Goal: Contribute content: Contribute content

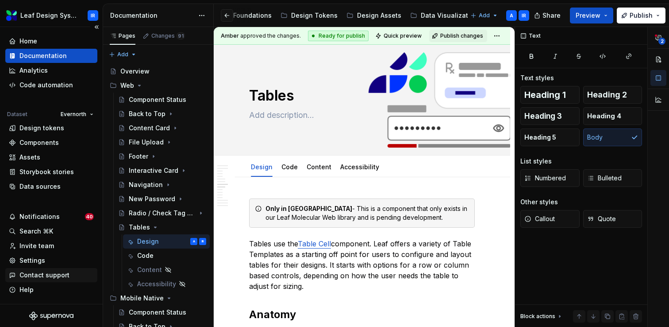
scroll to position [1842, 0]
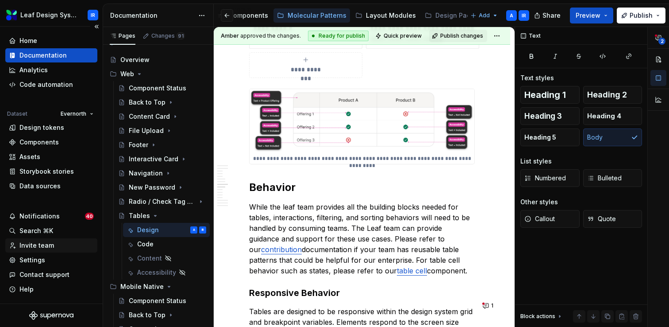
click at [46, 246] on div "Invite team" at bounding box center [36, 245] width 35 height 9
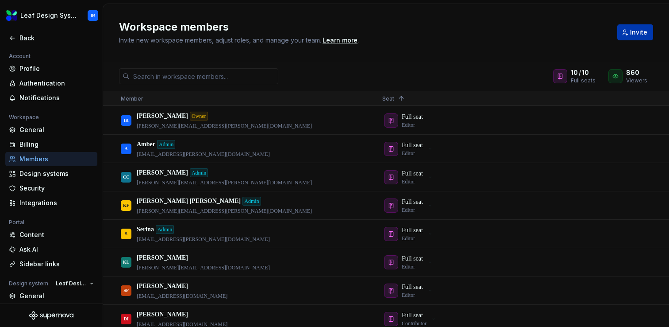
click at [631, 35] on button "Invite" at bounding box center [635, 32] width 36 height 16
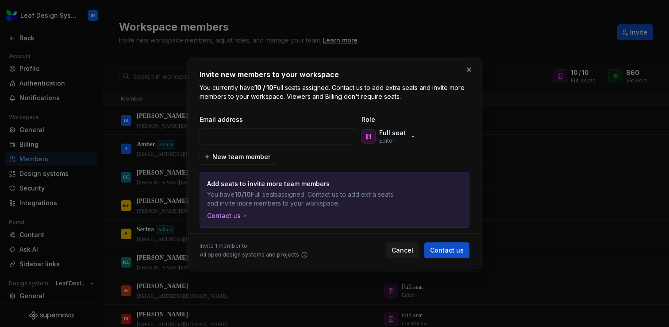
type input "Michelle.Rous@evernorth.com"
click at [471, 68] on button "button" at bounding box center [469, 69] width 12 height 12
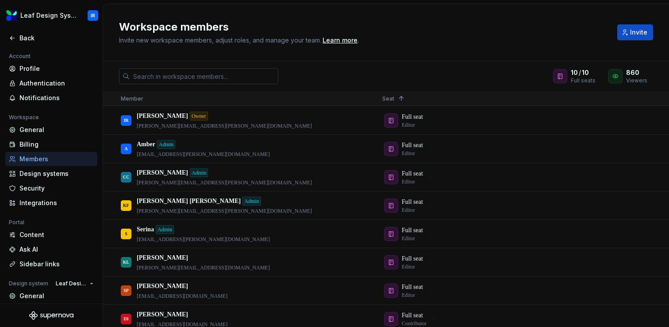
click at [196, 72] on input "text" at bounding box center [204, 76] width 149 height 16
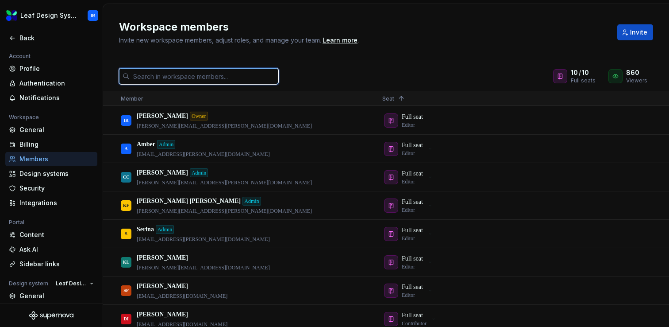
paste input "Michelle.Rous@evernorth.com"
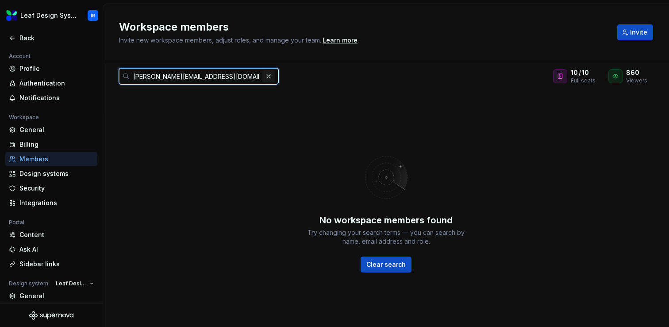
type input "Michelle.Rous@evernorth.com"
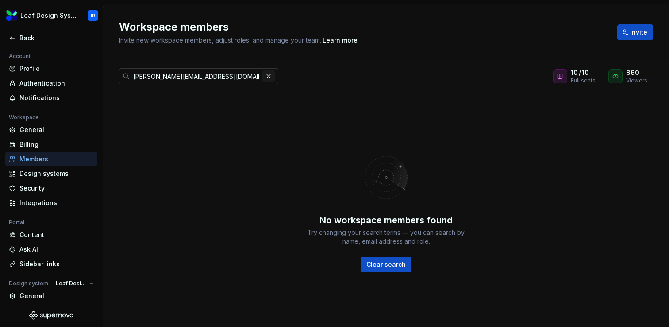
click at [268, 75] on button "button" at bounding box center [268, 76] width 12 height 12
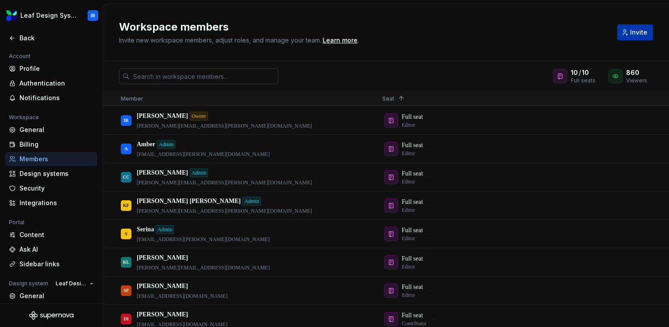
click at [629, 32] on button "Invite" at bounding box center [635, 32] width 36 height 16
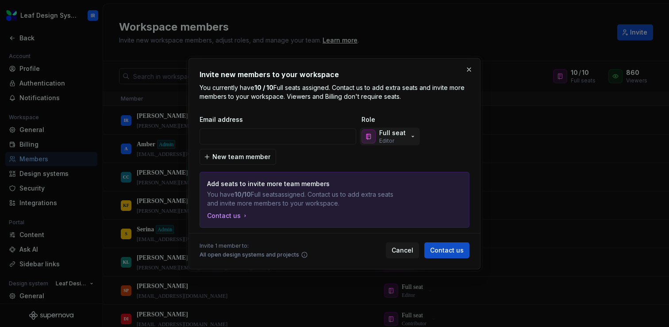
click at [398, 133] on p "Full seat" at bounding box center [392, 132] width 27 height 9
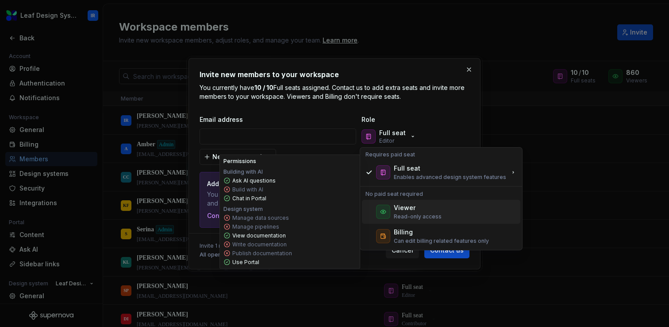
click at [400, 212] on div "Viewer Read-only access" at bounding box center [418, 211] width 48 height 17
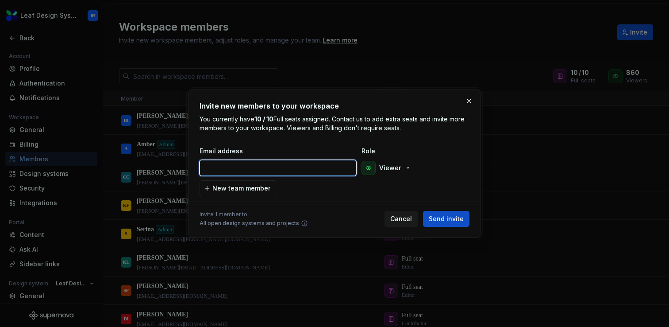
click at [249, 171] on input "email" at bounding box center [278, 168] width 157 height 16
paste input "Michelle.Rous@evernorth.com"
type input "Michelle.Rous@evernorth.com"
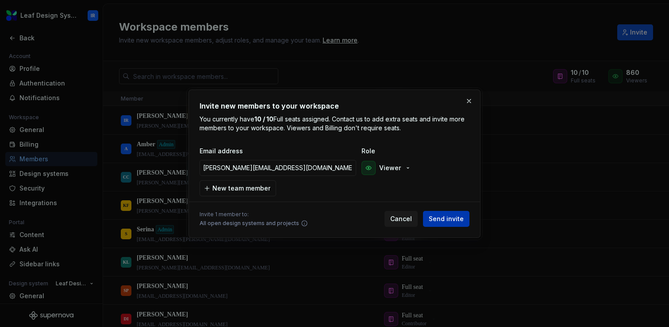
click at [457, 220] on span "Send invite" at bounding box center [446, 218] width 35 height 9
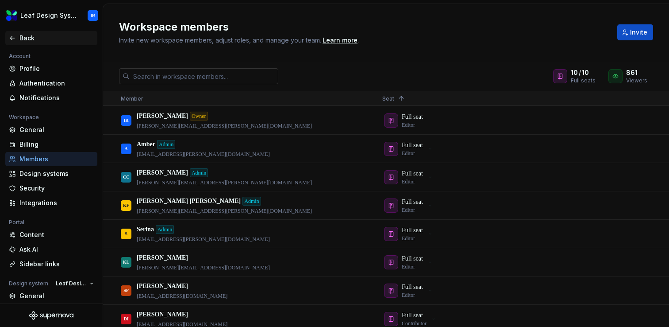
click at [34, 35] on div "Back" at bounding box center [56, 38] width 74 height 9
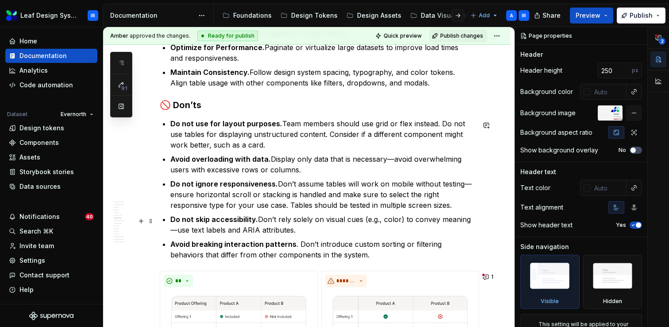
scroll to position [1431, 0]
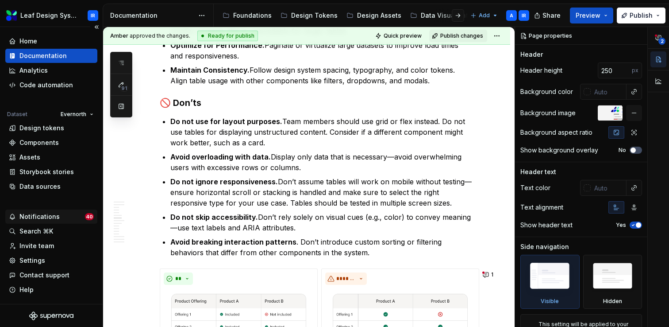
click at [31, 219] on div "Notifications" at bounding box center [39, 216] width 40 height 9
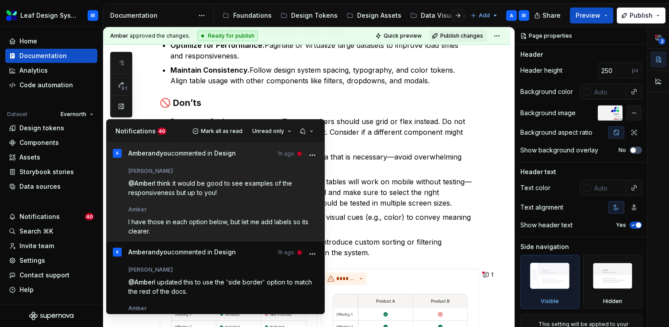
click at [201, 182] on span "I think it would be good to see examples of the responsiveness but up to you!" at bounding box center [211, 187] width 166 height 17
type textarea "*"
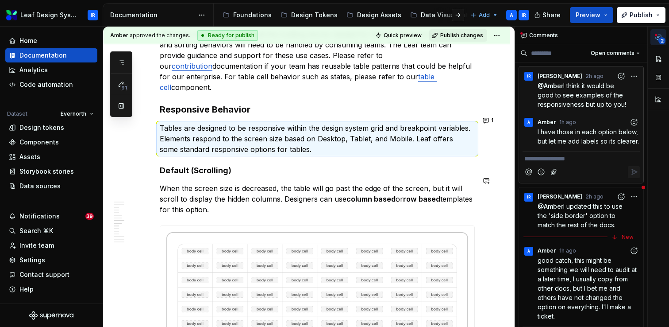
scroll to position [1946, 0]
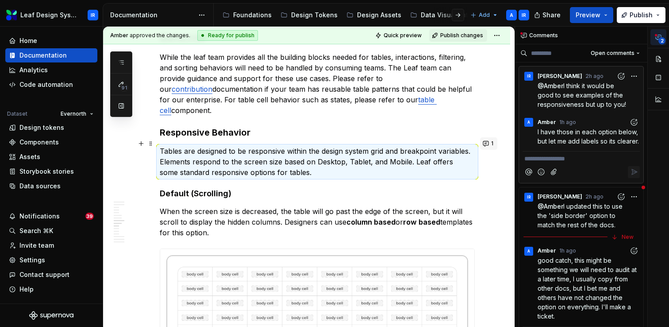
click at [493, 142] on span "1" at bounding box center [492, 143] width 2 height 7
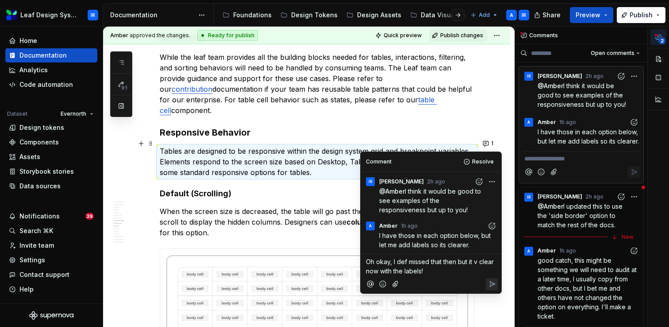
click at [452, 262] on span "Oh okay, I def missed that then but it v clear now with the labels!" at bounding box center [431, 266] width 130 height 17
click at [494, 282] on icon "Reply" at bounding box center [492, 283] width 9 height 9
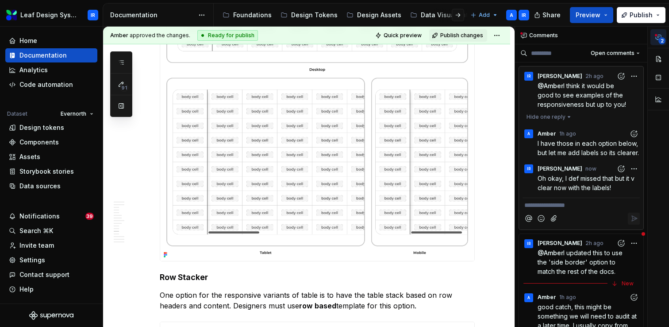
scroll to position [2742, 0]
click at [53, 214] on div "Notifications" at bounding box center [39, 216] width 40 height 9
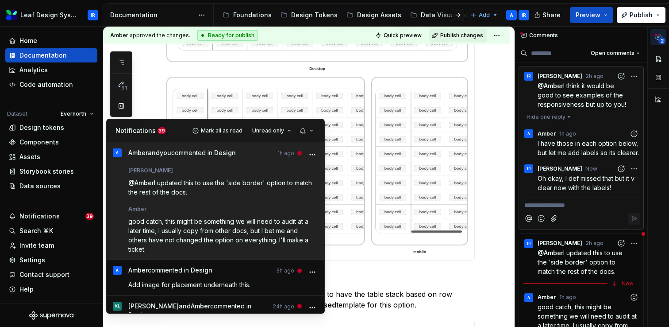
click at [195, 211] on div "Amber" at bounding box center [223, 207] width 190 height 11
type textarea "*"
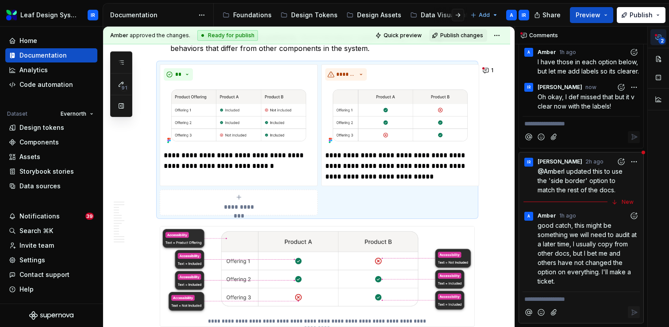
scroll to position [1629, 0]
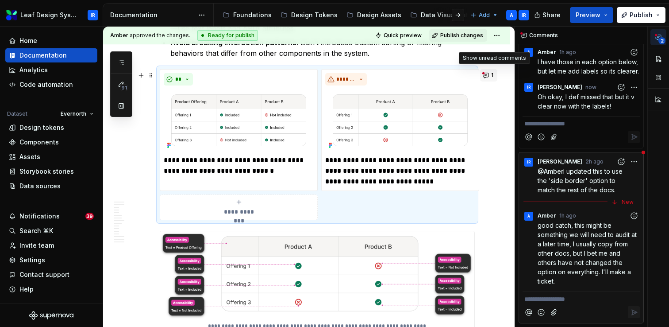
click at [489, 77] on button "1" at bounding box center [488, 75] width 17 height 12
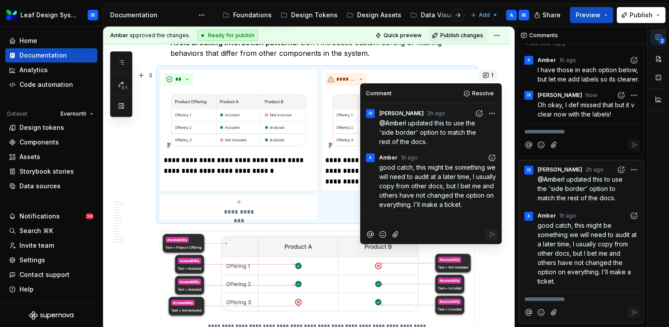
scroll to position [83, 0]
click at [493, 157] on icon "Add reaction" at bounding box center [492, 157] width 9 height 9
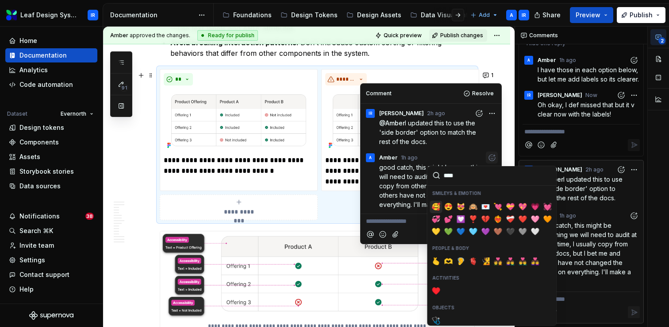
type input "*****"
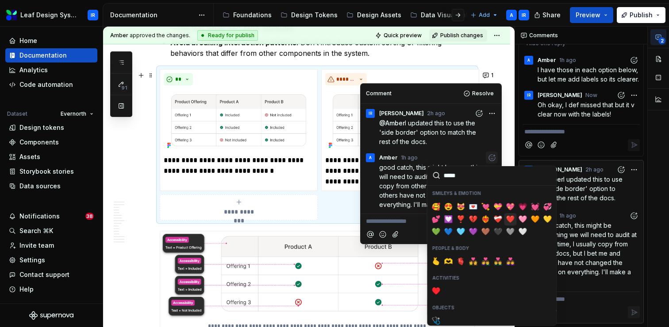
click at [510, 217] on span "❤️" at bounding box center [510, 219] width 7 height 9
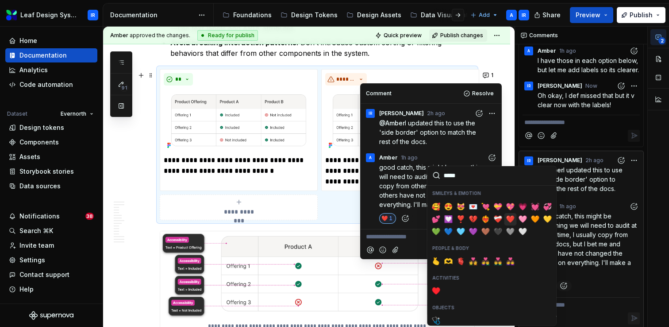
scroll to position [91, 0]
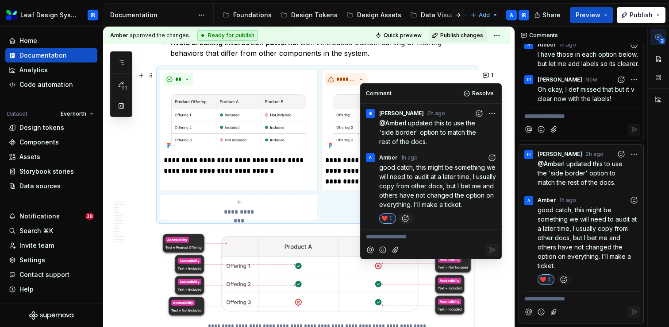
click at [407, 215] on icon "Add reaction" at bounding box center [405, 218] width 9 height 9
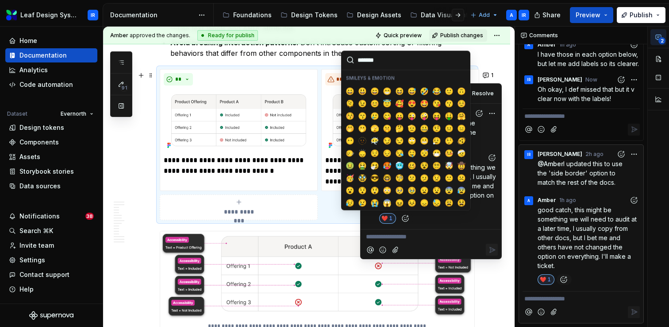
click at [452, 220] on div "❤️ 1" at bounding box center [438, 218] width 119 height 11
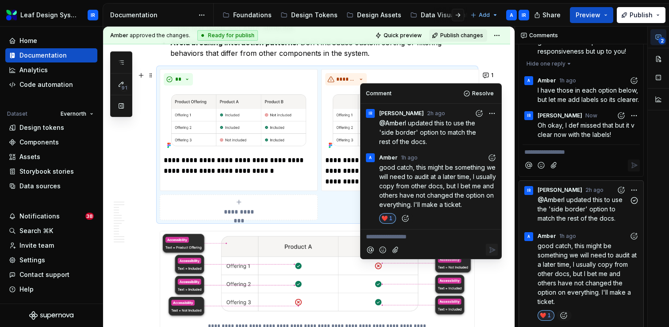
scroll to position [0, 0]
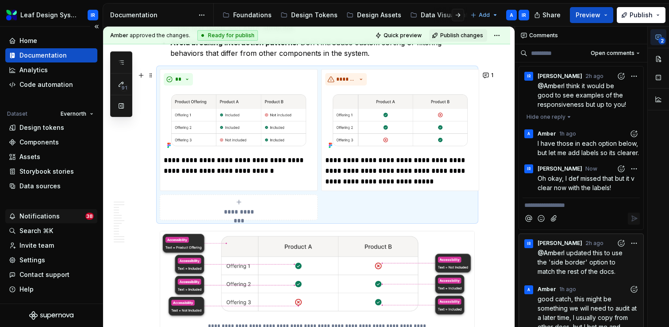
click at [27, 218] on div "Notifications" at bounding box center [39, 216] width 40 height 9
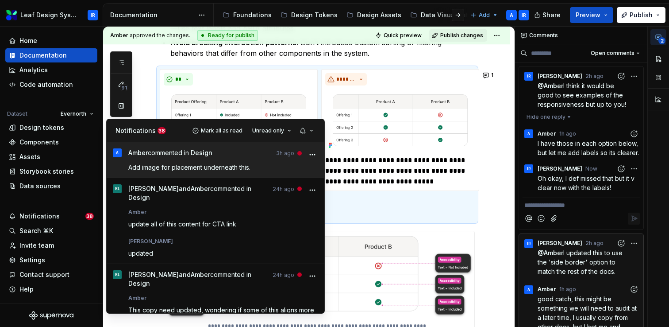
click at [205, 167] on span "Add image for placement underneath this." at bounding box center [189, 167] width 122 height 8
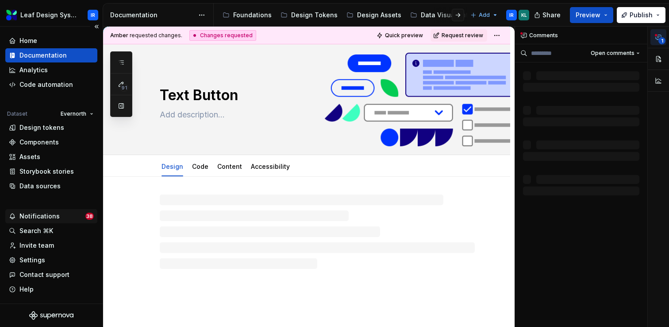
click at [44, 217] on div "Notifications" at bounding box center [39, 216] width 40 height 9
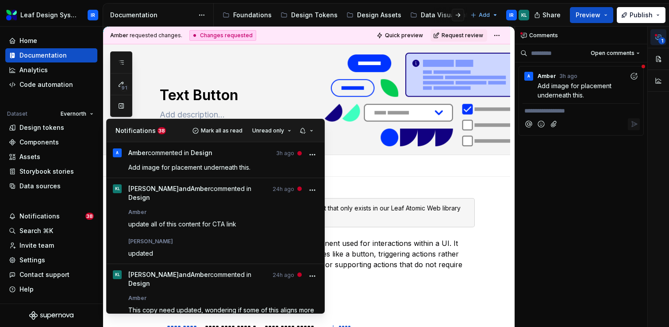
click at [369, 18] on html "Leaf Design System IR Home Documentation Analytics Code automation Dataset Ever…" at bounding box center [334, 163] width 669 height 327
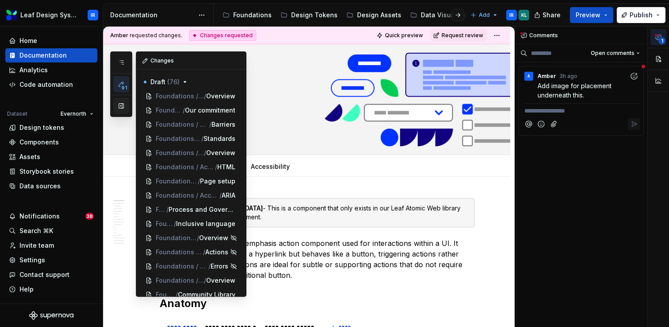
click at [122, 108] on button "button" at bounding box center [121, 106] width 16 height 16
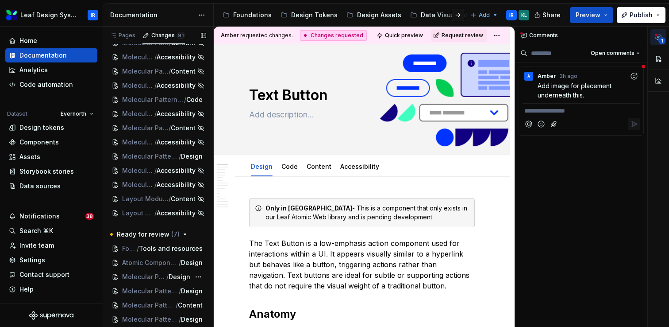
scroll to position [1091, 0]
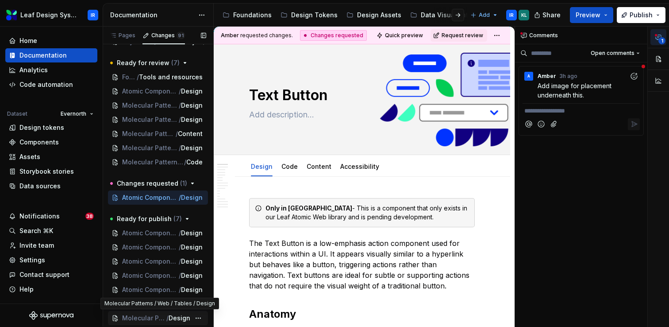
click at [162, 314] on span "Molecular Patterns / Web / Tables" at bounding box center [144, 317] width 44 height 9
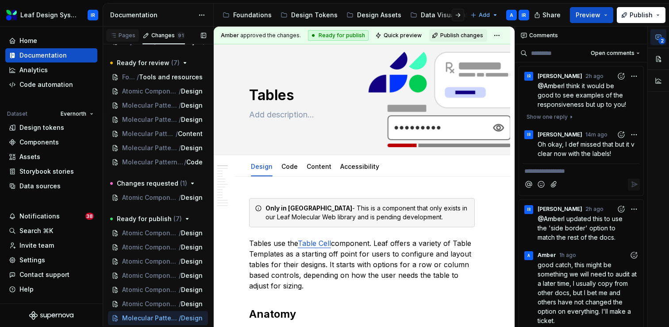
click at [124, 37] on div "Pages" at bounding box center [123, 35] width 26 height 7
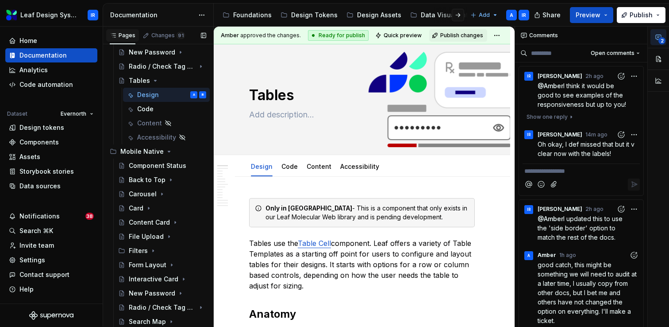
scroll to position [146, 0]
click at [152, 79] on icon "Page tree" at bounding box center [155, 80] width 7 height 7
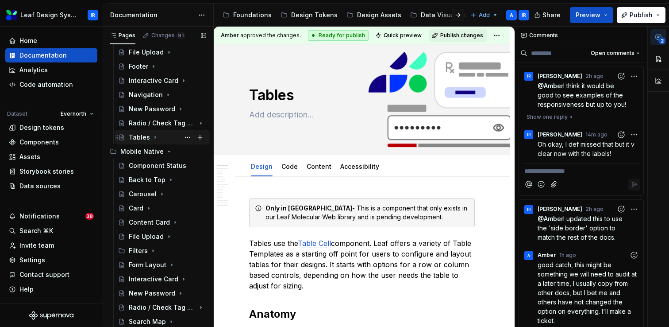
scroll to position [89, 0]
click at [461, 17] on button "button" at bounding box center [458, 15] width 12 height 12
click at [283, 15] on div "Atomic Components" at bounding box center [277, 15] width 62 height 9
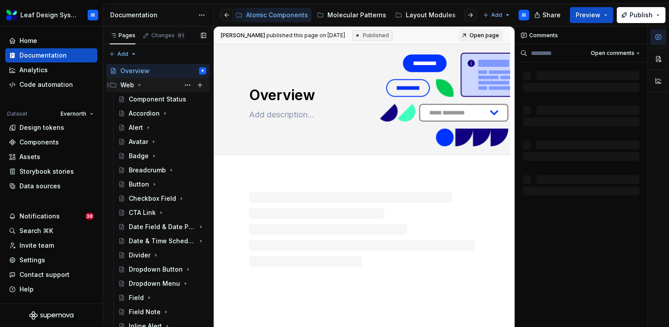
click at [138, 86] on icon "Page tree" at bounding box center [139, 84] width 7 height 7
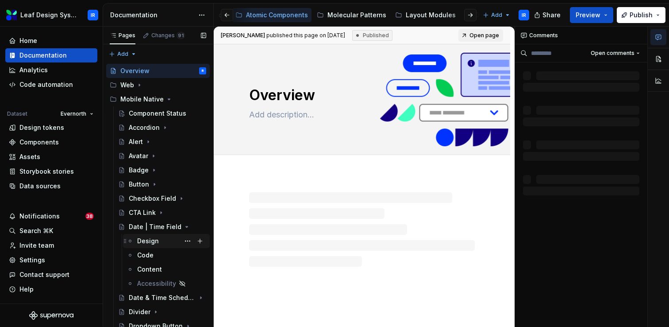
click at [146, 243] on div "Design" at bounding box center [148, 240] width 22 height 9
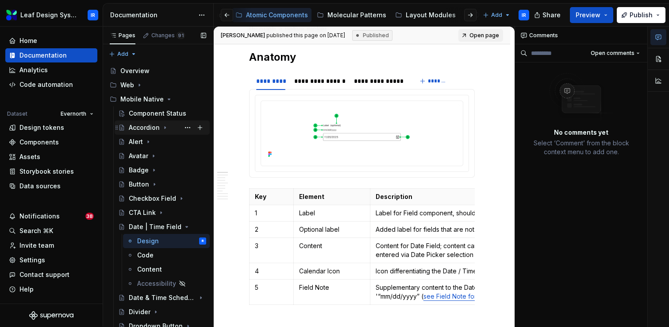
scroll to position [0, 0]
click at [36, 183] on div "Data sources" at bounding box center [39, 185] width 41 height 9
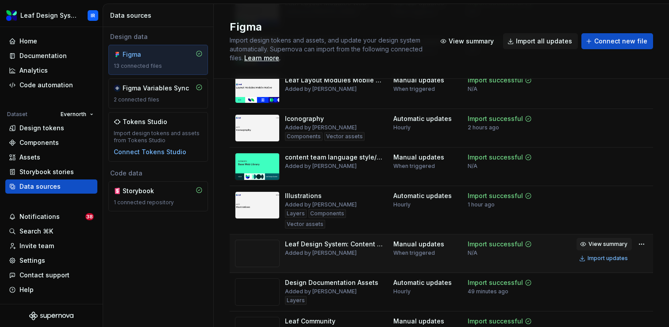
scroll to position [134, 0]
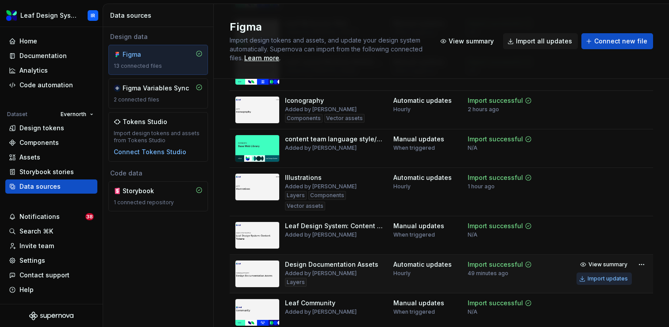
click at [597, 278] on div "Import updates" at bounding box center [608, 278] width 40 height 7
click at [602, 276] on div "Import updates" at bounding box center [608, 278] width 40 height 7
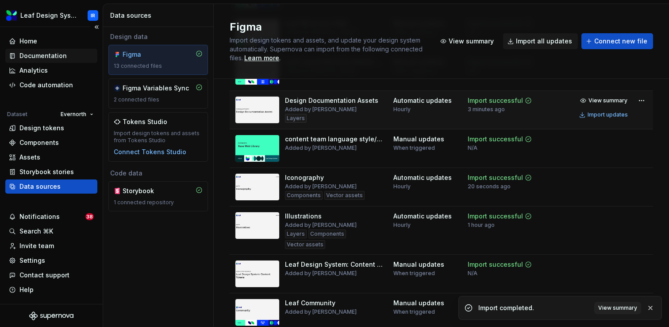
click at [42, 56] on div "Documentation" at bounding box center [42, 55] width 47 height 9
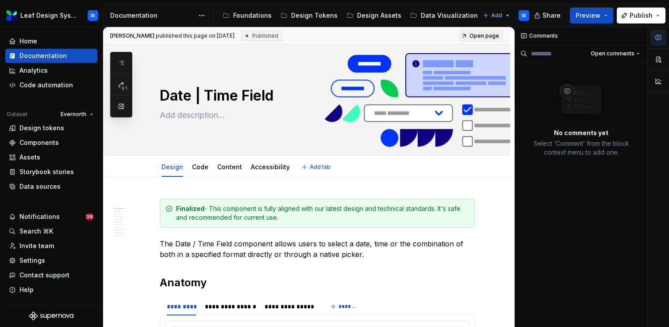
type textarea "*"
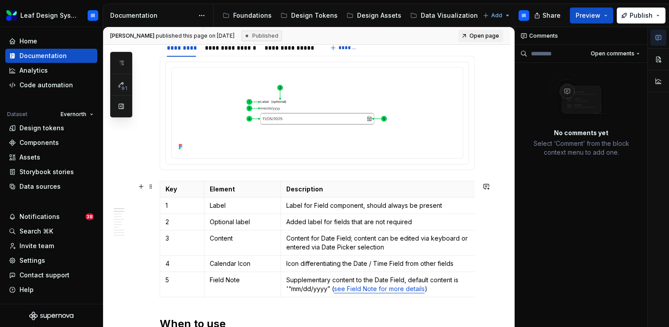
scroll to position [260, 0]
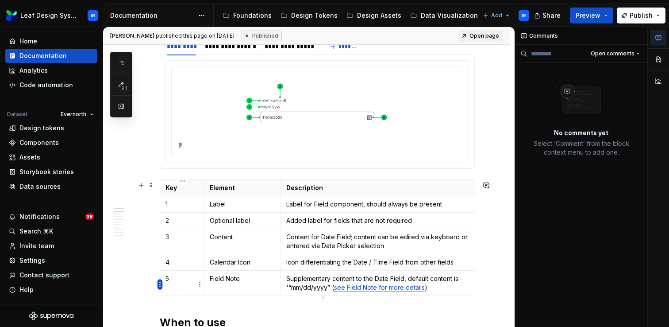
click at [160, 280] on html "Leaf Design System IR Home Documentation Analytics Code automation Dataset Ever…" at bounding box center [334, 163] width 669 height 327
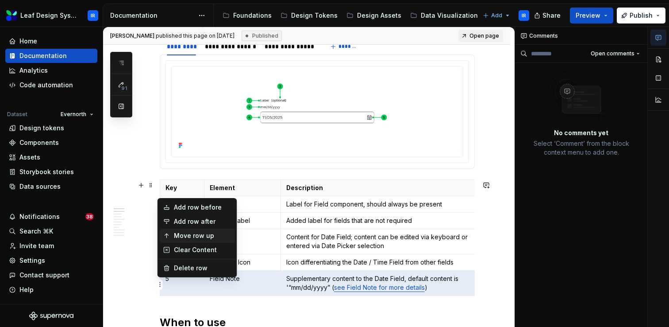
click at [192, 235] on div "Move row up" at bounding box center [203, 235] width 58 height 9
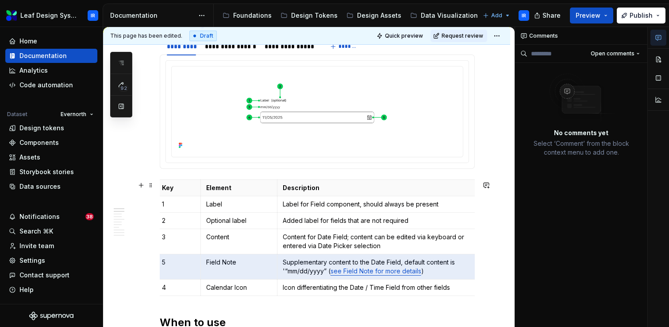
scroll to position [0, 0]
click at [159, 262] on html "Leaf Design System IR Home Documentation Analytics Code automation Dataset Ever…" at bounding box center [334, 163] width 669 height 327
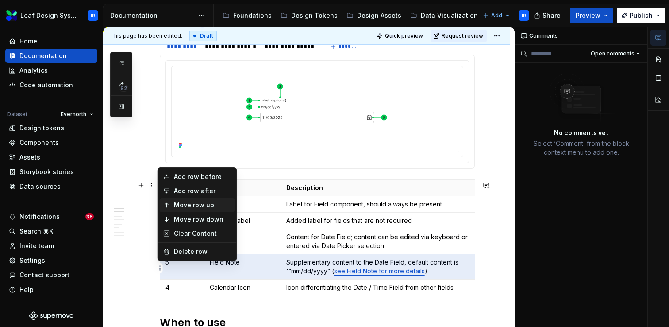
click at [173, 206] on div "Move row up" at bounding box center [197, 205] width 75 height 14
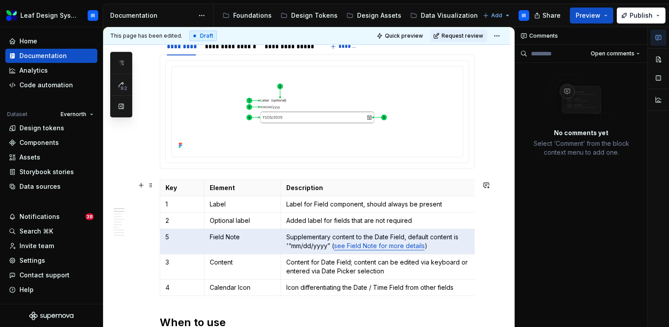
scroll to position [0, 4]
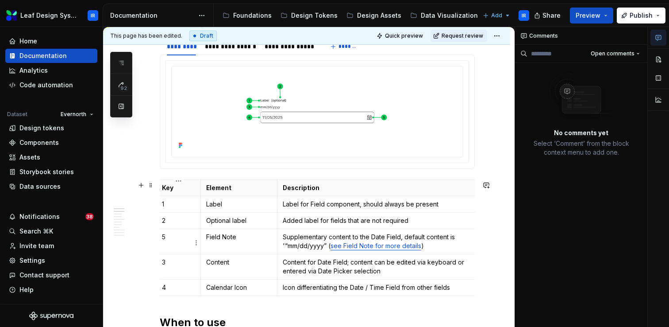
click at [173, 239] on p "5" at bounding box center [178, 236] width 33 height 9
click at [176, 264] on p "3" at bounding box center [178, 262] width 33 height 9
click at [181, 286] on p "4" at bounding box center [178, 287] width 33 height 9
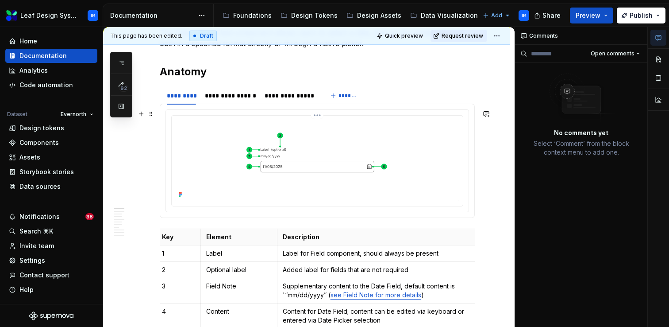
scroll to position [188, 0]
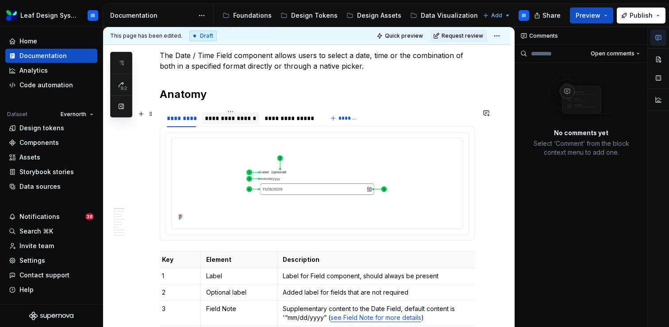
click at [237, 119] on div "**********" at bounding box center [230, 118] width 51 height 9
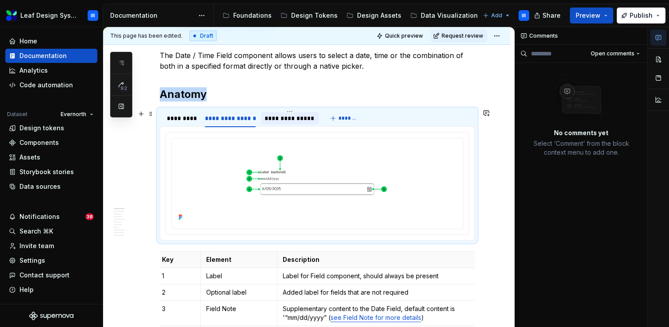
click at [281, 119] on div "**********" at bounding box center [290, 118] width 50 height 9
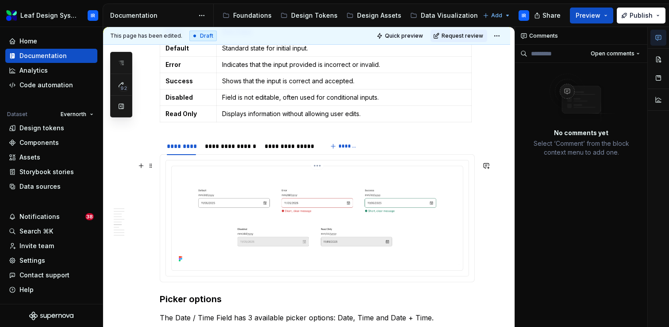
scroll to position [724, 0]
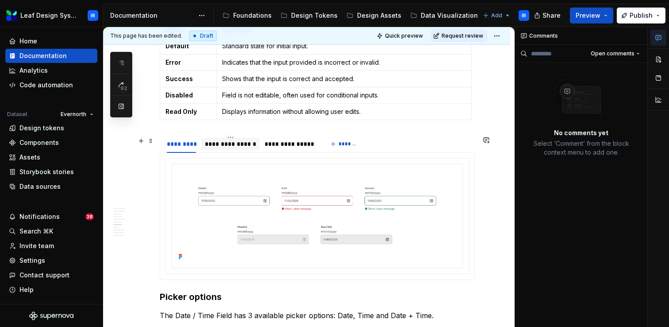
click at [234, 146] on div "**********" at bounding box center [230, 143] width 51 height 9
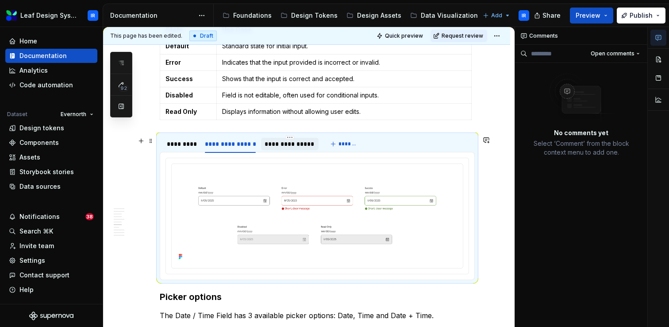
click at [281, 148] on div "**********" at bounding box center [290, 143] width 50 height 9
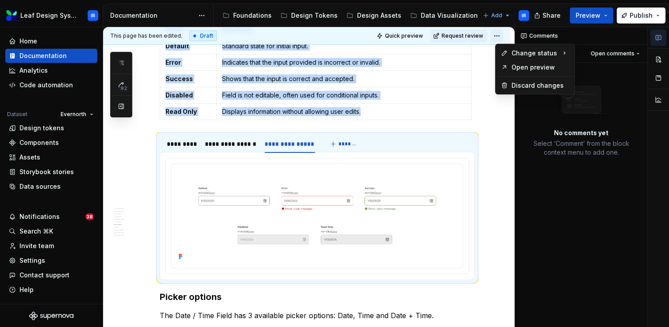
click at [501, 35] on html "Leaf Design System IR Home Documentation Analytics Code automation Dataset Ever…" at bounding box center [334, 163] width 669 height 327
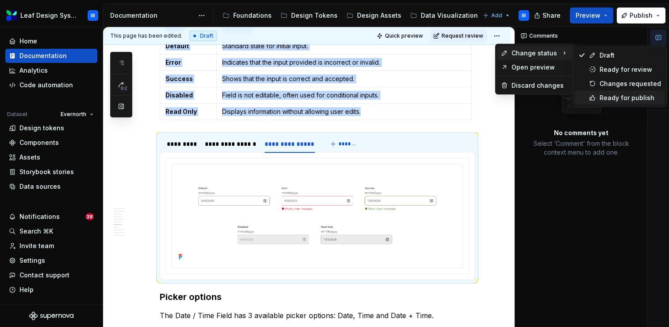
click at [607, 99] on div "Ready for publish" at bounding box center [631, 97] width 62 height 9
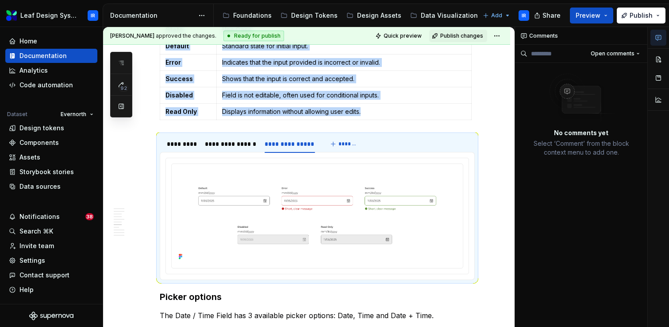
scroll to position [582, 0]
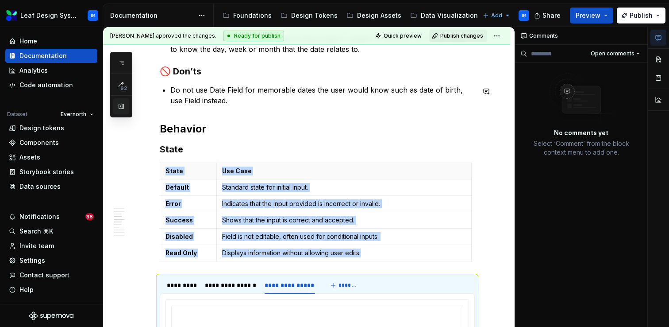
click at [123, 112] on button "button" at bounding box center [121, 106] width 16 height 16
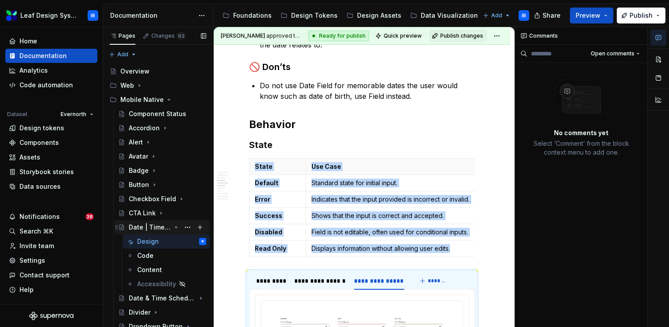
click at [175, 227] on icon "Page tree" at bounding box center [176, 226] width 7 height 7
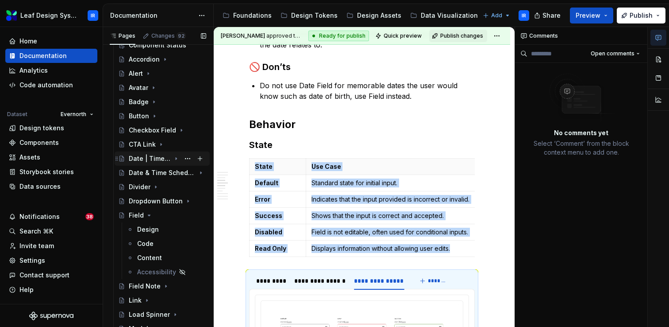
scroll to position [84, 0]
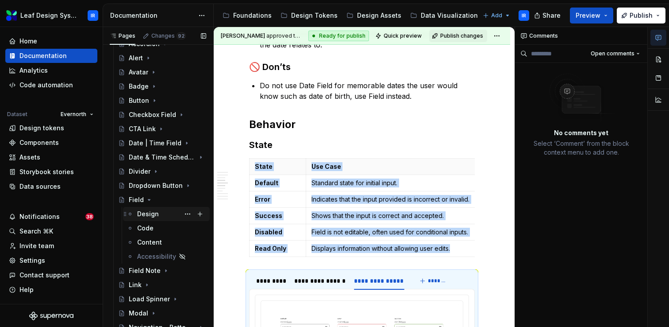
click at [160, 213] on div "Design" at bounding box center [171, 214] width 69 height 12
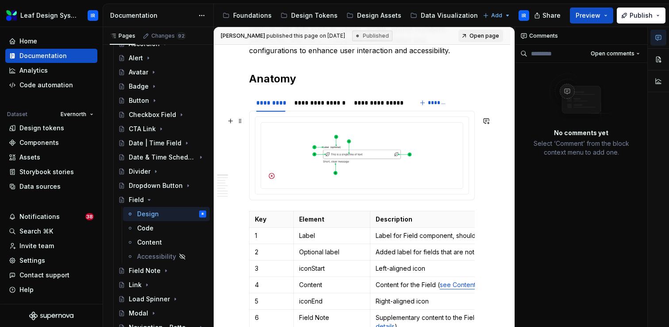
scroll to position [201, 0]
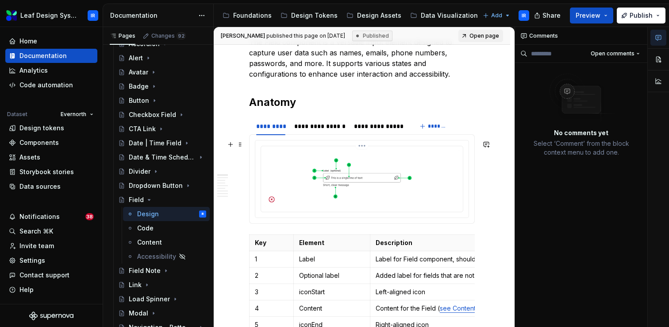
click at [348, 194] on img at bounding box center [362, 178] width 195 height 57
click at [313, 126] on div "**********" at bounding box center [319, 126] width 51 height 9
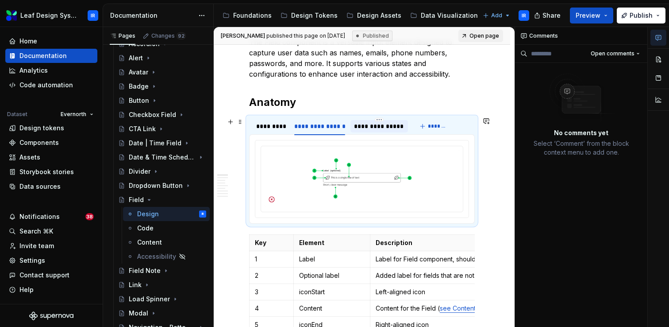
click at [383, 125] on div "**********" at bounding box center [379, 126] width 50 height 9
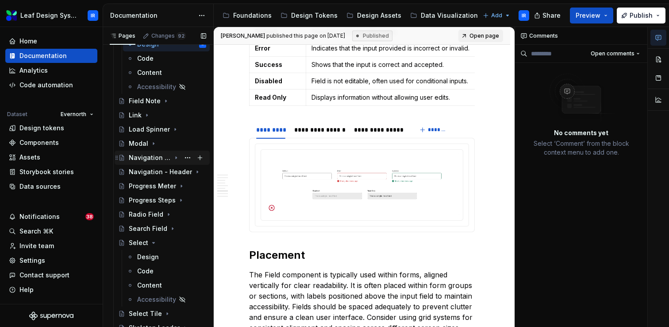
scroll to position [273, 0]
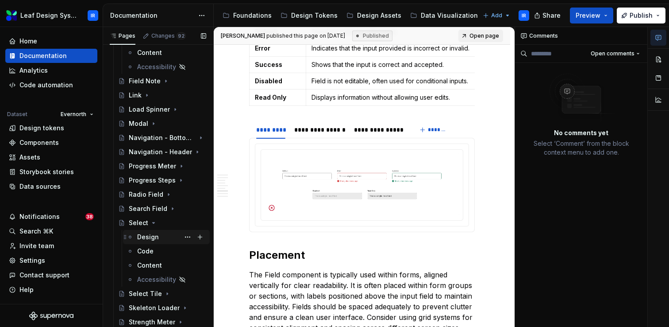
click at [147, 236] on div "Design" at bounding box center [148, 236] width 22 height 9
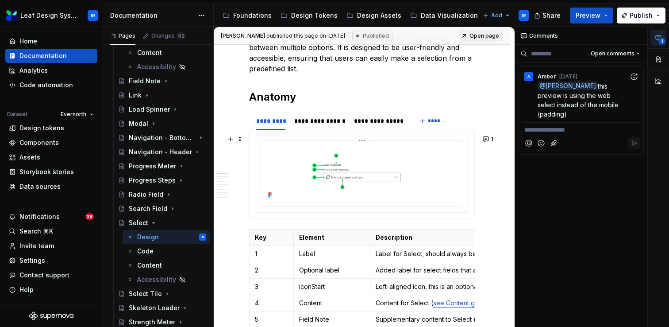
scroll to position [250, 0]
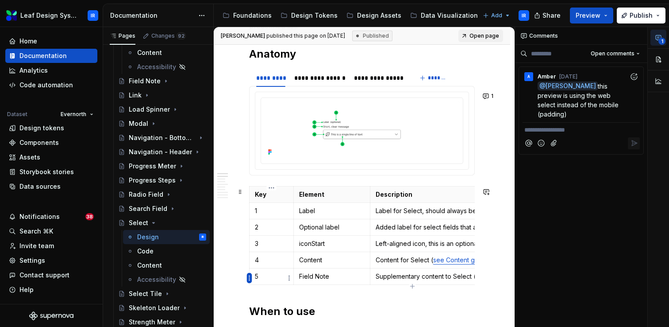
click at [250, 275] on html "Leaf Design System IR Home Documentation Analytics Code automation Dataset Ever…" at bounding box center [334, 163] width 669 height 327
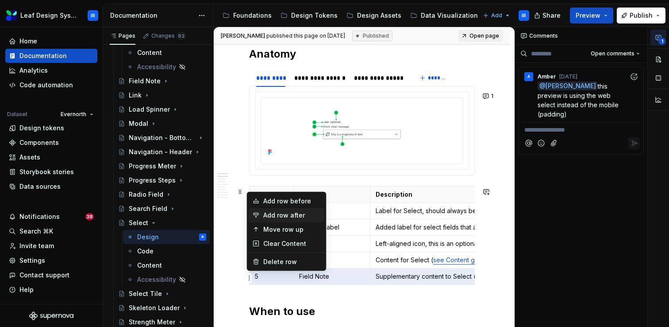
click at [278, 216] on div "Add row after" at bounding box center [292, 215] width 58 height 9
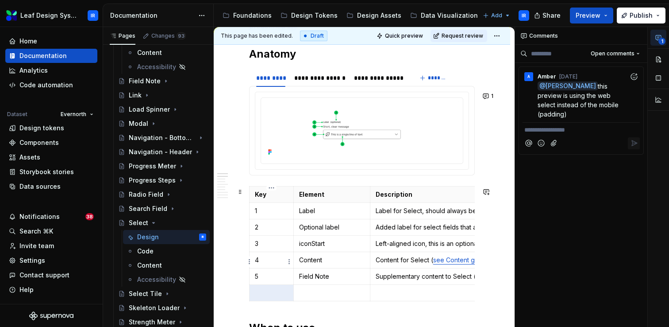
type textarea "*"
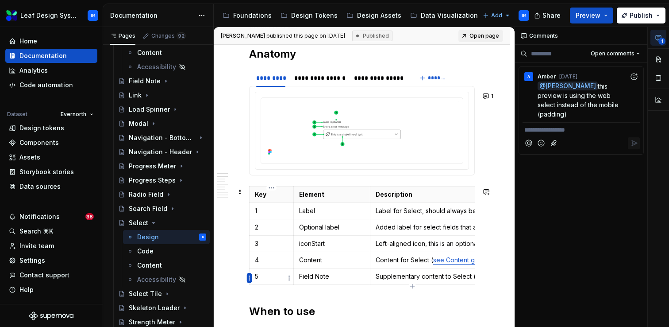
click at [249, 277] on html "Leaf Design System IR Home Documentation Analytics Code automation Dataset Ever…" at bounding box center [334, 163] width 669 height 327
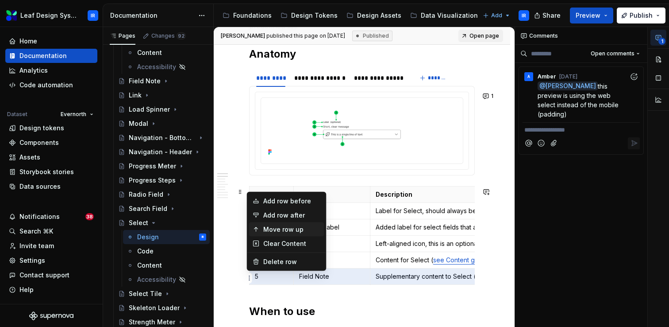
drag, startPoint x: 269, startPoint y: 229, endPoint x: 246, endPoint y: 284, distance: 59.5
click at [269, 229] on div "Move row up" at bounding box center [292, 229] width 58 height 9
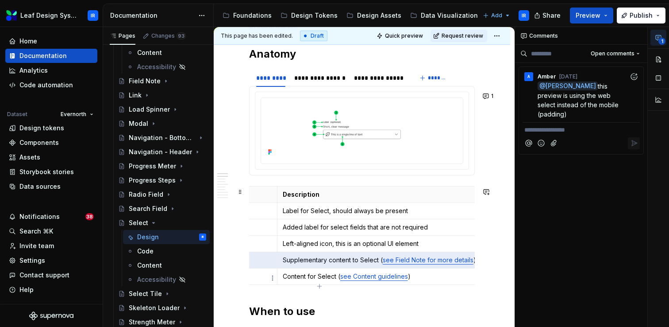
scroll to position [0, 0]
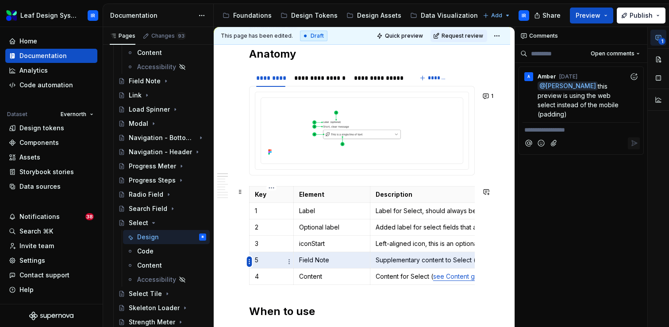
click at [249, 258] on html "Leaf Design System IR Home Documentation Analytics Code automation Dataset Ever…" at bounding box center [334, 163] width 669 height 327
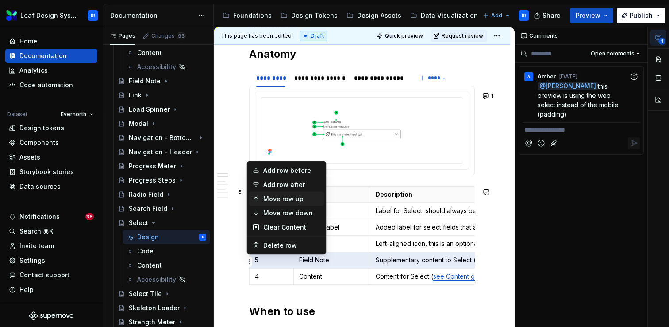
click at [273, 196] on div "Move row up" at bounding box center [292, 198] width 58 height 9
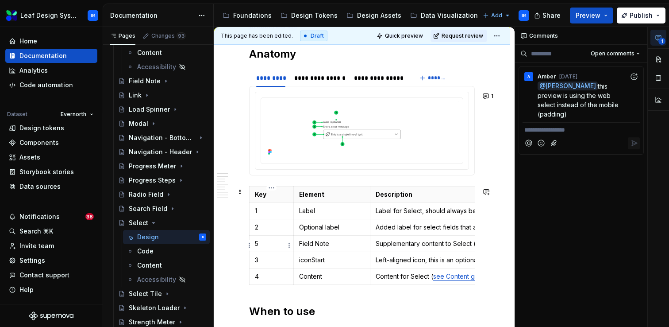
click at [265, 246] on p "5" at bounding box center [271, 243] width 33 height 9
click at [266, 262] on p "3" at bounding box center [271, 259] width 33 height 9
click at [268, 278] on p "4" at bounding box center [271, 276] width 33 height 9
click at [330, 80] on div "**********" at bounding box center [319, 77] width 51 height 9
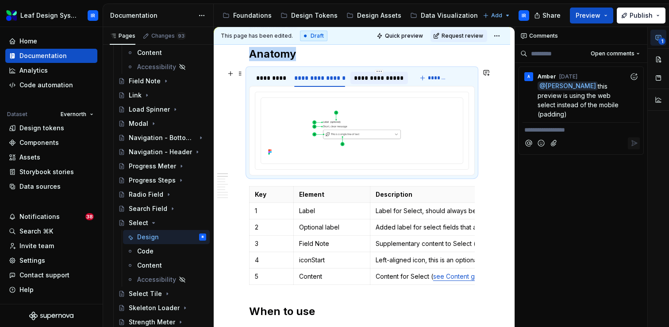
click at [383, 84] on div "**********" at bounding box center [378, 78] width 57 height 12
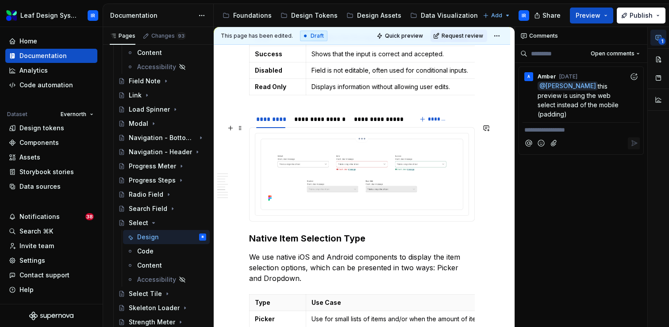
scroll to position [1332, 0]
click at [321, 116] on div "**********" at bounding box center [319, 120] width 51 height 9
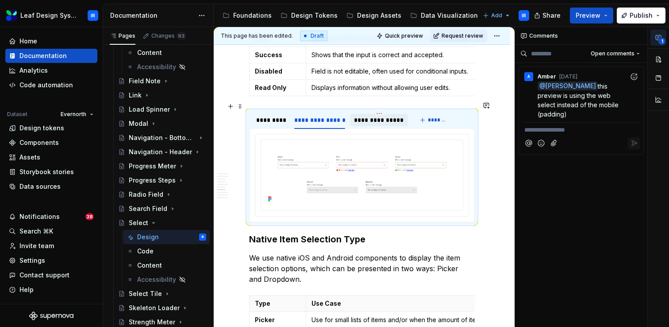
click at [370, 116] on div "**********" at bounding box center [379, 120] width 50 height 9
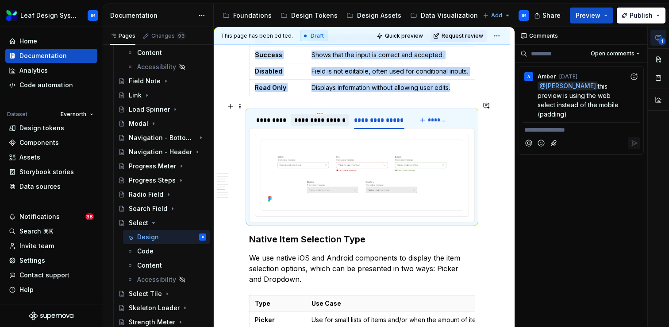
click at [329, 116] on div "**********" at bounding box center [319, 120] width 51 height 9
click at [280, 116] on div "*********" at bounding box center [271, 120] width 36 height 12
click at [377, 116] on div "**********" at bounding box center [378, 120] width 57 height 12
click at [330, 117] on div "**********" at bounding box center [320, 120] width 58 height 14
click at [262, 116] on div "*********" at bounding box center [270, 120] width 29 height 9
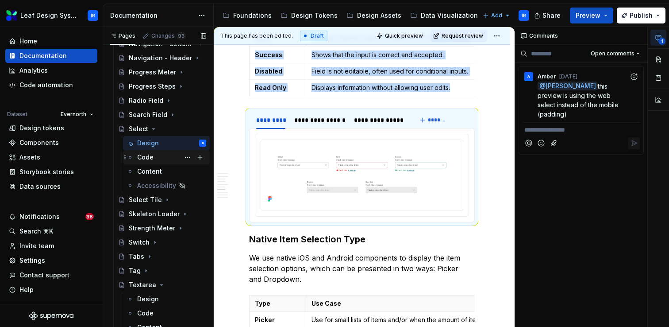
scroll to position [401, 0]
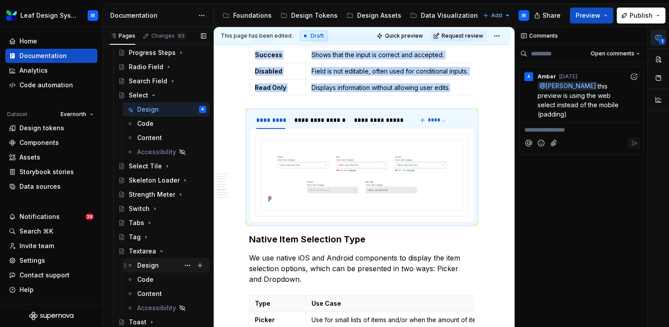
click at [145, 266] on div "Design" at bounding box center [148, 265] width 22 height 9
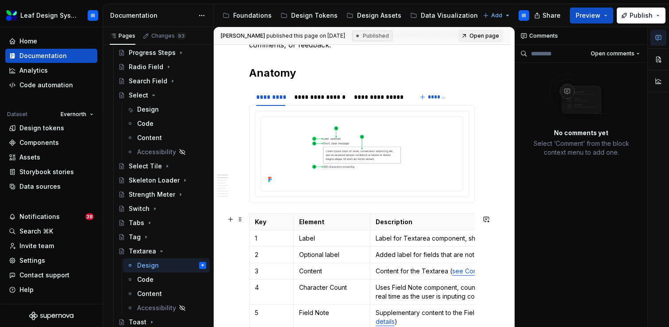
scroll to position [265, 0]
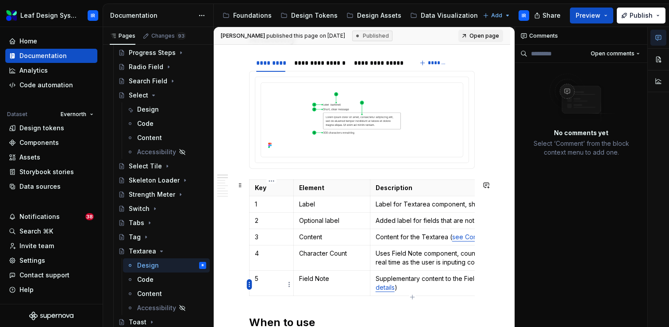
click at [251, 281] on html "Leaf Design System IR Home Documentation Analytics Code automation Dataset Ever…" at bounding box center [334, 163] width 669 height 327
type textarea "*"
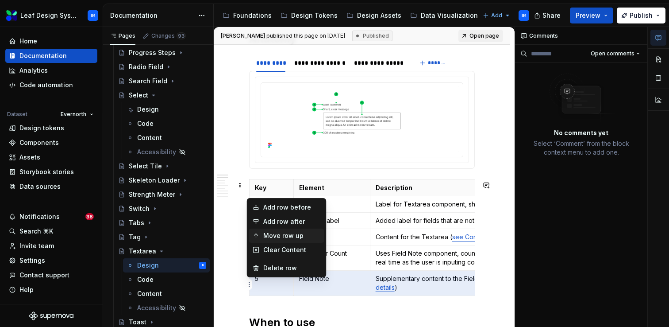
click at [278, 235] on div "Move row up" at bounding box center [292, 235] width 58 height 9
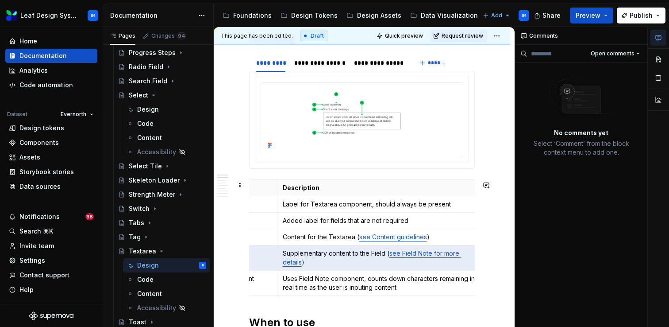
scroll to position [0, 0]
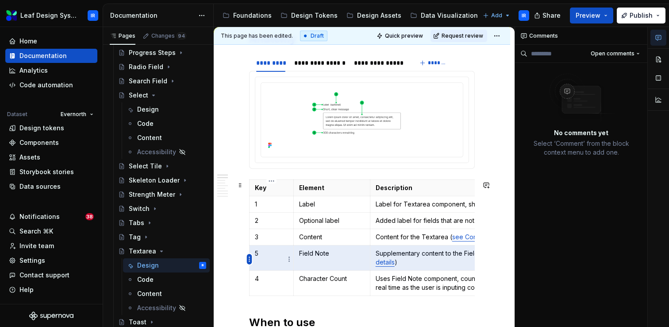
click at [248, 256] on html "Leaf Design System IR Home Documentation Analytics Code automation Dataset Ever…" at bounding box center [334, 163] width 669 height 327
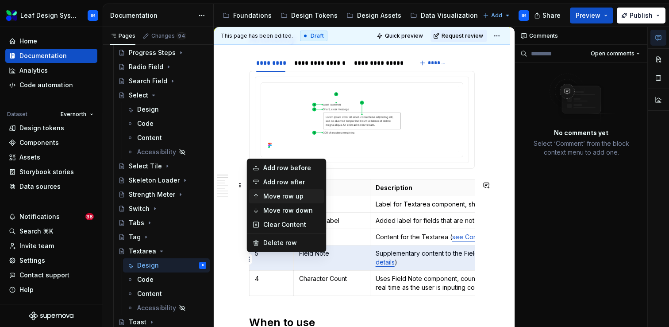
click at [282, 199] on div "Move row up" at bounding box center [292, 196] width 58 height 9
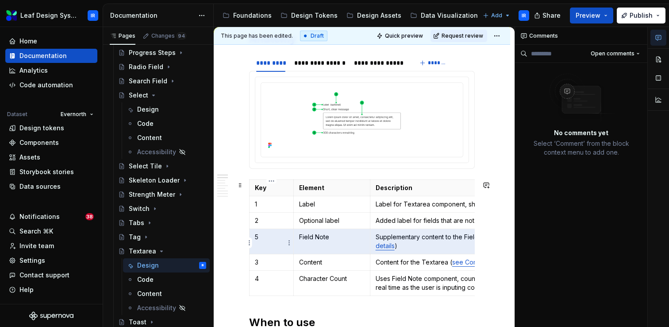
click at [270, 235] on p "5" at bounding box center [271, 236] width 33 height 9
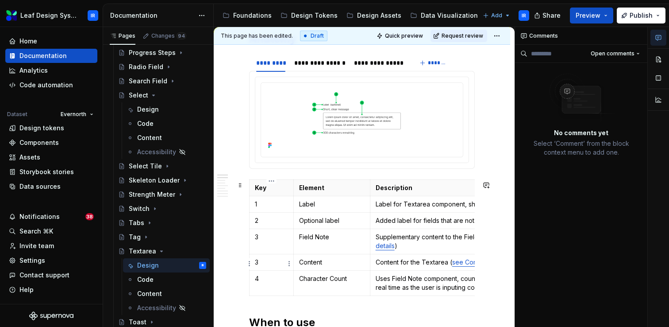
click at [266, 261] on p "3" at bounding box center [271, 262] width 33 height 9
click at [264, 282] on p "4" at bounding box center [271, 278] width 33 height 9
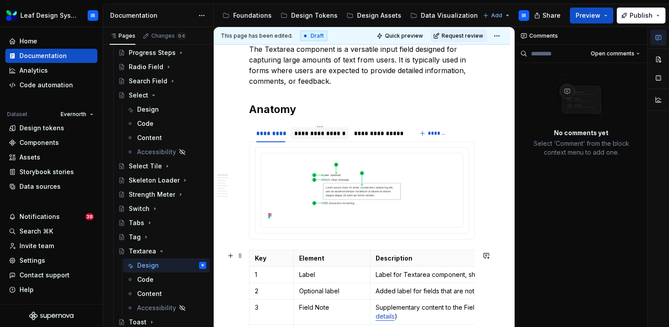
scroll to position [187, 0]
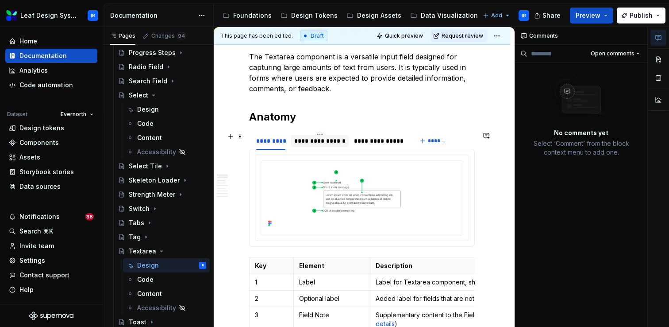
click at [328, 140] on div "**********" at bounding box center [319, 140] width 51 height 9
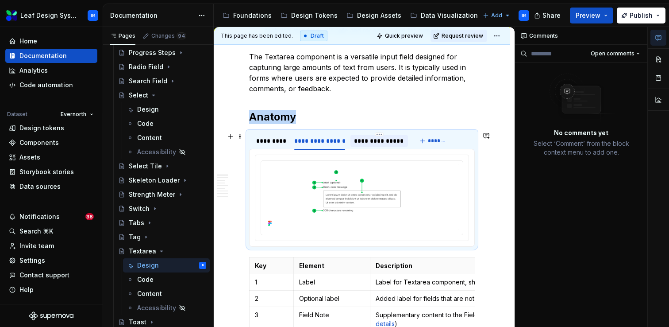
click at [371, 142] on div "**********" at bounding box center [379, 140] width 50 height 9
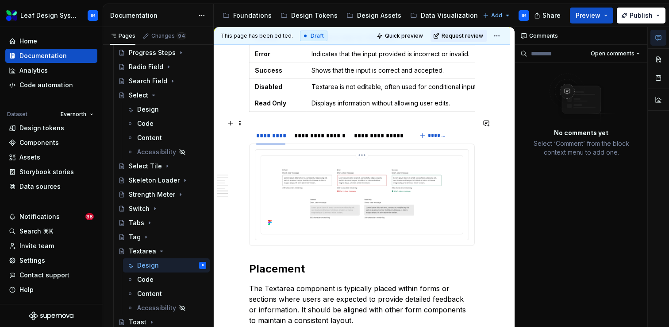
scroll to position [1275, 0]
click at [326, 131] on div "**********" at bounding box center [319, 135] width 51 height 9
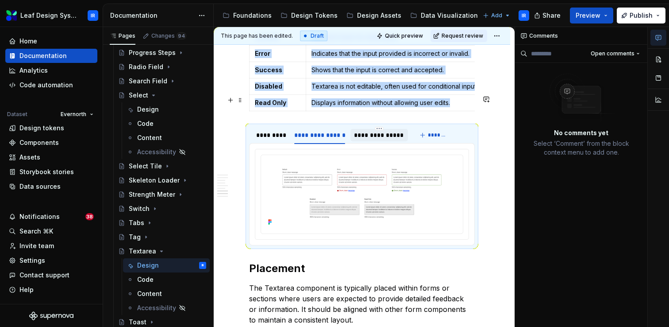
click at [375, 131] on div "**********" at bounding box center [379, 135] width 50 height 9
click at [273, 131] on div "*********" at bounding box center [270, 135] width 29 height 9
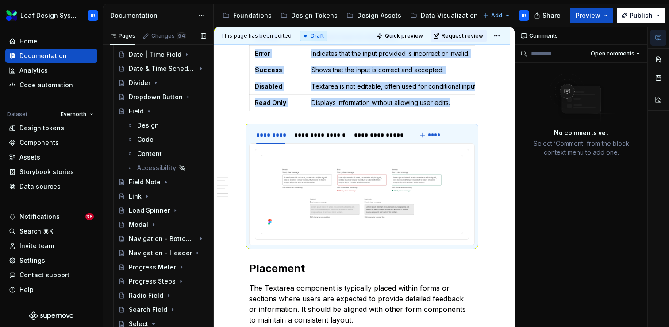
scroll to position [140, 0]
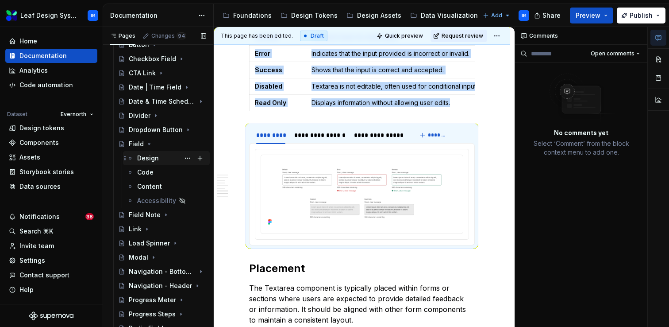
click at [152, 162] on div "Design" at bounding box center [148, 158] width 22 height 9
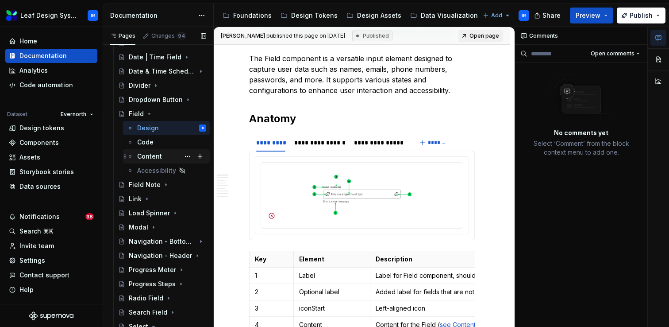
scroll to position [174, 0]
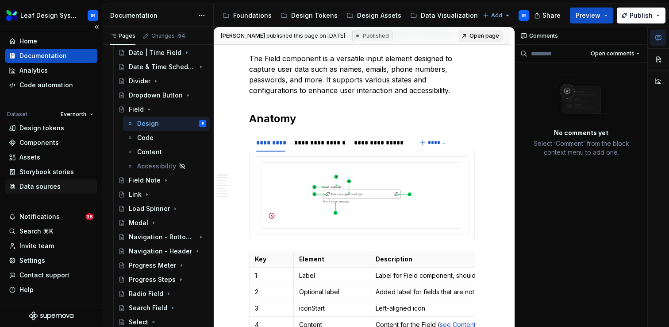
click at [44, 183] on div "Data sources" at bounding box center [39, 186] width 41 height 9
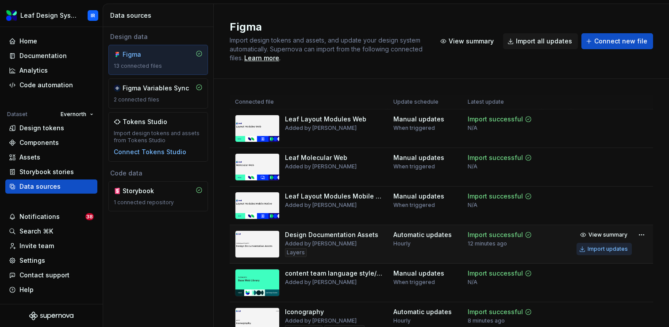
click at [594, 250] on div "Import updates" at bounding box center [608, 248] width 40 height 7
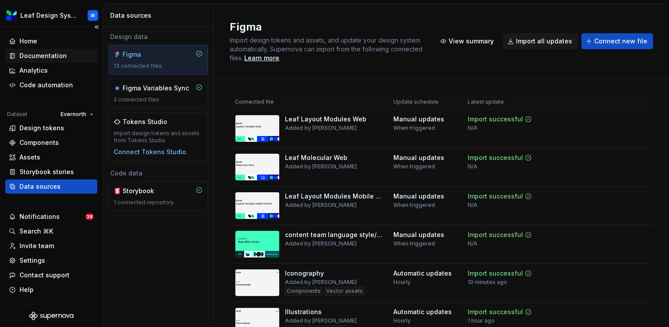
click at [54, 57] on div "Documentation" at bounding box center [42, 55] width 47 height 9
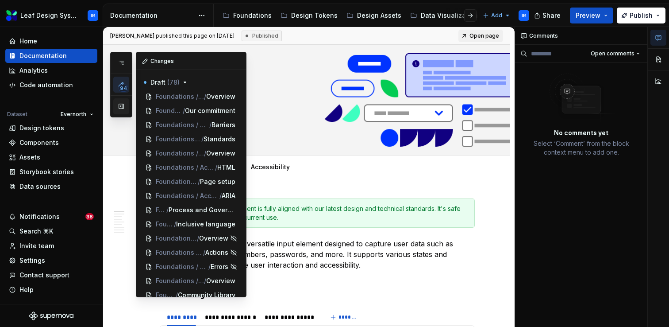
click at [124, 104] on button "button" at bounding box center [121, 106] width 16 height 16
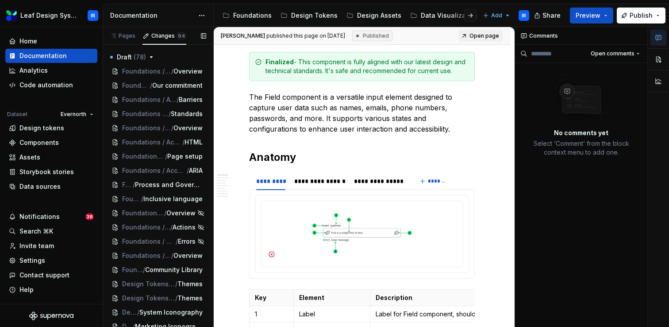
type textarea "*"
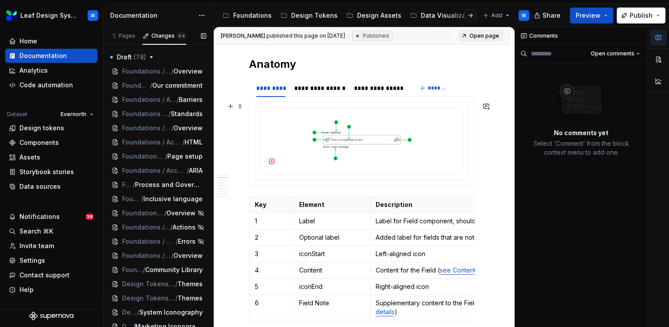
scroll to position [297, 0]
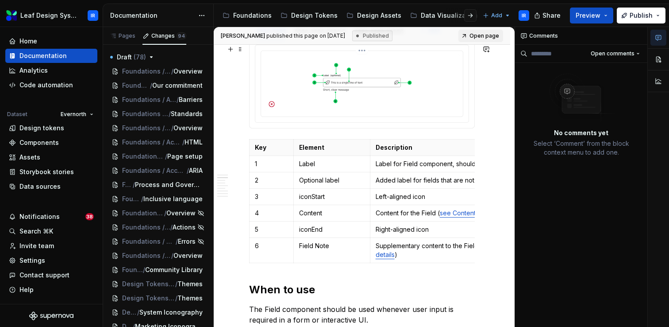
click at [350, 80] on img at bounding box center [362, 82] width 195 height 57
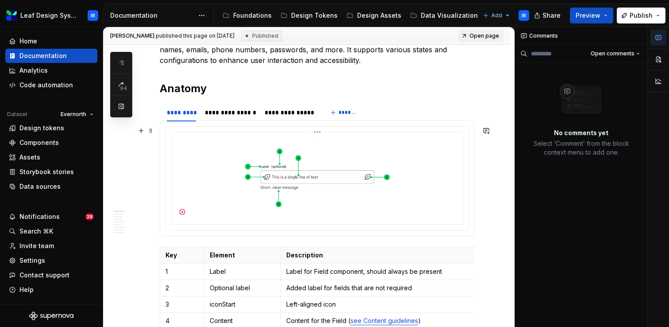
scroll to position [206, 0]
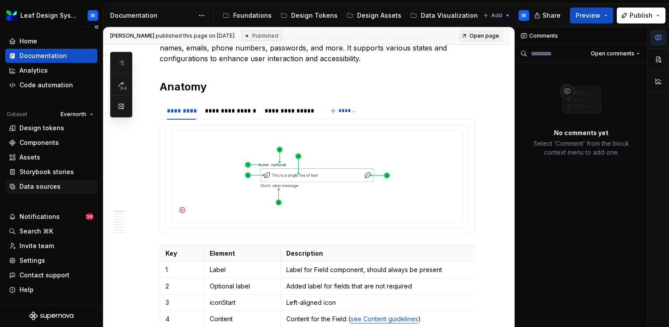
click at [47, 185] on div "Data sources" at bounding box center [39, 186] width 41 height 9
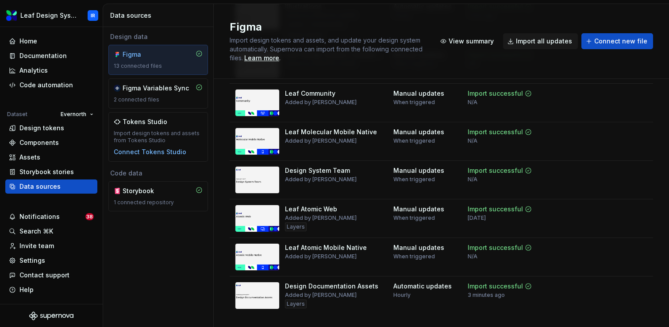
scroll to position [326, 0]
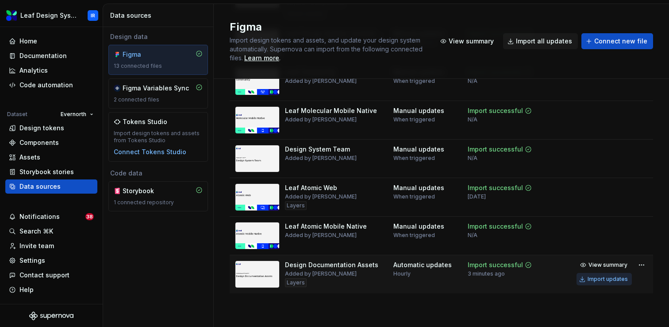
click at [598, 276] on div "Import updates" at bounding box center [608, 278] width 40 height 7
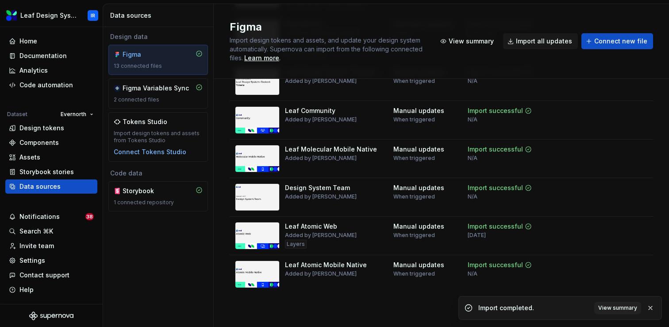
scroll to position [0, 0]
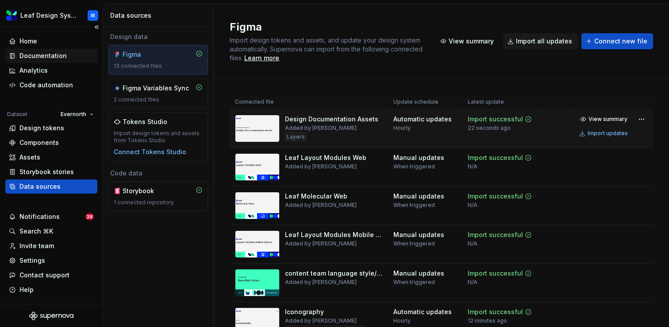
click at [46, 61] on div "Documentation" at bounding box center [51, 56] width 92 height 14
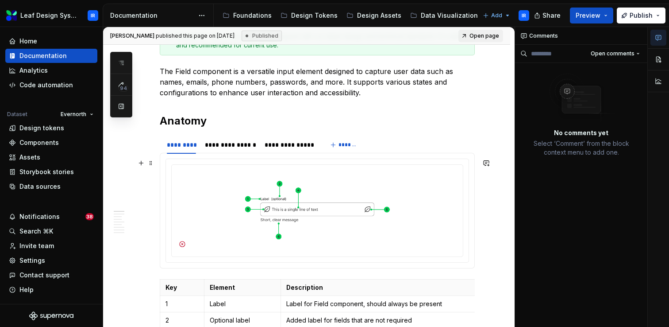
scroll to position [178, 0]
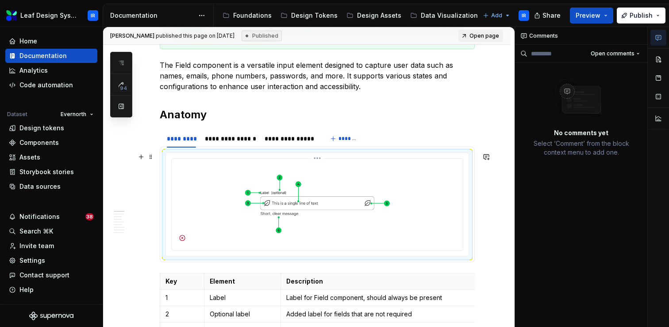
click at [314, 208] on img at bounding box center [317, 203] width 284 height 83
click at [363, 193] on img at bounding box center [317, 203] width 284 height 83
click at [660, 39] on icon "button" at bounding box center [658, 37] width 7 height 7
click at [659, 61] on button "button" at bounding box center [659, 59] width 16 height 16
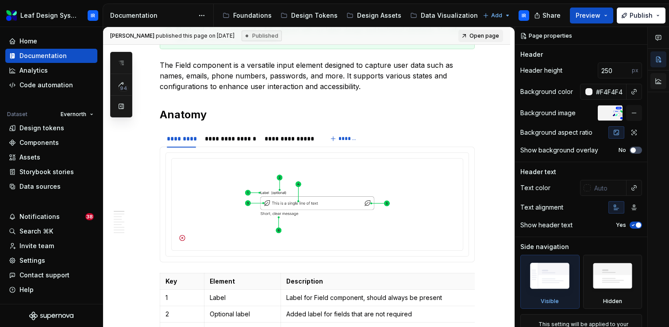
click at [659, 82] on button "button" at bounding box center [659, 81] width 16 height 16
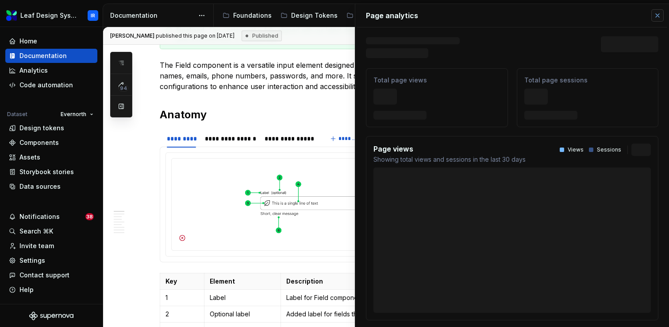
click at [656, 15] on button "button" at bounding box center [657, 15] width 12 height 12
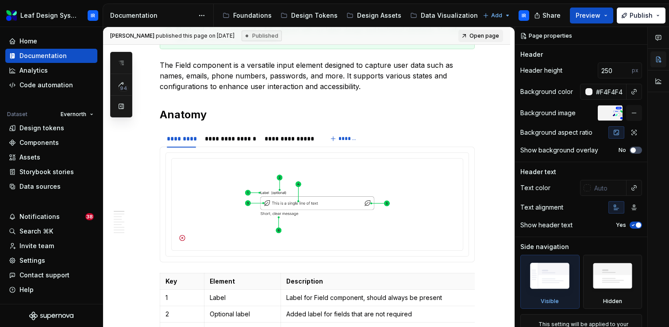
click at [657, 60] on button "button" at bounding box center [659, 59] width 16 height 16
click at [319, 183] on img at bounding box center [317, 203] width 284 height 83
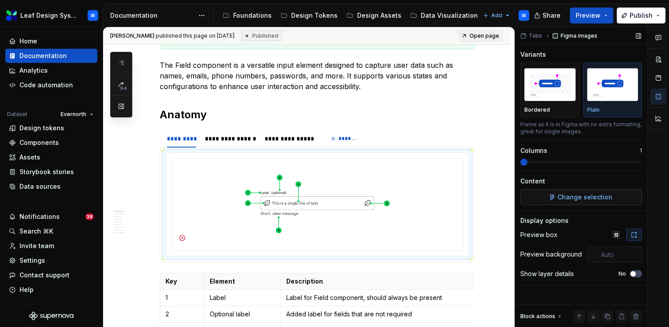
click at [583, 196] on span "Change selection" at bounding box center [585, 197] width 55 height 9
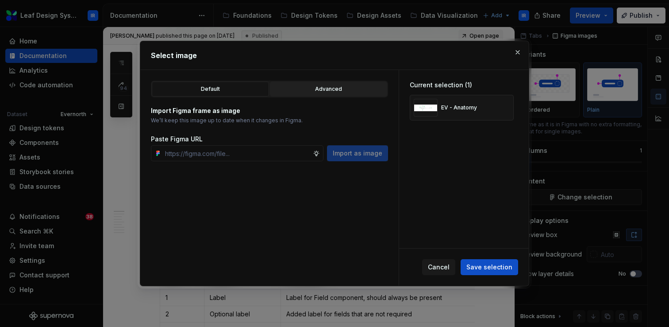
click at [360, 83] on button "Advanced" at bounding box center [328, 88] width 117 height 15
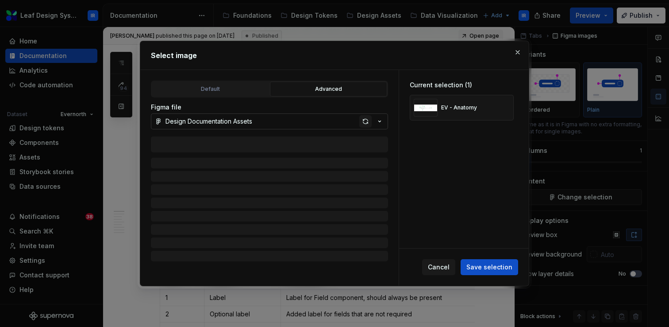
click at [366, 122] on div "button" at bounding box center [365, 121] width 12 height 12
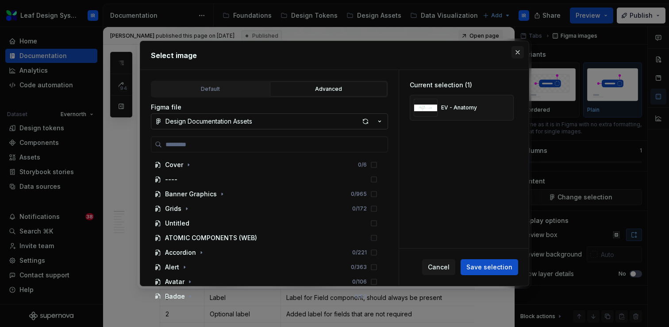
click at [516, 53] on button "button" at bounding box center [518, 52] width 12 height 12
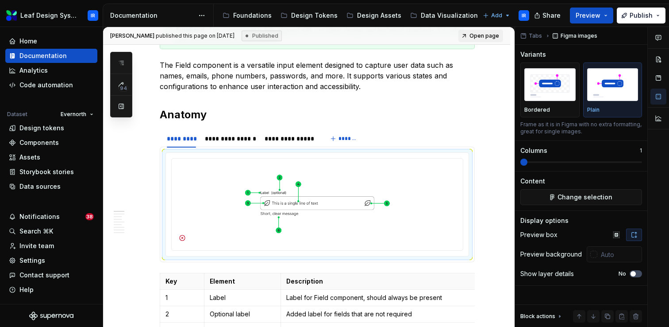
type textarea "*"
click at [227, 141] on div "**********" at bounding box center [230, 138] width 51 height 9
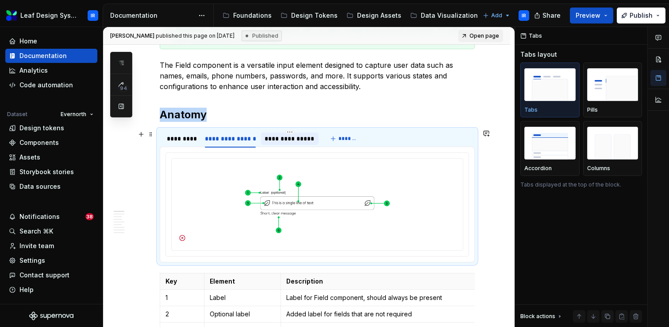
click at [280, 141] on div "**********" at bounding box center [290, 138] width 50 height 9
click at [190, 137] on div "*********" at bounding box center [181, 138] width 29 height 9
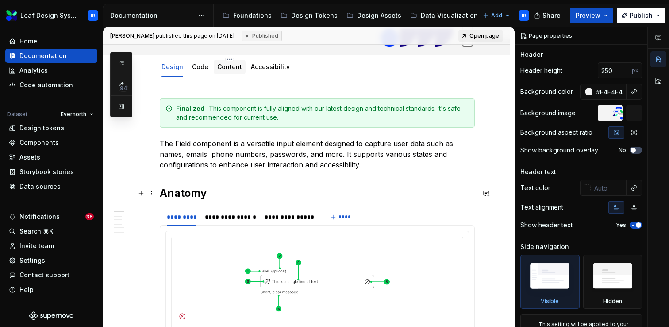
scroll to position [123, 0]
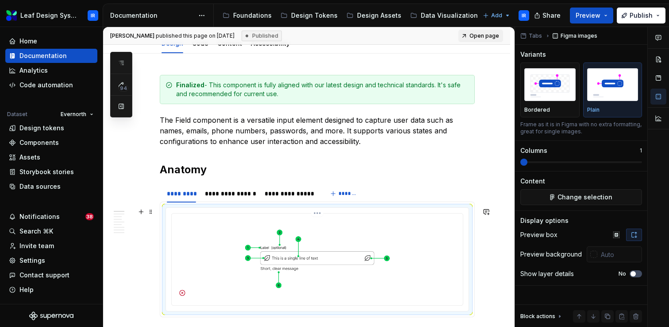
click at [338, 258] on img at bounding box center [317, 258] width 284 height 83
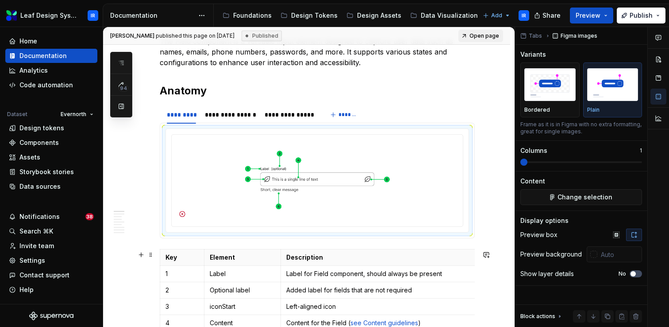
scroll to position [212, 0]
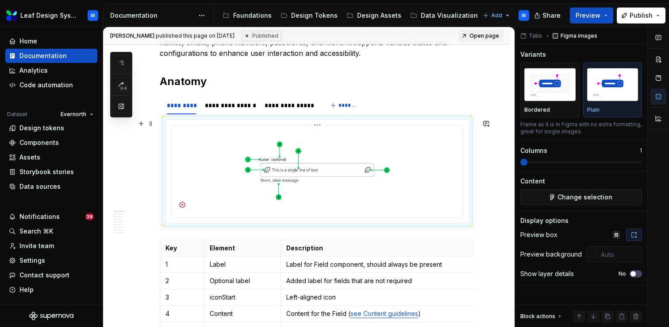
click at [300, 193] on img at bounding box center [317, 170] width 284 height 83
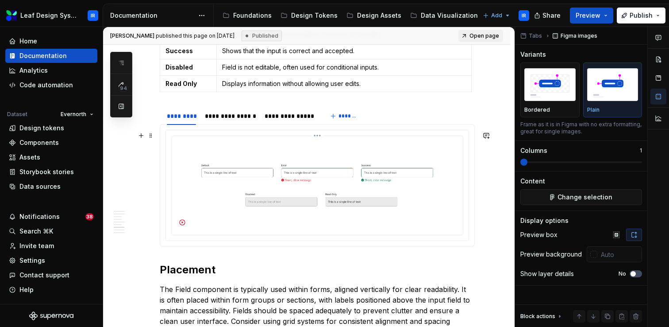
scroll to position [1208, 0]
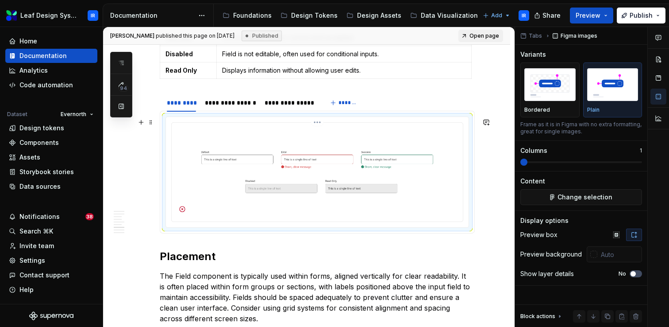
click at [384, 162] on img at bounding box center [317, 171] width 284 height 90
click at [576, 196] on span "Change selection" at bounding box center [585, 197] width 55 height 9
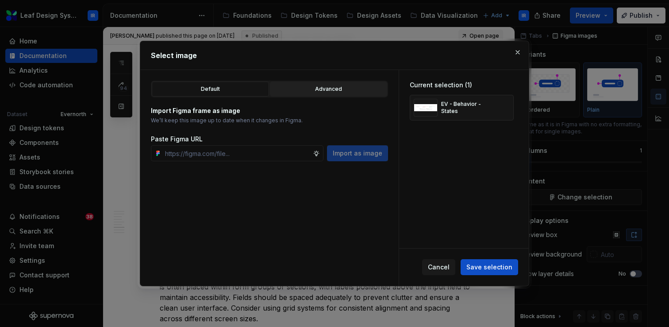
click at [358, 90] on div "Advanced" at bounding box center [328, 89] width 111 height 9
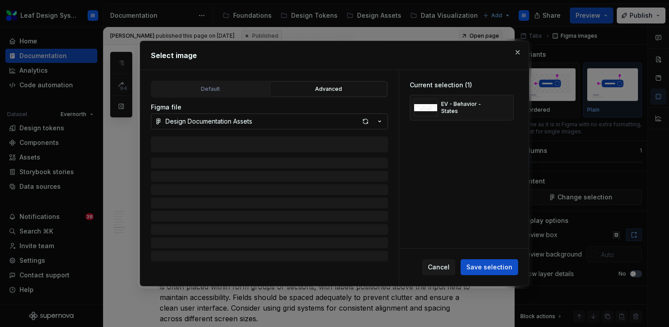
click at [365, 113] on button "Design Documentation Assets" at bounding box center [269, 121] width 237 height 16
click at [366, 119] on div "Select image Default Advanced Import Figma frame as image We’ll keep this image…" at bounding box center [334, 163] width 669 height 327
click at [366, 119] on div "button" at bounding box center [365, 121] width 12 height 12
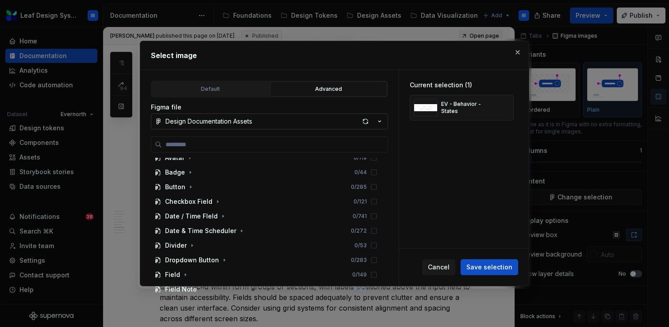
scroll to position [743, 0]
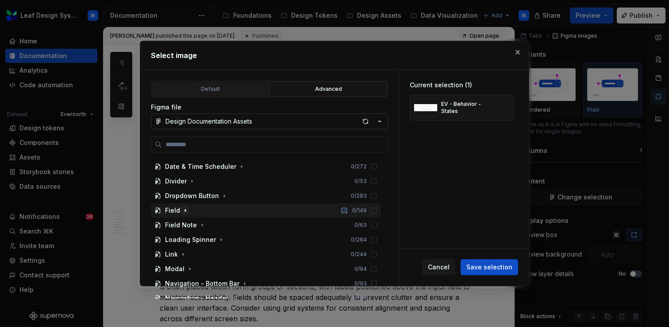
click at [185, 211] on icon "button" at bounding box center [185, 210] width 7 height 7
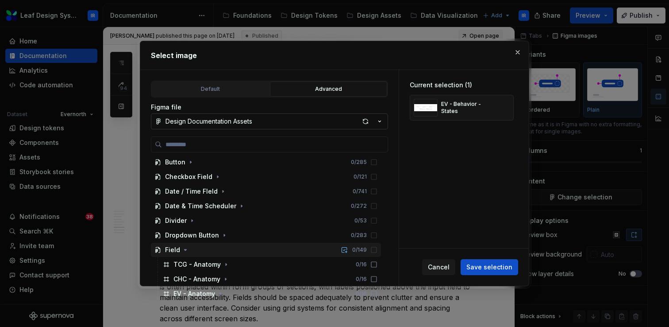
scroll to position [673, 0]
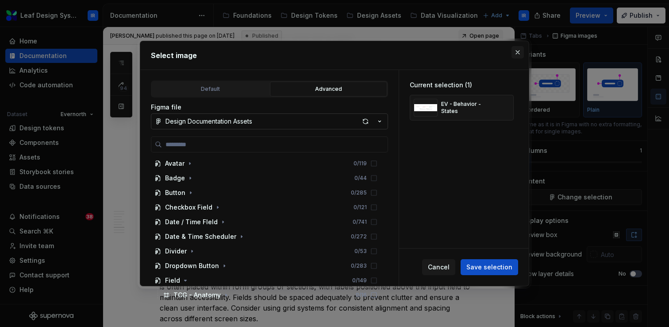
click at [514, 49] on button "button" at bounding box center [518, 52] width 12 height 12
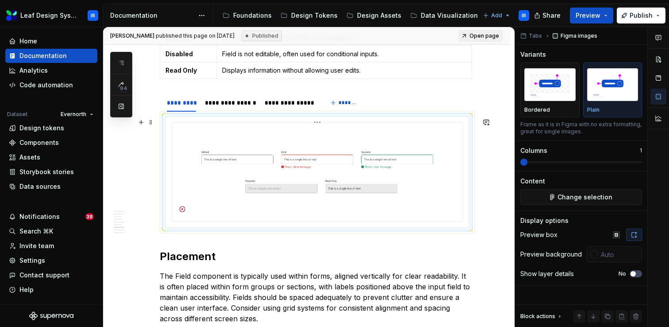
click at [335, 190] on img at bounding box center [317, 171] width 284 height 90
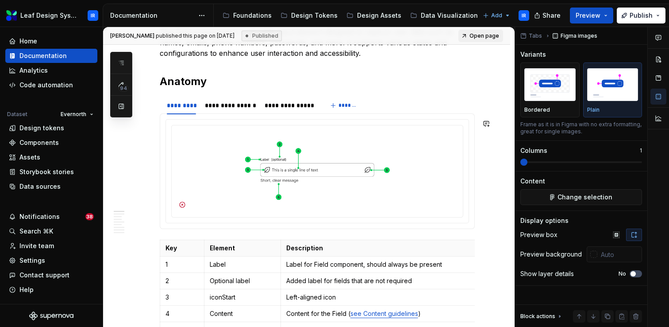
scroll to position [284, 0]
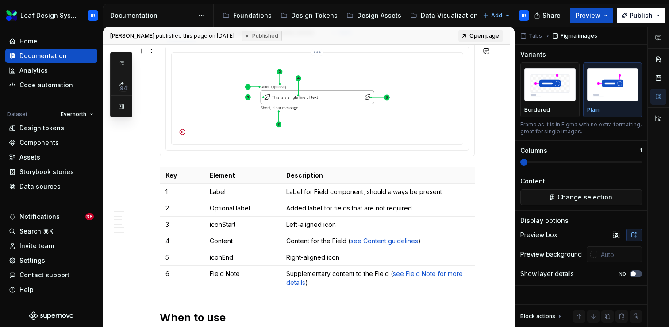
click at [335, 100] on img at bounding box center [317, 97] width 284 height 83
click at [589, 199] on span "Change selection" at bounding box center [585, 197] width 55 height 9
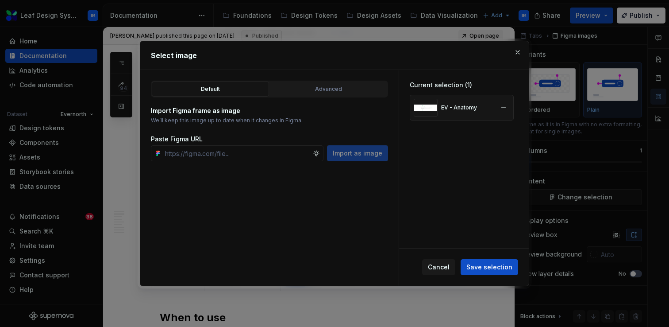
type textarea "*"
type input "ev aman"
click at [317, 75] on div "Default Advanced Import Figma frame as image We’ll keep this image up to date w…" at bounding box center [269, 178] width 258 height 216
click at [311, 91] on div "Advanced" at bounding box center [328, 89] width 111 height 9
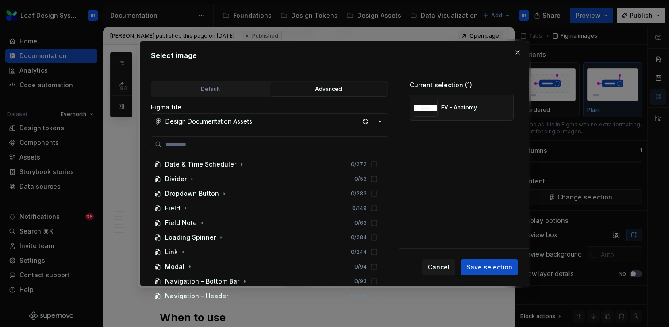
scroll to position [746, 0]
click at [183, 209] on icon "button" at bounding box center [185, 207] width 7 height 7
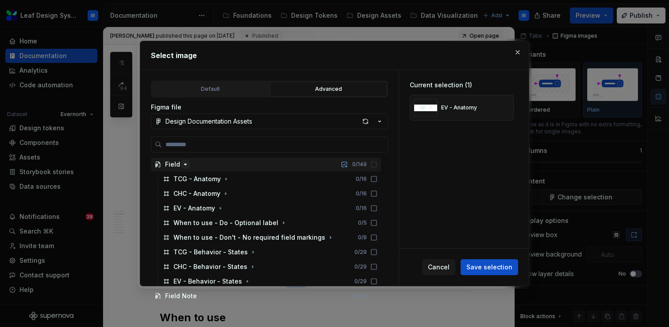
scroll to position [790, 0]
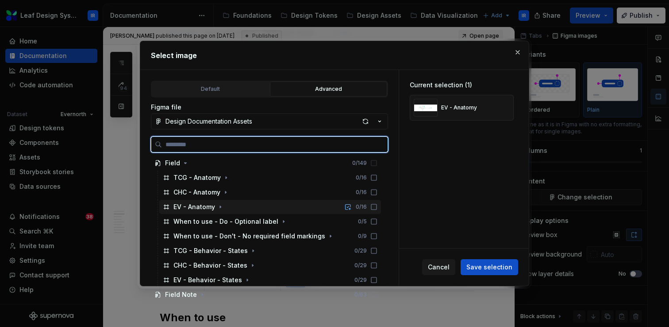
click at [377, 208] on icon at bounding box center [373, 206] width 7 height 7
click at [377, 207] on icon at bounding box center [373, 206] width 7 height 7
click at [377, 208] on icon at bounding box center [373, 206] width 7 height 7
click at [251, 206] on div "EV - Anatomy 0 / 16" at bounding box center [270, 207] width 222 height 14
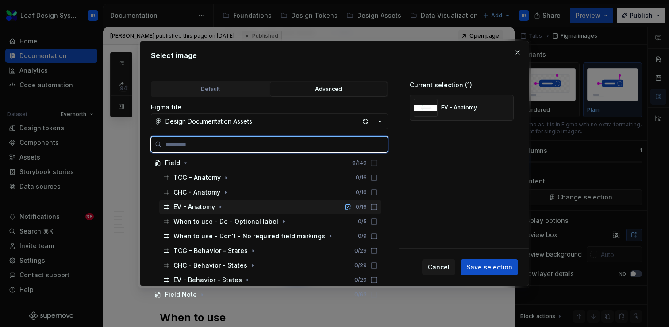
click at [377, 207] on icon at bounding box center [373, 206] width 7 height 7
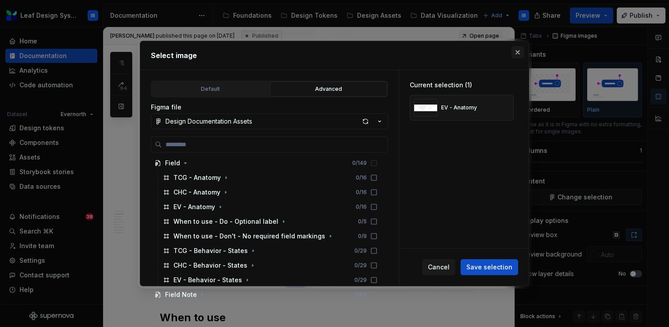
click at [517, 53] on button "button" at bounding box center [518, 52] width 12 height 12
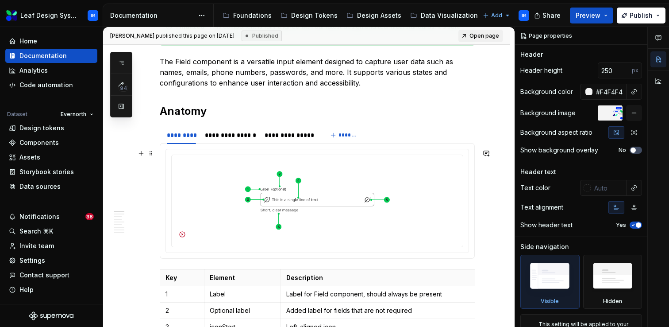
scroll to position [183, 0]
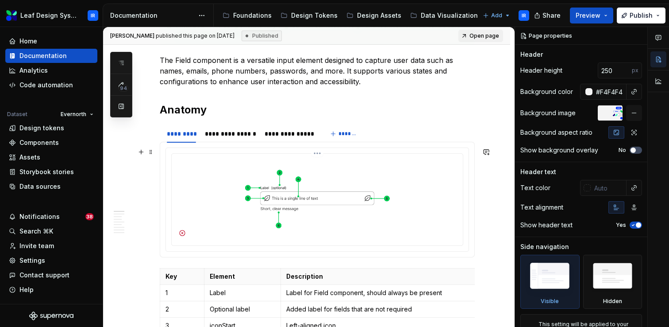
click at [230, 193] on img at bounding box center [317, 198] width 284 height 83
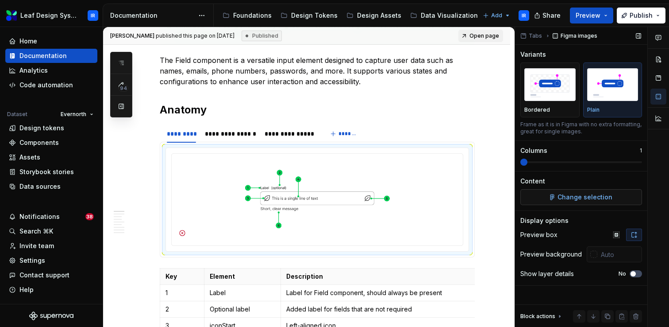
click at [569, 197] on span "Change selection" at bounding box center [585, 197] width 55 height 9
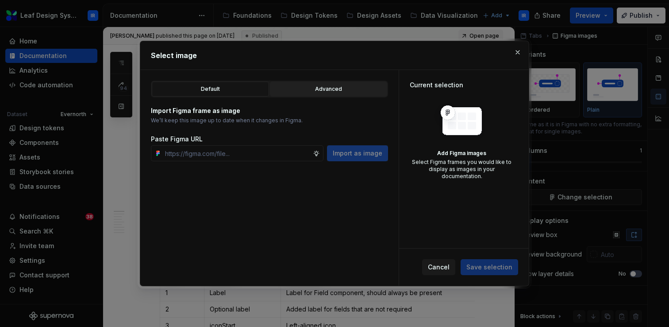
click at [324, 92] on div "Advanced" at bounding box center [328, 89] width 111 height 9
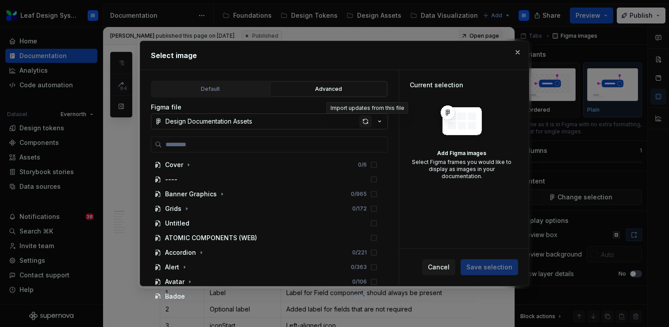
click at [364, 121] on div "button" at bounding box center [365, 121] width 12 height 12
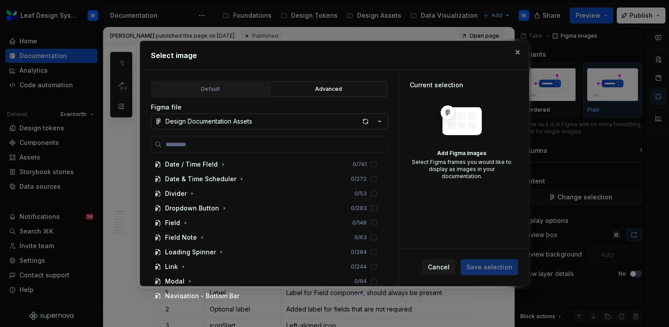
scroll to position [734, 0]
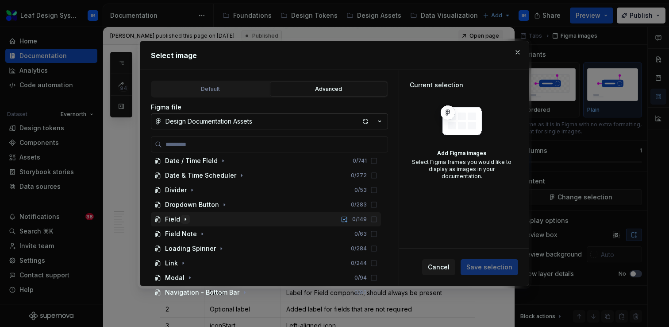
click at [183, 221] on icon "button" at bounding box center [185, 219] width 7 height 7
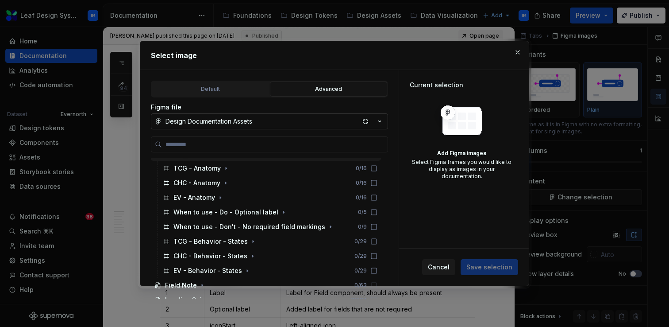
scroll to position [799, 0]
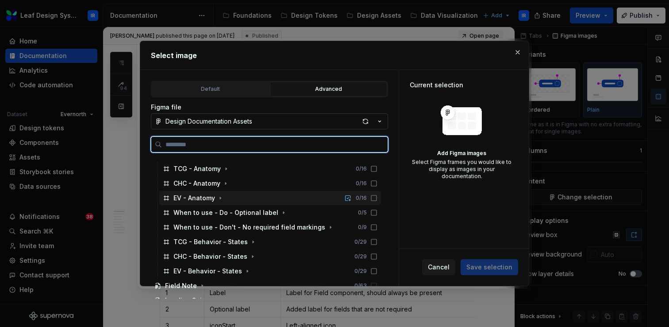
click at [200, 204] on div "EV - Anatomy 0 / 16" at bounding box center [270, 198] width 222 height 14
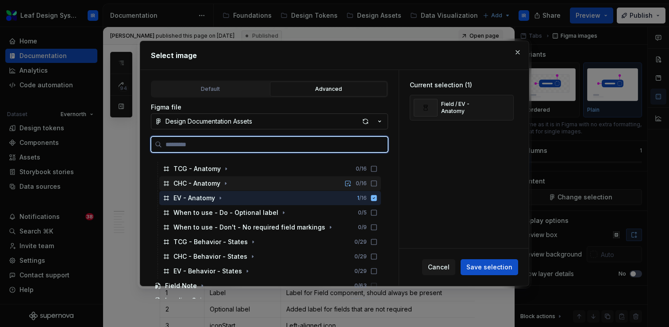
click at [215, 184] on div "CHC - Anatomy" at bounding box center [196, 183] width 47 height 9
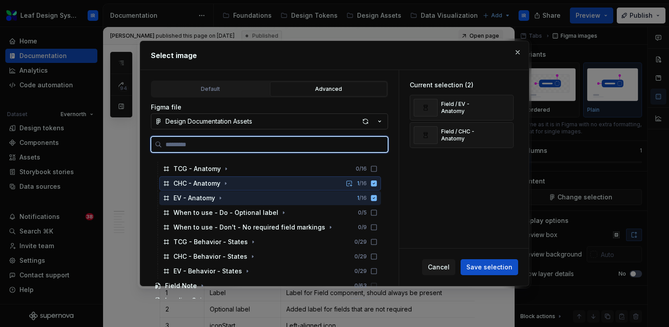
click at [215, 184] on div "CHC - Anatomy" at bounding box center [196, 183] width 47 height 9
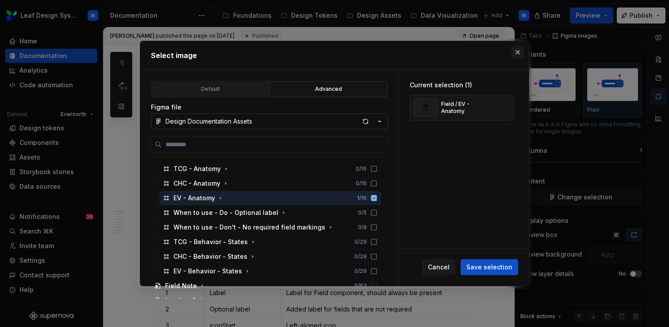
click at [517, 50] on button "button" at bounding box center [518, 52] width 12 height 12
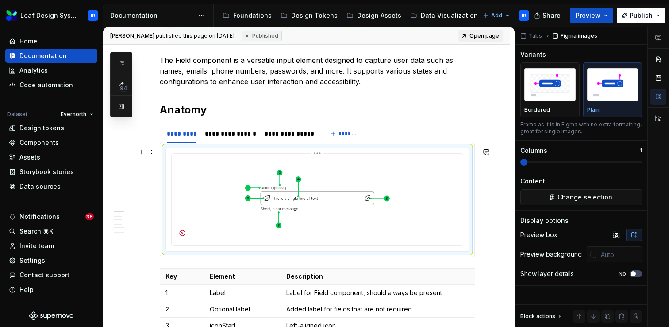
click at [328, 225] on img at bounding box center [317, 198] width 284 height 83
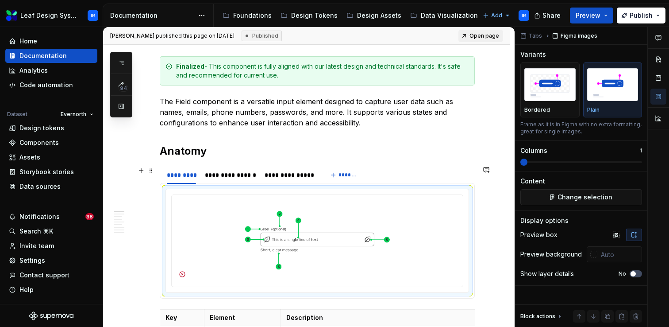
scroll to position [224, 0]
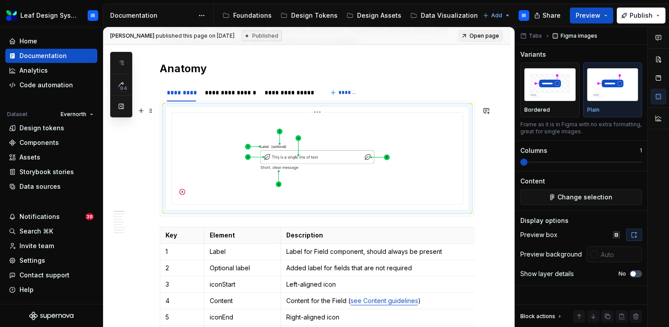
click at [362, 186] on img at bounding box center [317, 157] width 284 height 83
click at [583, 198] on span "Change selection" at bounding box center [585, 197] width 55 height 9
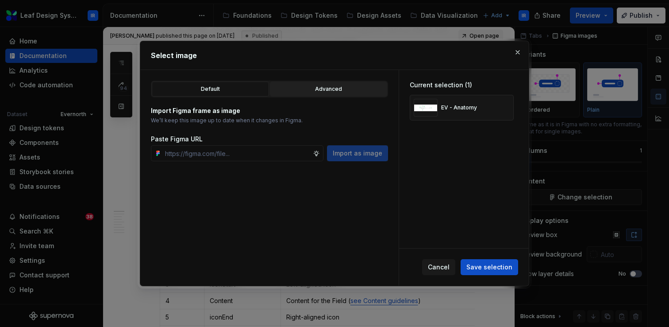
click at [337, 85] on div "Advanced" at bounding box center [328, 89] width 111 height 9
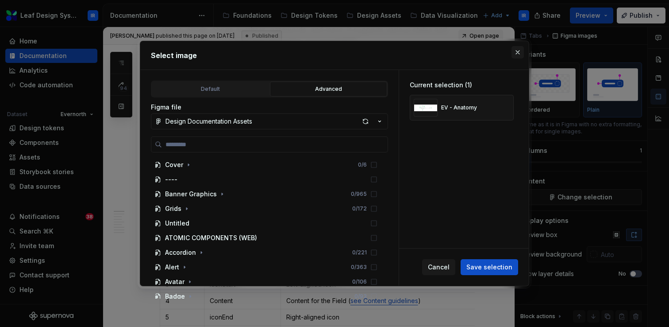
click at [514, 52] on button "button" at bounding box center [518, 52] width 12 height 12
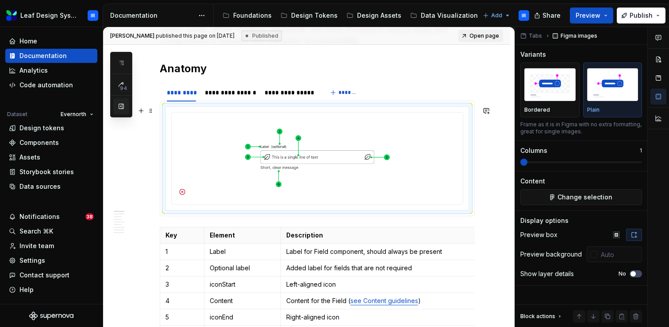
click at [119, 112] on button "button" at bounding box center [121, 106] width 16 height 16
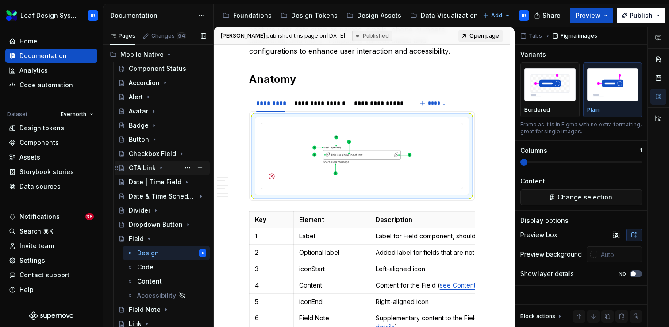
scroll to position [59, 0]
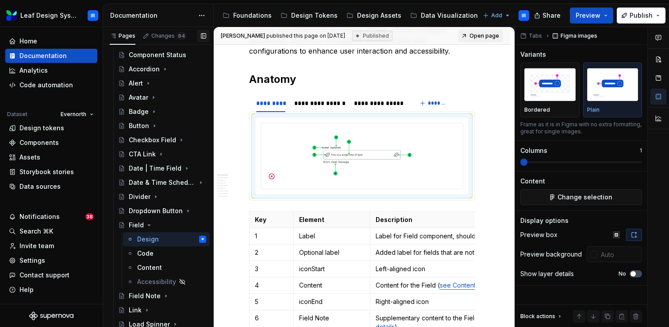
click at [204, 37] on button "button" at bounding box center [203, 36] width 12 height 12
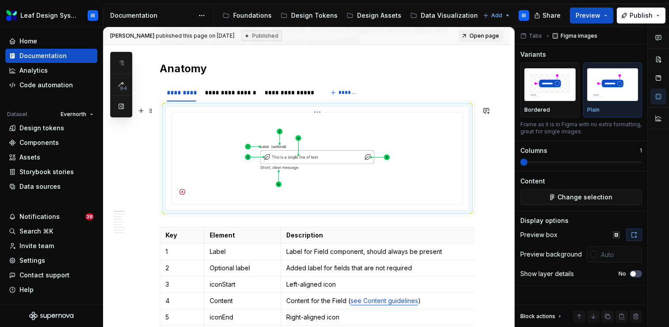
click at [249, 148] on img at bounding box center [317, 157] width 284 height 83
click at [579, 197] on span "Change selection" at bounding box center [585, 197] width 55 height 9
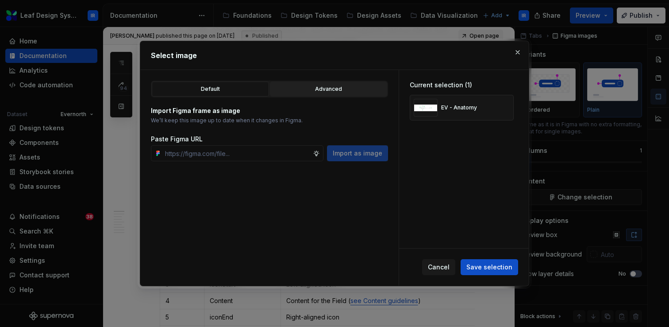
click at [329, 85] on div "Advanced" at bounding box center [328, 89] width 111 height 9
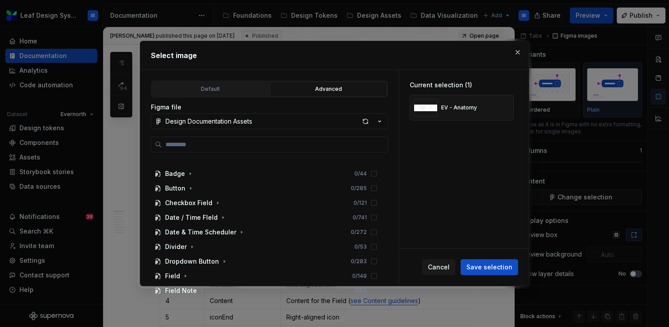
scroll to position [717, 0]
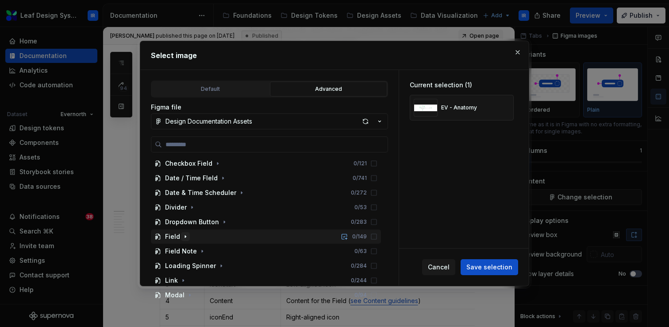
click at [184, 238] on icon "button" at bounding box center [185, 236] width 7 height 7
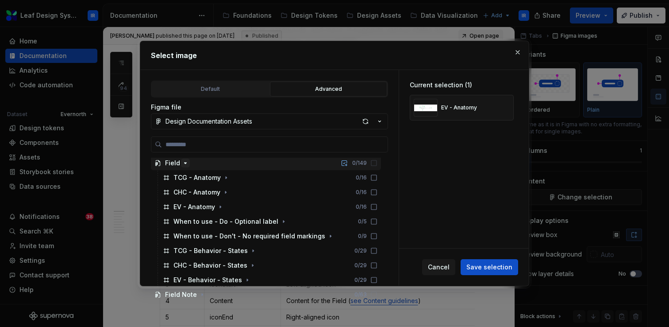
scroll to position [801, 0]
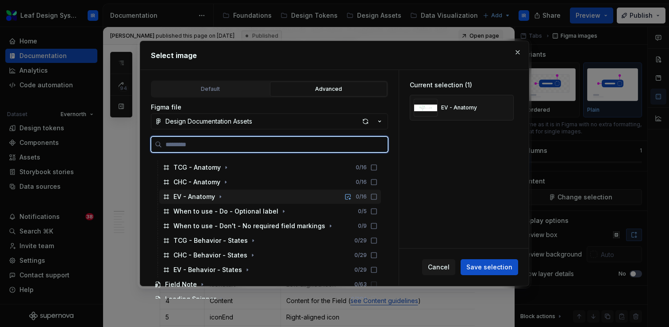
click at [204, 198] on div "EV - Anatomy" at bounding box center [194, 196] width 42 height 9
click at [377, 197] on icon at bounding box center [373, 196] width 7 height 7
click at [231, 200] on div "EV - Anatomy 0 / 16" at bounding box center [270, 196] width 222 height 14
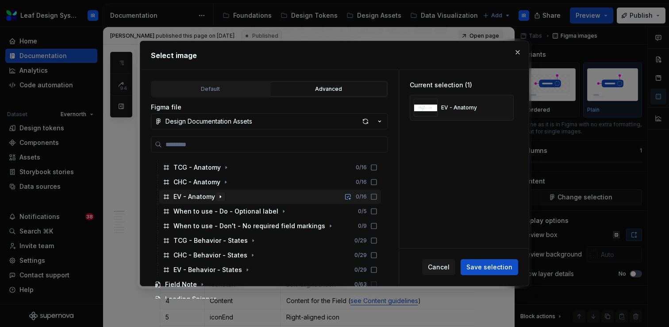
click at [220, 197] on icon "button" at bounding box center [220, 197] width 1 height 2
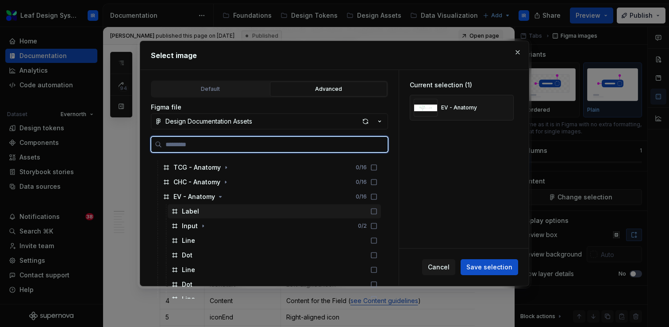
click at [377, 208] on icon at bounding box center [373, 210] width 5 height 5
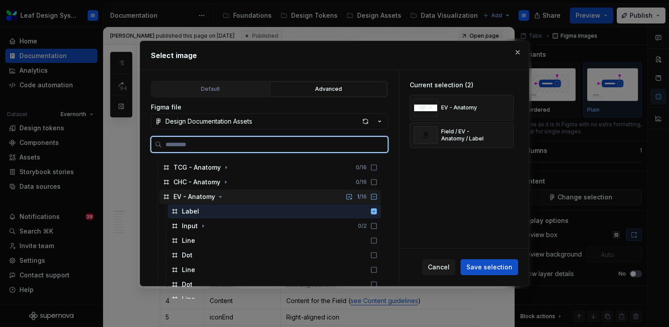
click at [377, 195] on icon at bounding box center [373, 196] width 7 height 7
click at [377, 212] on icon at bounding box center [374, 211] width 6 height 6
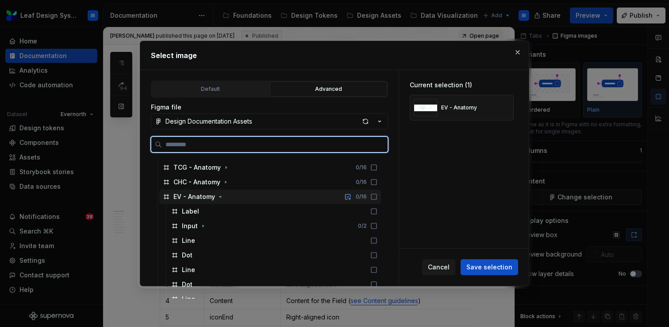
click at [331, 193] on div "EV - Anatomy 0 / 16" at bounding box center [270, 196] width 222 height 14
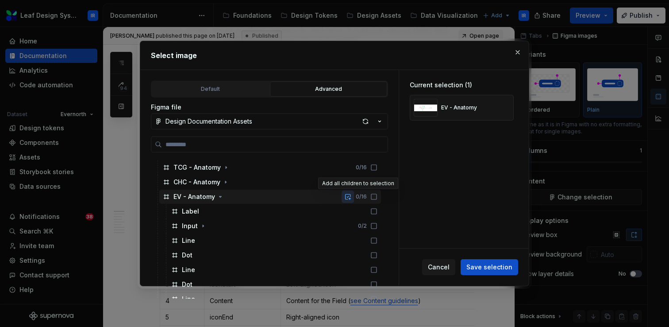
click at [354, 197] on button "button" at bounding box center [348, 196] width 12 height 12
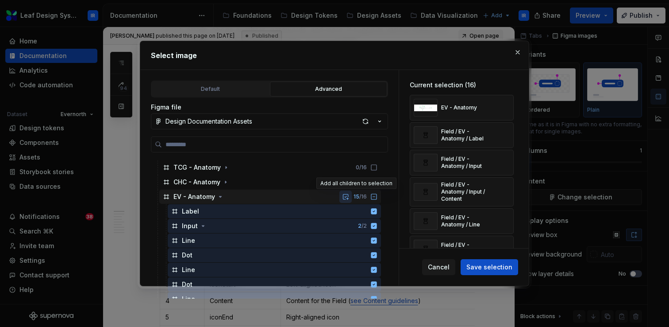
click at [352, 197] on button "button" at bounding box center [345, 196] width 12 height 12
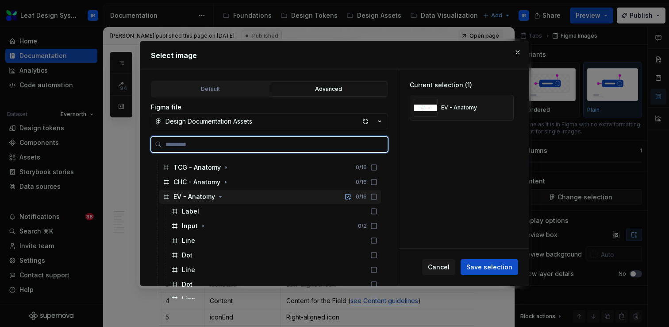
click at [377, 198] on icon at bounding box center [373, 196] width 7 height 7
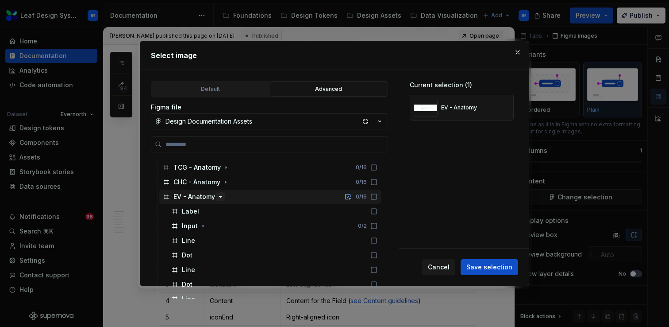
click at [222, 198] on icon "button" at bounding box center [220, 196] width 7 height 7
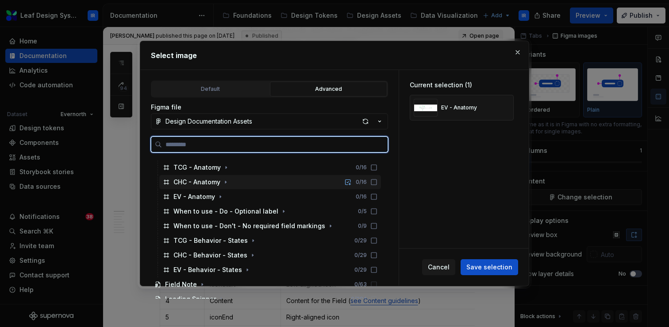
click at [377, 183] on icon at bounding box center [373, 181] width 7 height 7
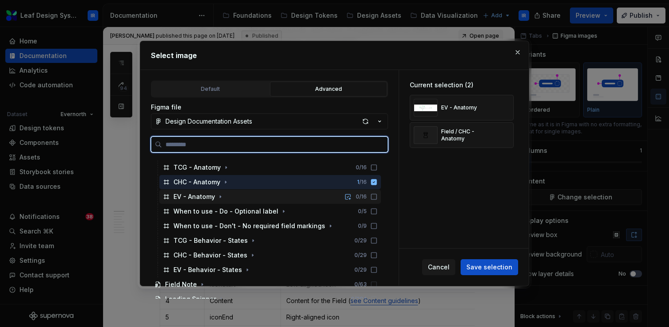
click at [377, 199] on icon at bounding box center [373, 196] width 5 height 5
click at [377, 194] on icon at bounding box center [373, 196] width 7 height 7
click at [377, 181] on icon at bounding box center [373, 181] width 7 height 7
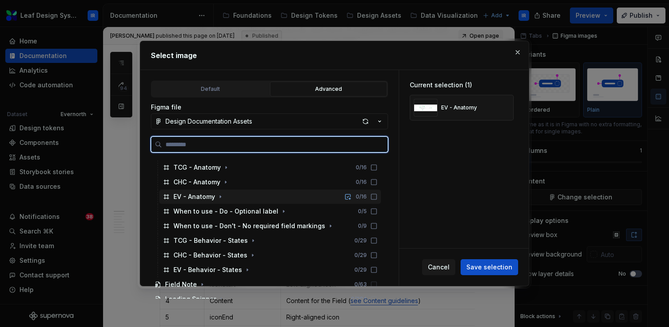
click at [377, 197] on icon at bounding box center [373, 196] width 7 height 7
click at [377, 212] on icon at bounding box center [373, 211] width 7 height 7
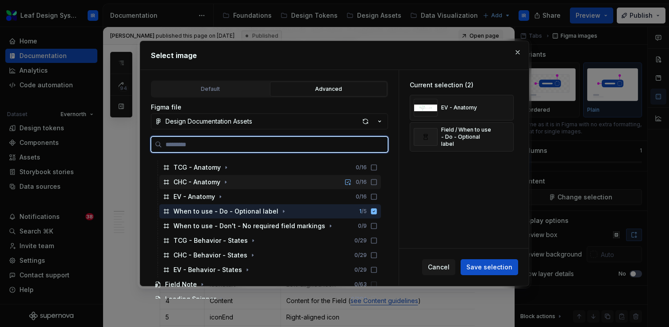
click at [377, 185] on icon at bounding box center [373, 181] width 7 height 7
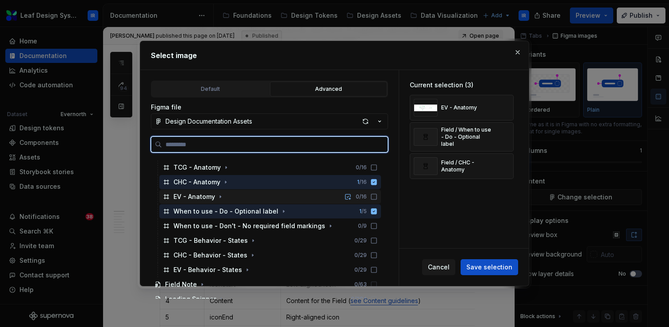
click at [377, 199] on icon at bounding box center [373, 196] width 5 height 5
click at [377, 194] on icon at bounding box center [373, 196] width 5 height 5
click at [377, 180] on icon at bounding box center [374, 182] width 6 height 6
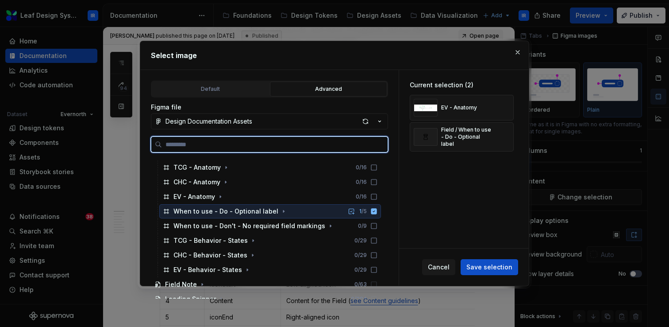
click at [377, 212] on icon at bounding box center [374, 211] width 6 height 6
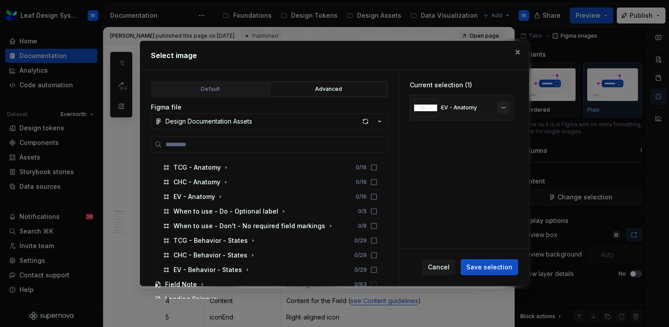
click at [507, 106] on button "button" at bounding box center [503, 107] width 12 height 12
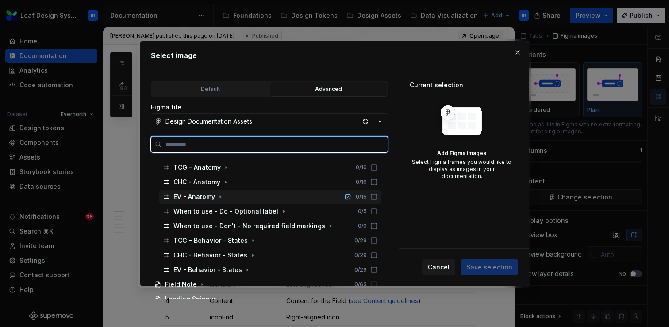
click at [377, 197] on icon at bounding box center [373, 196] width 7 height 7
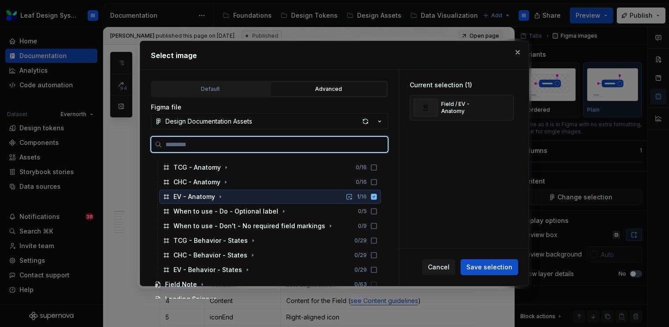
click at [377, 197] on icon at bounding box center [374, 197] width 6 height 6
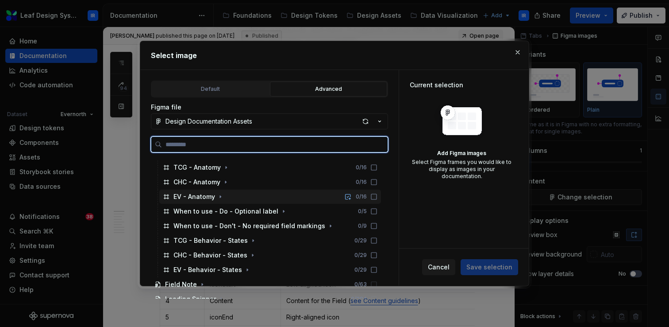
click at [377, 197] on icon at bounding box center [373, 196] width 7 height 7
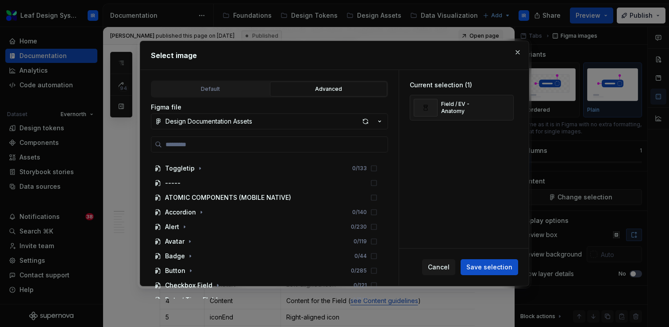
scroll to position [595, 0]
click at [498, 266] on span "Save selection" at bounding box center [489, 266] width 46 height 9
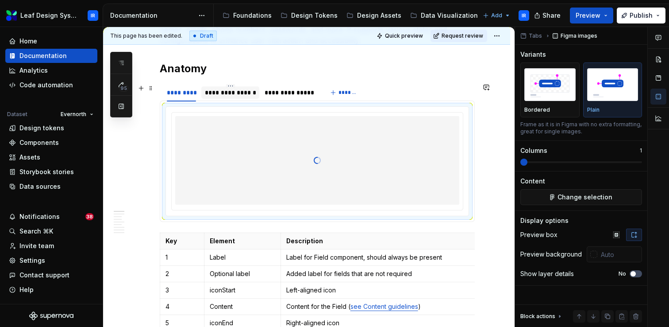
click at [237, 89] on div "**********" at bounding box center [230, 92] width 51 height 9
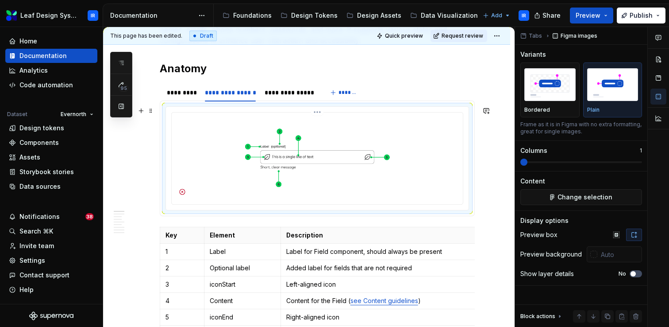
click at [320, 194] on img at bounding box center [317, 157] width 284 height 83
click at [568, 203] on button "Change selection" at bounding box center [581, 197] width 122 height 16
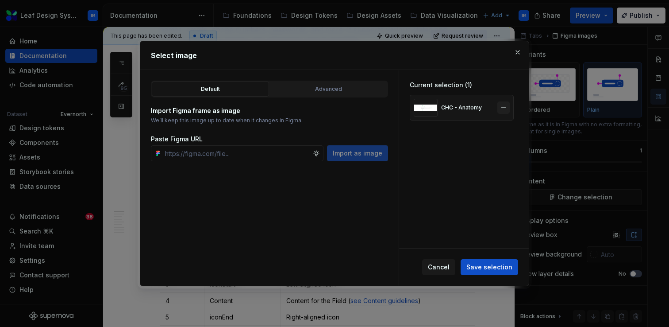
click at [510, 108] on button "button" at bounding box center [503, 107] width 12 height 12
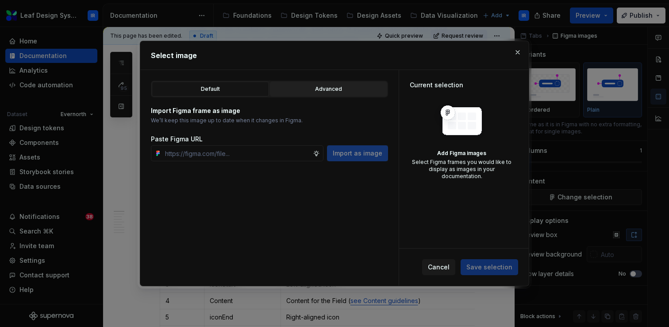
click at [326, 85] on div "Advanced" at bounding box center [328, 89] width 111 height 9
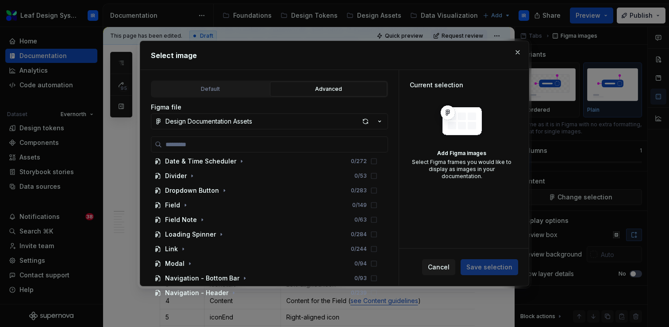
scroll to position [739, 0]
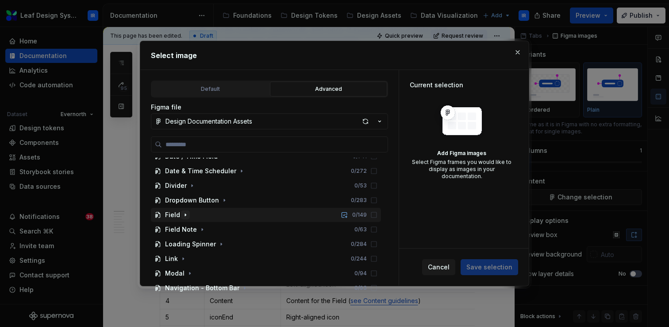
click at [188, 212] on icon "button" at bounding box center [185, 214] width 7 height 7
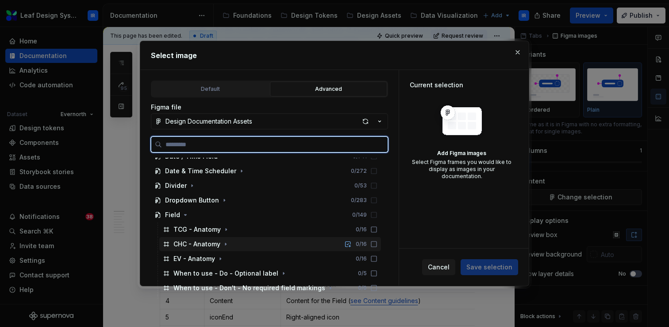
click at [377, 244] on icon at bounding box center [373, 243] width 7 height 7
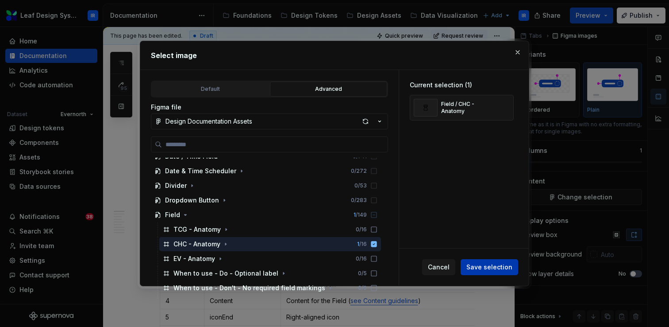
click at [479, 269] on span "Save selection" at bounding box center [489, 266] width 46 height 9
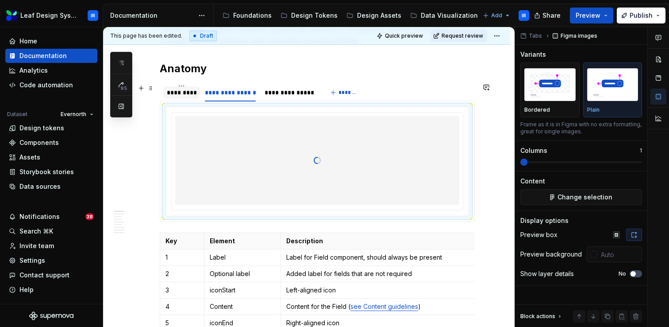
click at [185, 94] on div "*********" at bounding box center [181, 92] width 29 height 9
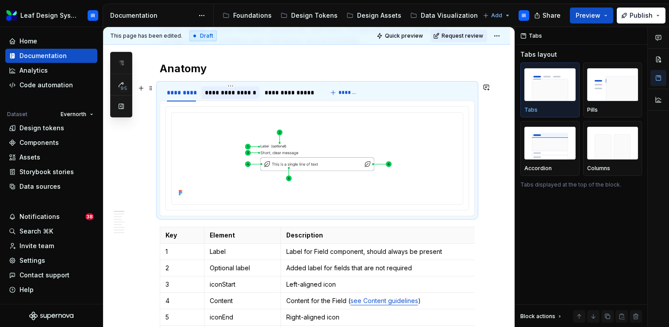
click at [242, 92] on div "**********" at bounding box center [230, 92] width 51 height 9
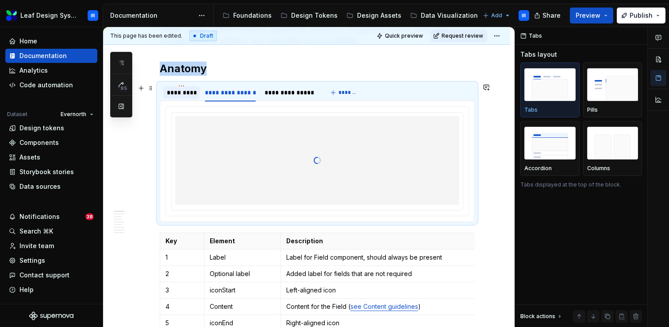
click at [183, 94] on div "*********" at bounding box center [181, 92] width 29 height 9
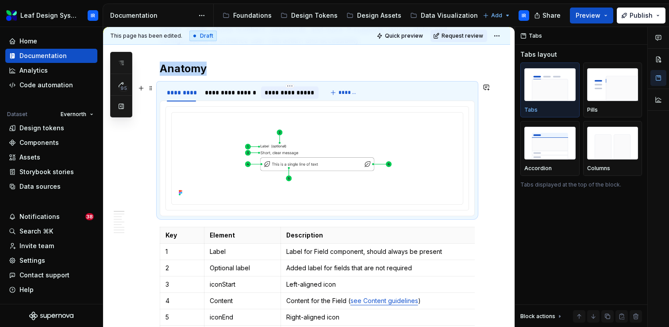
click at [297, 93] on div "**********" at bounding box center [290, 92] width 50 height 9
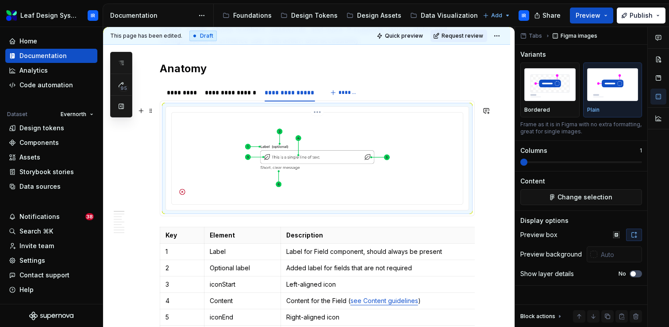
click at [327, 167] on img at bounding box center [317, 157] width 284 height 83
click at [565, 199] on span "Change selection" at bounding box center [585, 197] width 55 height 9
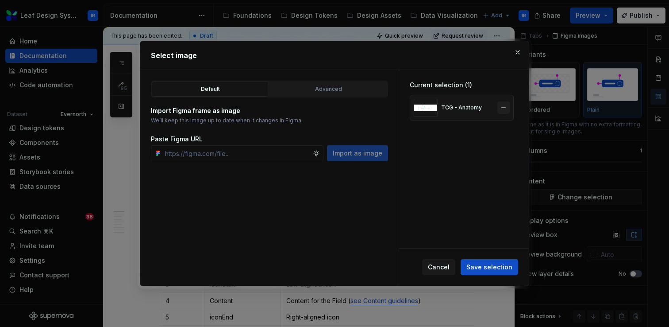
click at [510, 106] on button "button" at bounding box center [503, 107] width 12 height 12
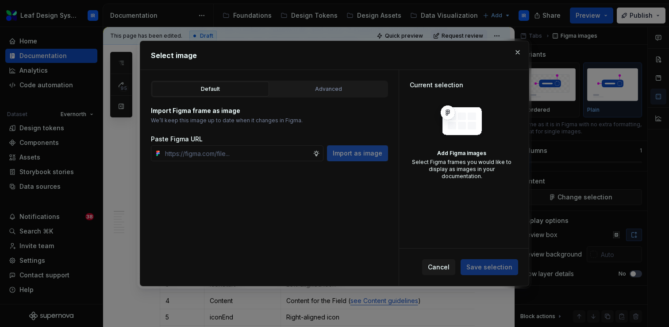
click at [320, 78] on div "Default Advanced Import Figma frame as image We’ll keep this image up to date w…" at bounding box center [269, 178] width 258 height 216
click at [318, 85] on div "Advanced" at bounding box center [328, 89] width 111 height 9
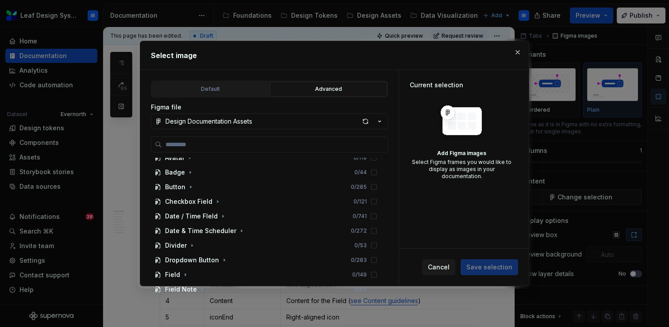
scroll to position [723, 0]
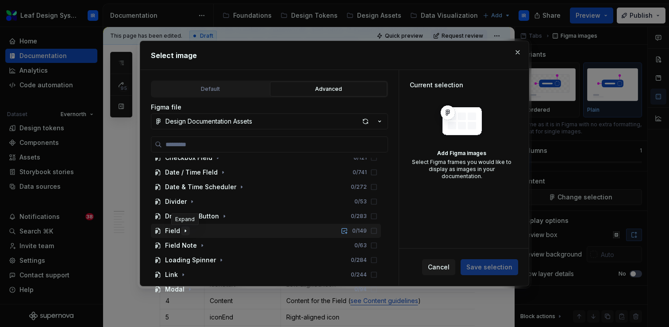
click at [185, 231] on icon "button" at bounding box center [185, 231] width 1 height 2
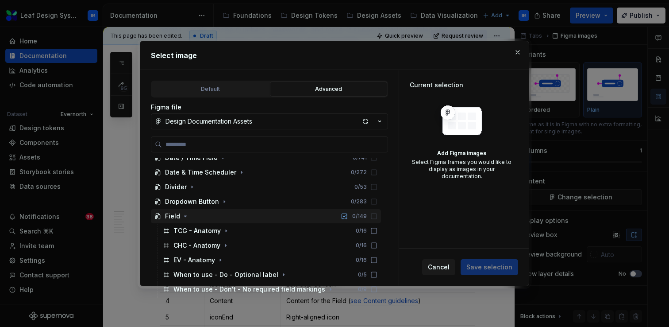
scroll to position [747, 0]
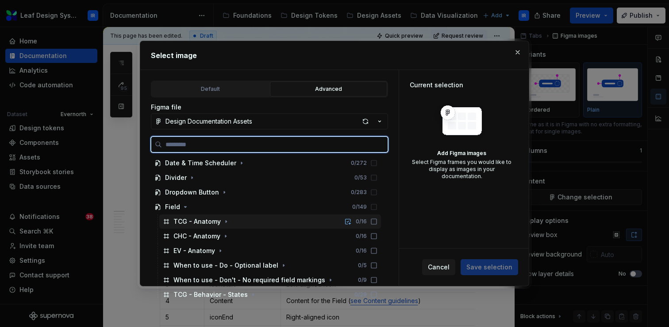
click at [377, 222] on icon at bounding box center [373, 221] width 7 height 7
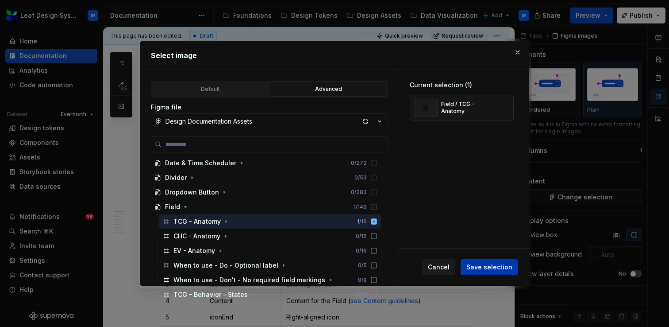
click at [480, 264] on span "Save selection" at bounding box center [489, 266] width 46 height 9
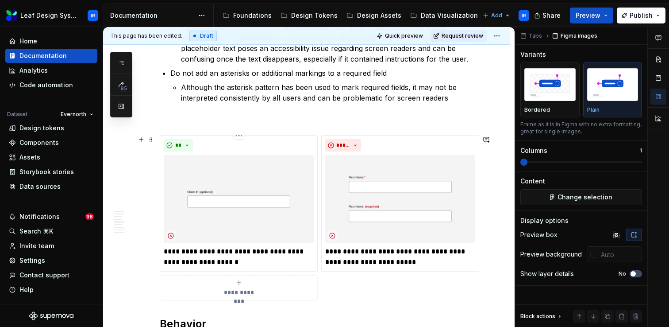
scroll to position [837, 0]
click at [231, 212] on img at bounding box center [239, 198] width 150 height 88
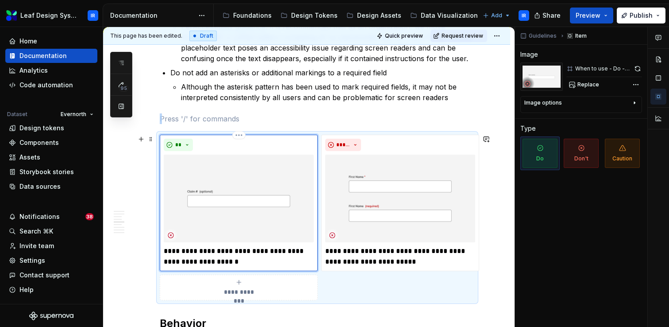
click at [244, 195] on img at bounding box center [239, 198] width 150 height 88
click at [589, 84] on span "Replace" at bounding box center [589, 84] width 22 height 7
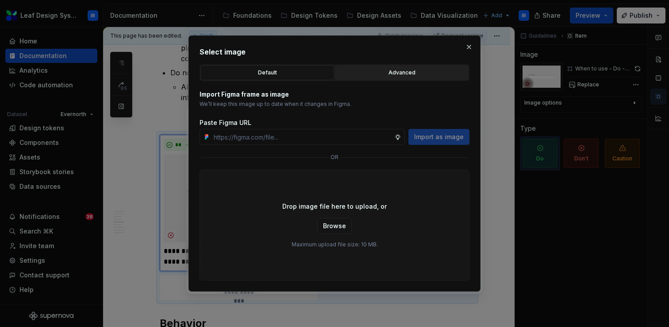
click at [381, 74] on div "Advanced" at bounding box center [401, 72] width 127 height 9
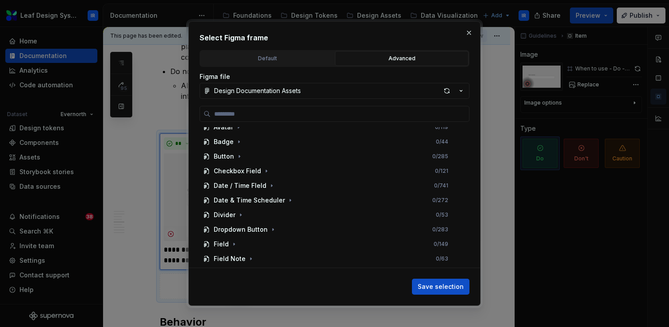
scroll to position [682, 0]
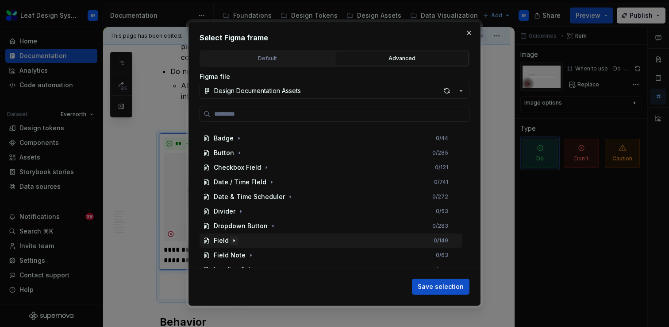
click at [234, 239] on icon "button" at bounding box center [234, 240] width 1 height 2
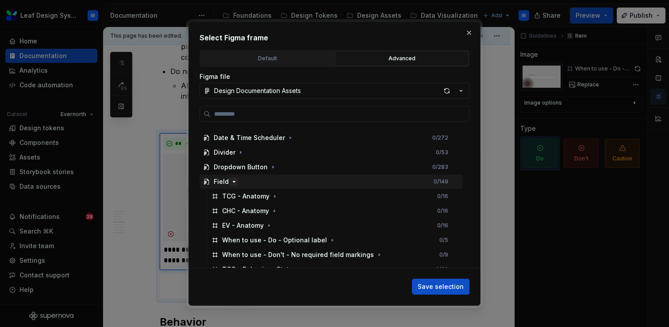
scroll to position [763, 0]
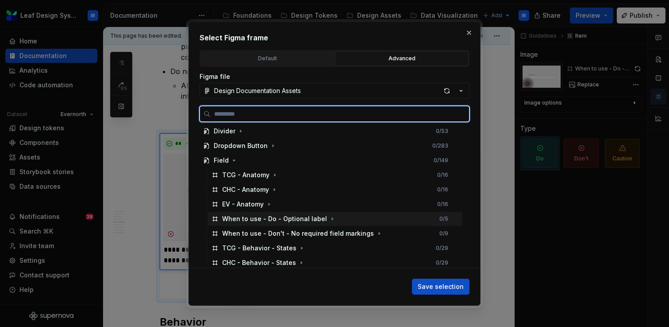
click at [258, 220] on div "When to use - Do - Optional label" at bounding box center [274, 218] width 105 height 9
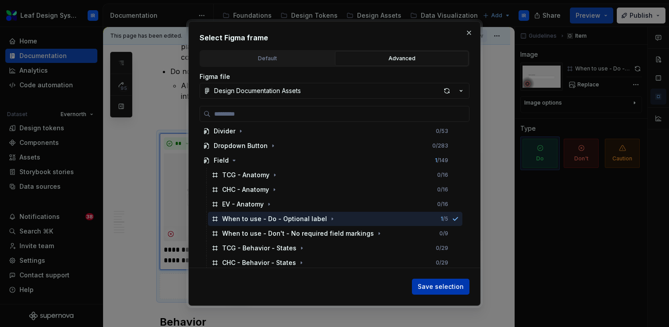
click at [440, 287] on span "Save selection" at bounding box center [441, 286] width 46 height 9
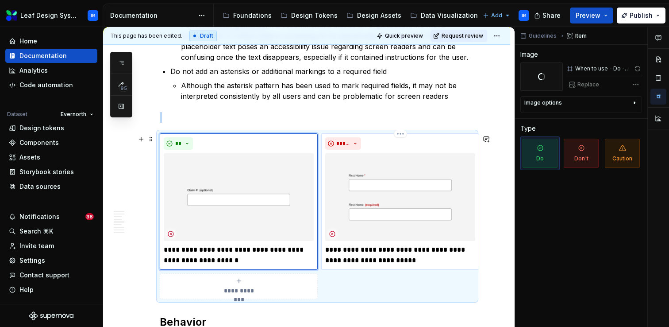
click at [396, 203] on img at bounding box center [400, 197] width 150 height 88
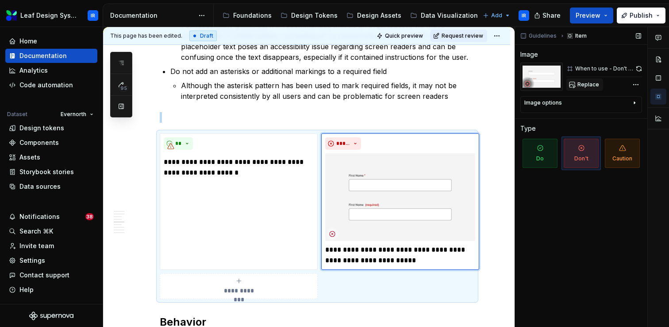
click at [589, 84] on span "Replace" at bounding box center [589, 84] width 22 height 7
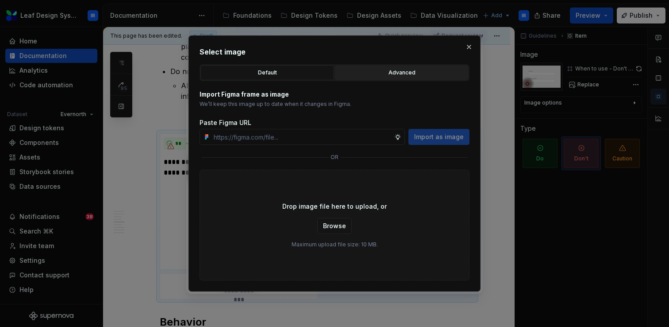
click at [405, 71] on div "Advanced" at bounding box center [401, 72] width 127 height 9
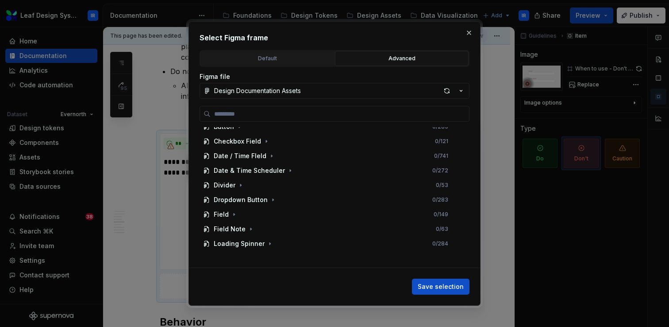
scroll to position [721, 0]
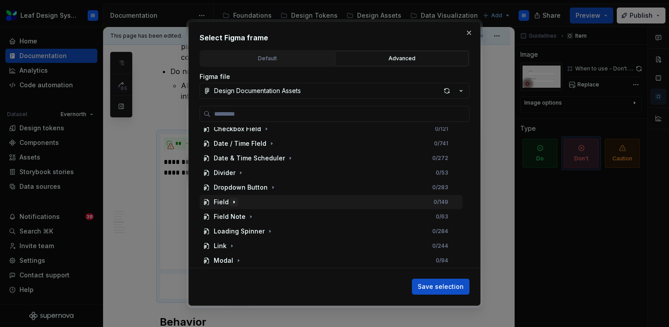
click at [233, 203] on icon "button" at bounding box center [234, 201] width 7 height 7
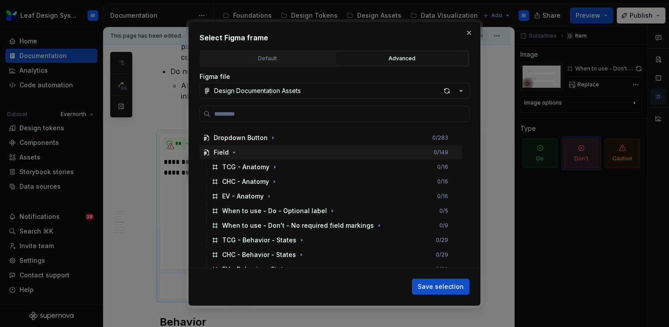
scroll to position [775, 0]
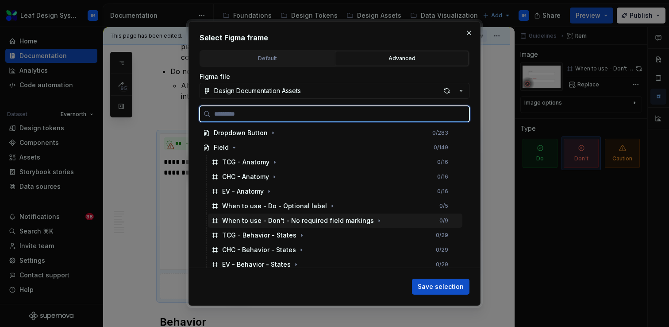
click at [250, 220] on div "When to use - Don't - No required field markings" at bounding box center [298, 220] width 152 height 9
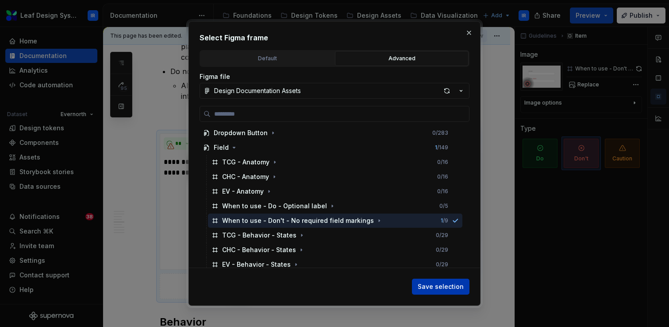
click at [443, 286] on span "Save selection" at bounding box center [441, 286] width 46 height 9
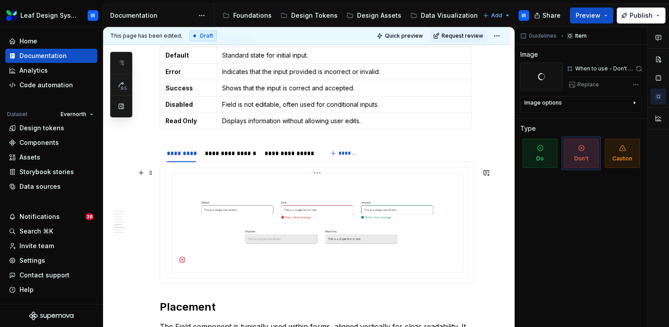
scroll to position [1224, 0]
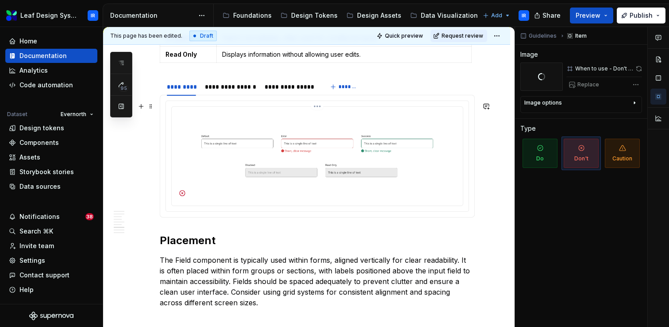
click at [231, 119] on img at bounding box center [317, 155] width 284 height 90
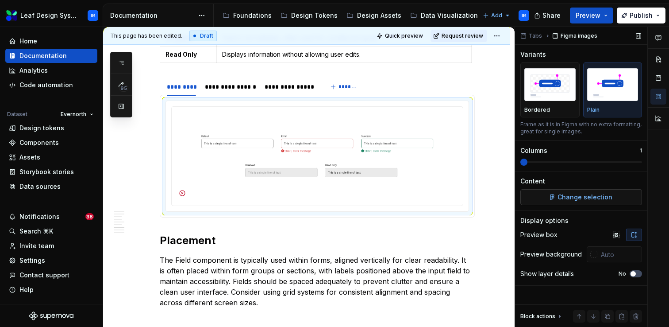
click at [565, 194] on span "Change selection" at bounding box center [585, 197] width 55 height 9
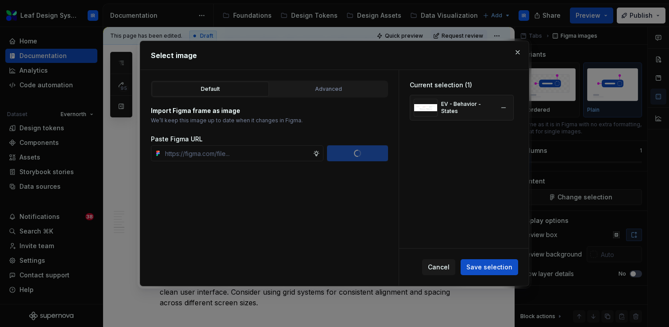
scroll to position [1172, 0]
click at [327, 87] on div "Advanced" at bounding box center [328, 89] width 111 height 9
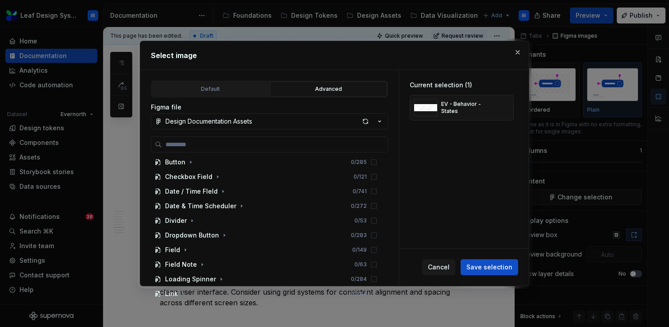
scroll to position [709, 0]
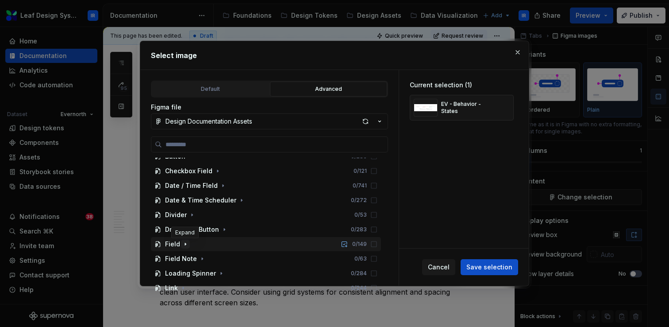
click at [185, 243] on icon "button" at bounding box center [185, 244] width 1 height 2
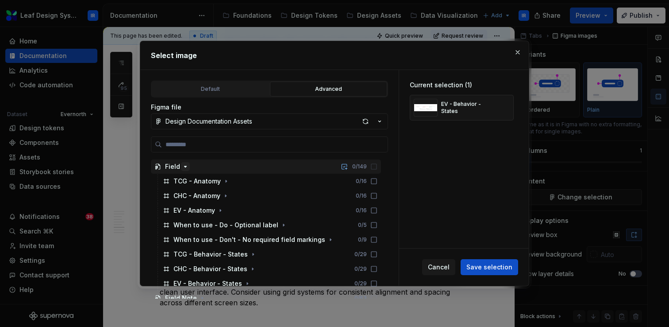
scroll to position [805, 0]
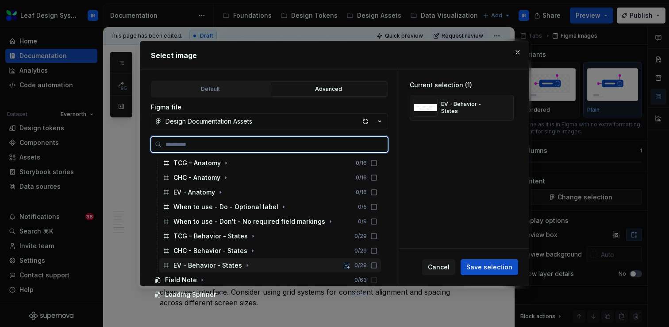
click at [189, 267] on div "EV - Behavior - States" at bounding box center [207, 265] width 69 height 9
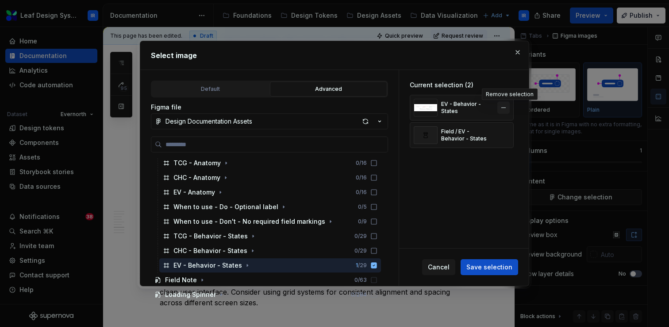
click at [509, 106] on button "button" at bounding box center [503, 107] width 12 height 12
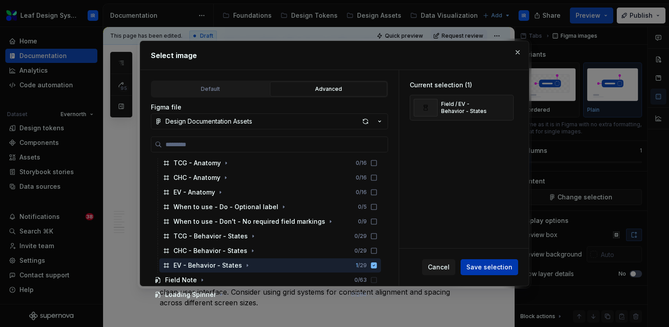
click at [482, 267] on span "Save selection" at bounding box center [489, 266] width 46 height 9
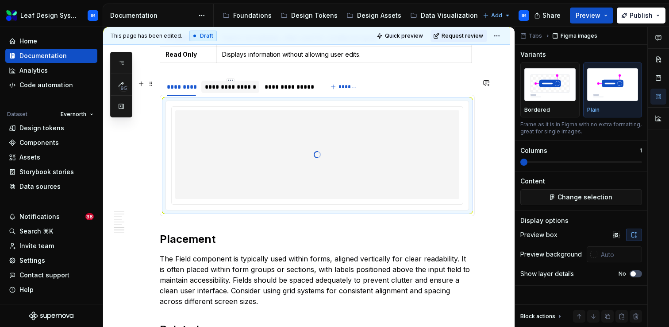
click at [215, 87] on div "**********" at bounding box center [230, 86] width 51 height 9
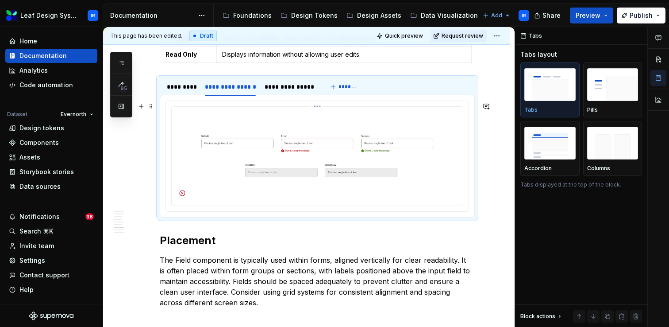
click at [232, 162] on img at bounding box center [317, 155] width 284 height 90
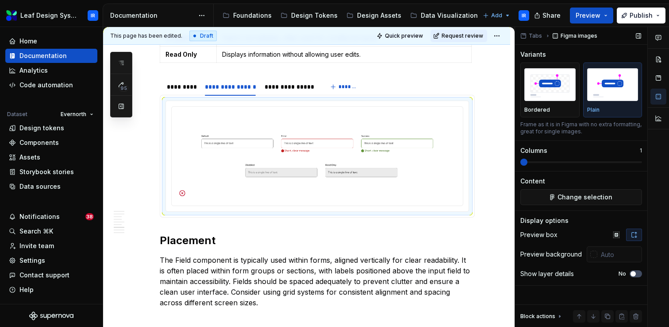
click at [556, 206] on div "Tabs Figma images Variants Bordered Plain Frame as it is in Figma with no extra…" at bounding box center [581, 177] width 132 height 300
click at [562, 196] on span "Change selection" at bounding box center [585, 197] width 55 height 9
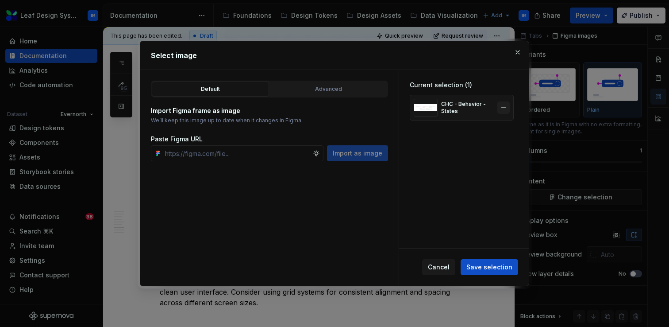
click at [509, 107] on button "button" at bounding box center [503, 107] width 12 height 12
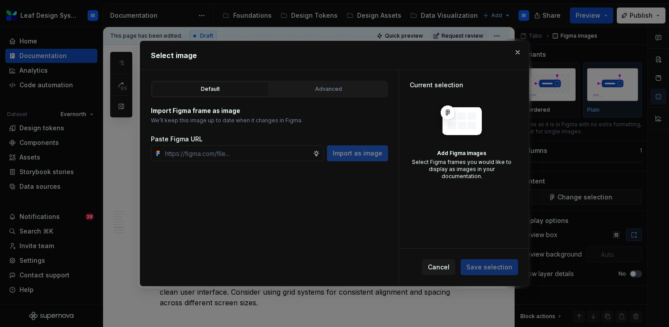
click at [331, 97] on div "Import Figma frame as image We’ll keep this image up to date when it changes in…" at bounding box center [269, 129] width 237 height 64
click at [332, 94] on button "Advanced" at bounding box center [328, 88] width 117 height 15
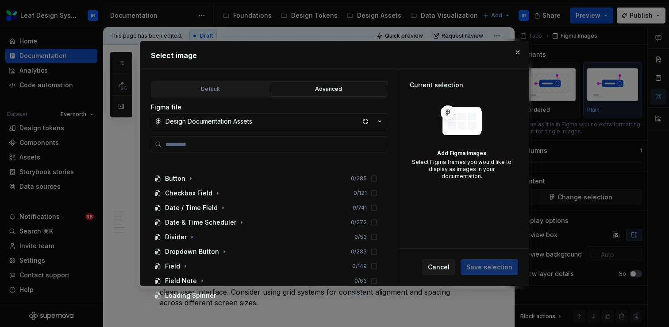
scroll to position [750, 0]
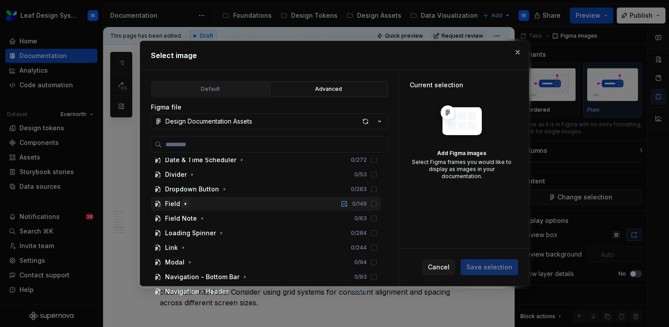
click at [186, 202] on icon "button" at bounding box center [185, 203] width 7 height 7
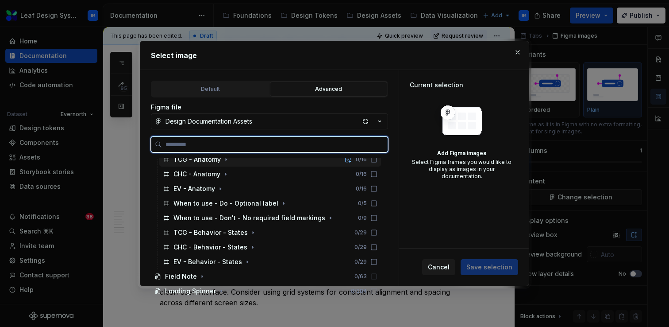
scroll to position [816, 0]
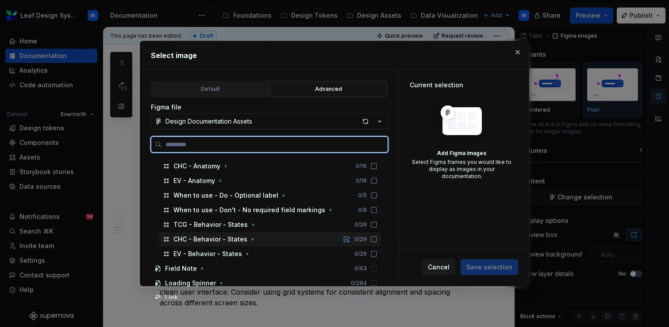
click at [206, 245] on div "CHC - Behavior - States 0 / 29" at bounding box center [270, 239] width 222 height 14
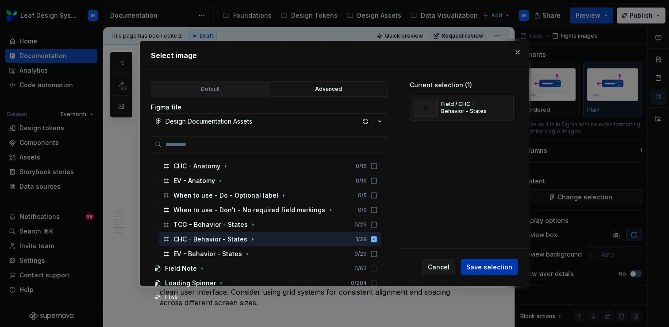
click at [485, 265] on span "Save selection" at bounding box center [489, 266] width 46 height 9
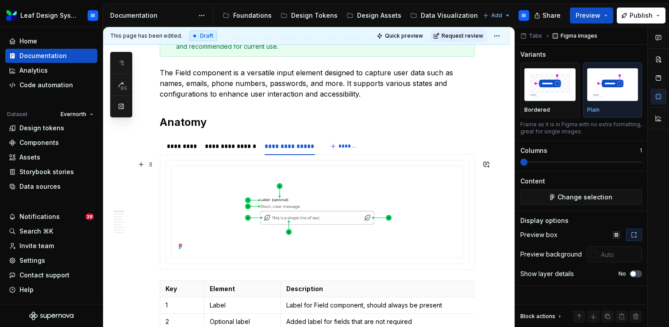
scroll to position [150, 0]
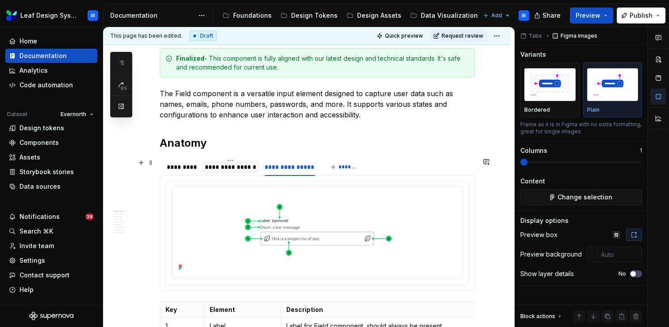
click at [235, 164] on div "**********" at bounding box center [230, 166] width 51 height 9
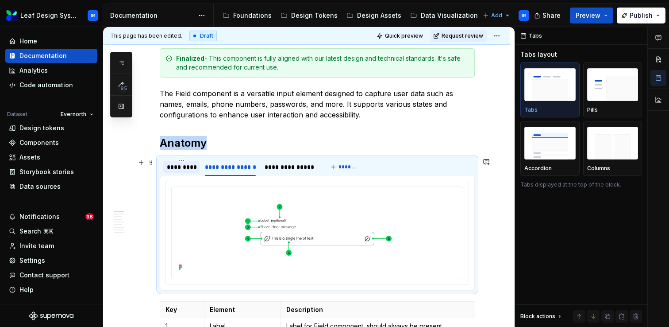
click at [170, 170] on div "*********" at bounding box center [181, 166] width 29 height 9
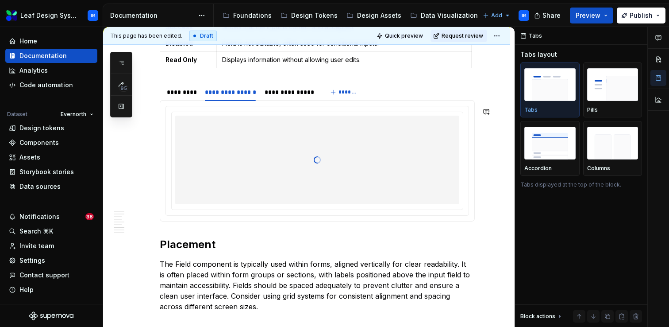
scroll to position [1255, 0]
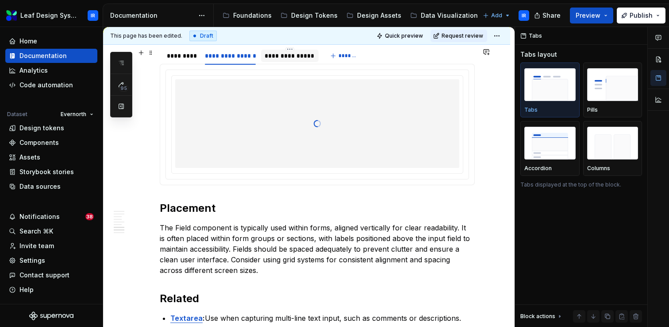
click at [303, 60] on div "**********" at bounding box center [290, 55] width 50 height 9
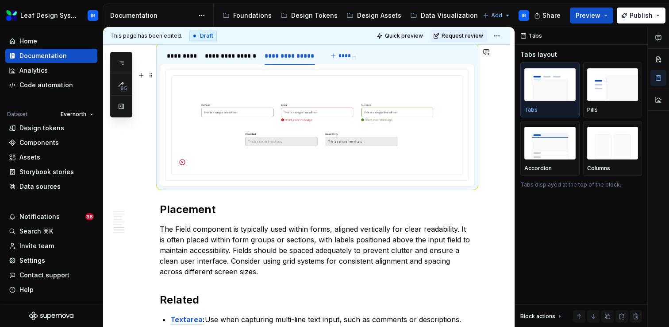
click at [315, 106] on img at bounding box center [317, 124] width 284 height 90
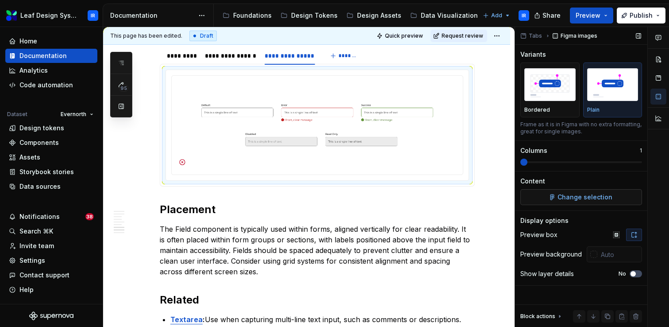
click at [563, 197] on span "Change selection" at bounding box center [585, 197] width 55 height 9
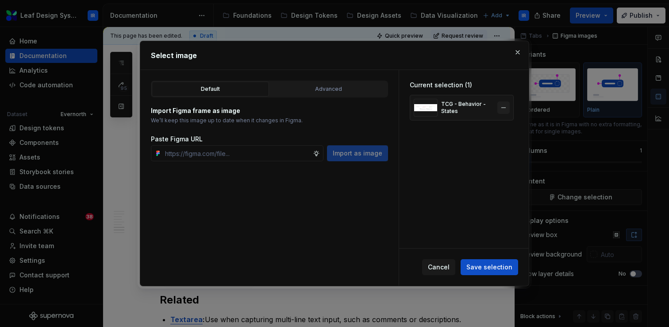
click at [510, 108] on button "button" at bounding box center [503, 107] width 12 height 12
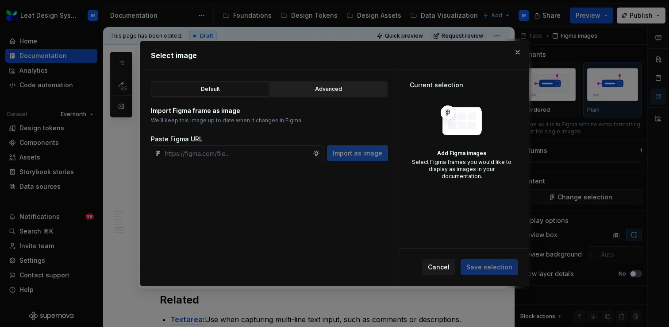
click at [330, 89] on div "Advanced" at bounding box center [328, 89] width 111 height 9
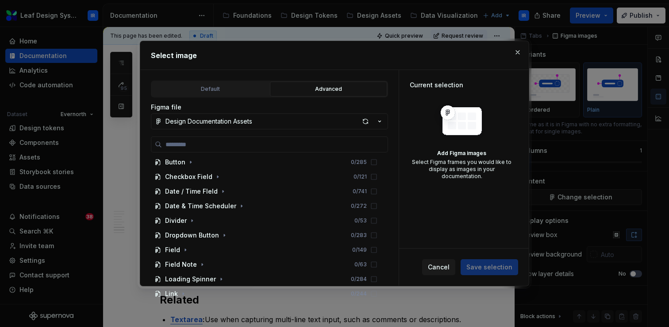
scroll to position [707, 0]
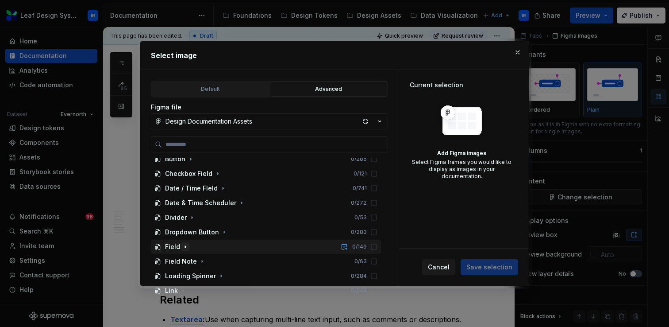
click at [183, 246] on icon "button" at bounding box center [185, 246] width 7 height 7
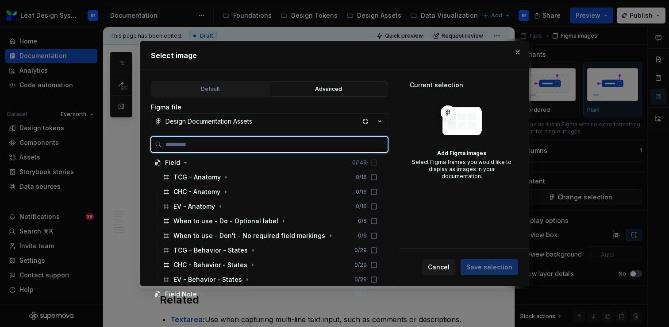
scroll to position [791, 0]
click at [209, 251] on div "TCG - Behavior - States" at bounding box center [210, 249] width 74 height 9
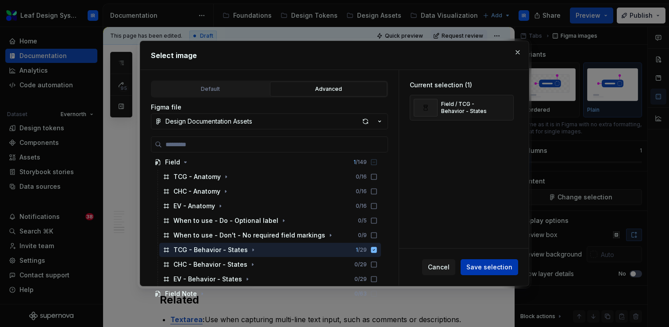
click at [495, 269] on span "Save selection" at bounding box center [489, 266] width 46 height 9
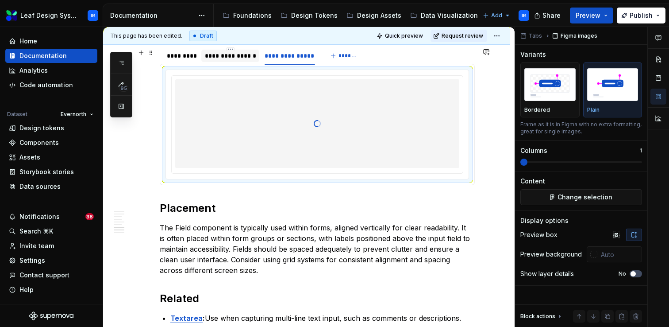
click at [240, 62] on div "**********" at bounding box center [230, 56] width 58 height 12
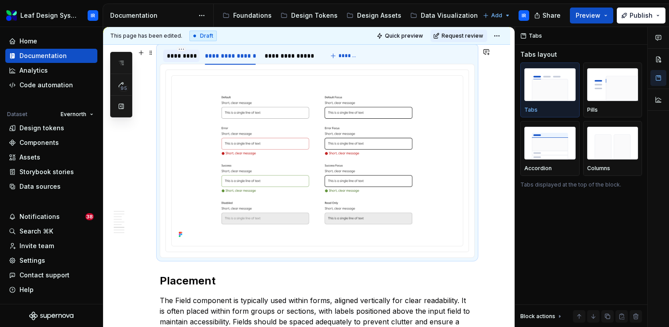
click at [181, 60] on div "*********" at bounding box center [181, 55] width 29 height 9
click at [247, 56] on div "**********" at bounding box center [230, 55] width 51 height 9
click at [300, 60] on div "**********" at bounding box center [290, 55] width 50 height 9
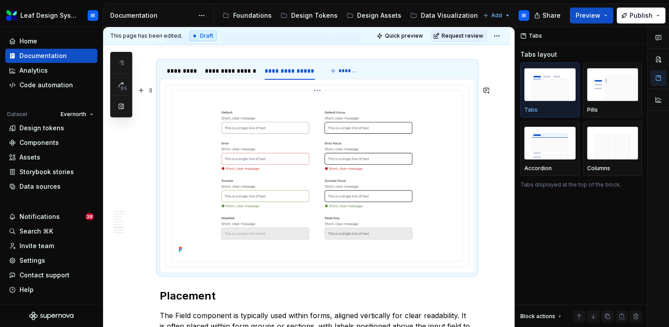
scroll to position [1219, 0]
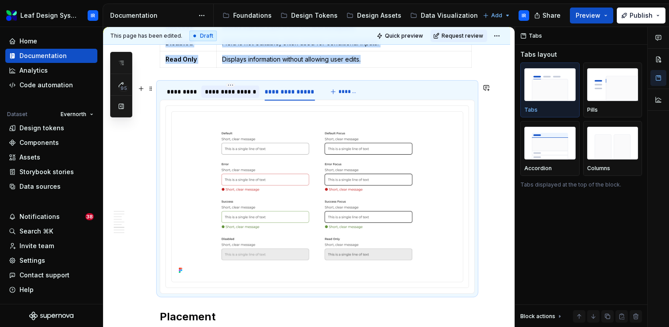
click at [245, 96] on div "**********" at bounding box center [230, 91] width 51 height 9
click at [184, 97] on div "*********" at bounding box center [181, 91] width 36 height 12
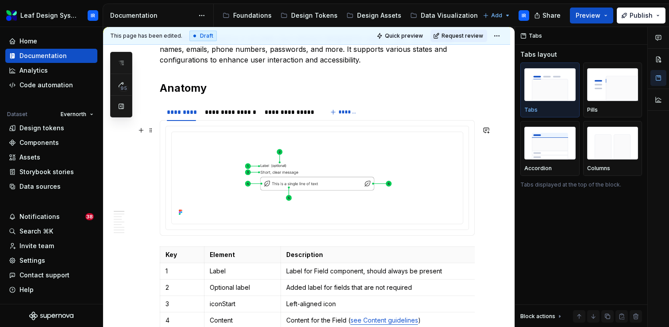
scroll to position [100, 0]
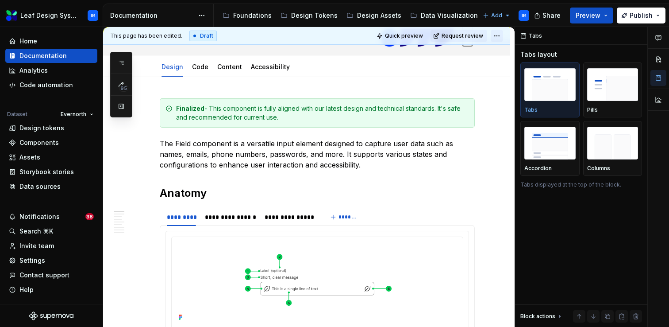
click at [501, 33] on html "Leaf Design System IR Home Documentation Analytics Code automation Dataset Ever…" at bounding box center [334, 163] width 669 height 327
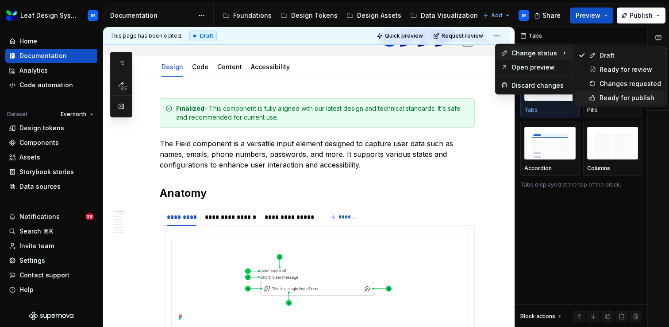
click at [609, 96] on div "Ready for publish" at bounding box center [631, 97] width 62 height 9
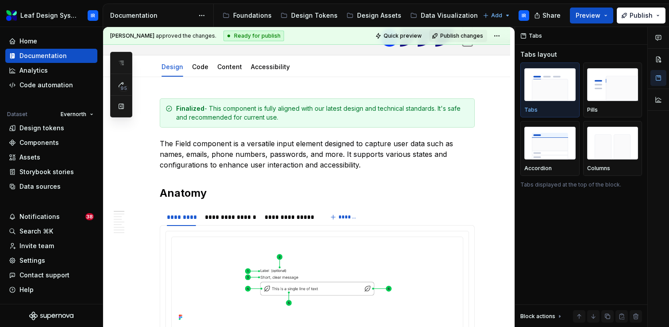
scroll to position [0, 0]
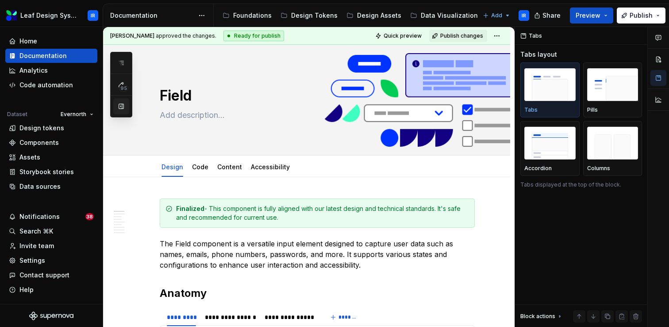
click at [120, 109] on button "button" at bounding box center [121, 106] width 16 height 16
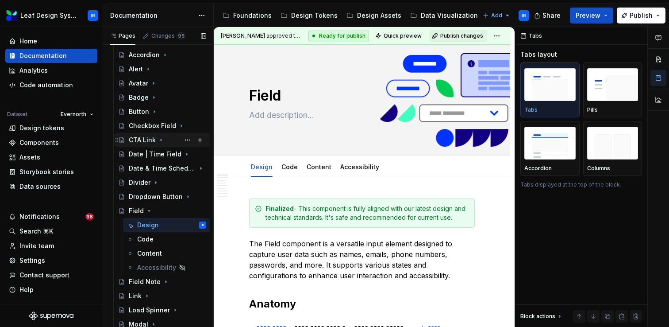
scroll to position [78, 0]
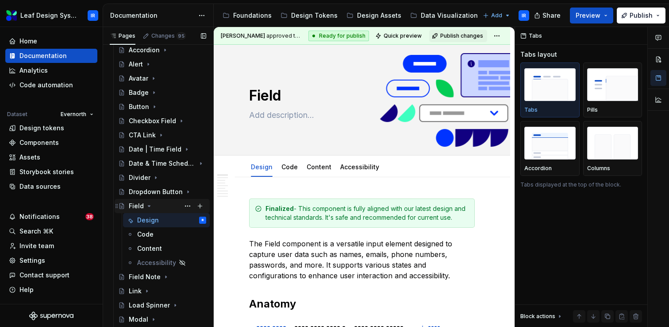
click at [148, 206] on icon "Page tree" at bounding box center [149, 205] width 2 height 1
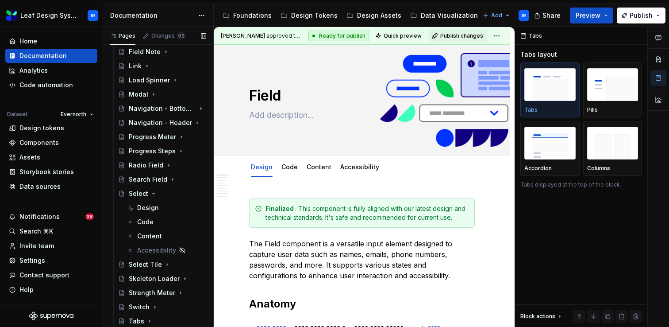
scroll to position [253, 0]
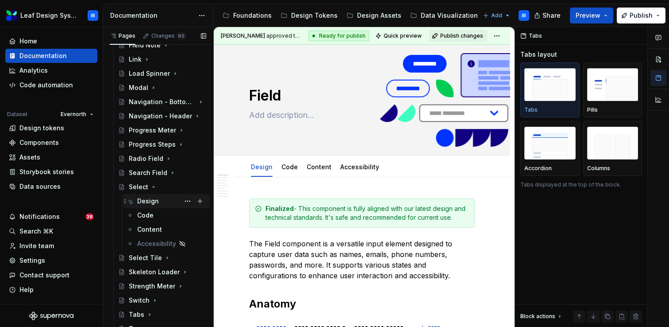
click at [152, 204] on div "Design" at bounding box center [148, 200] width 22 height 9
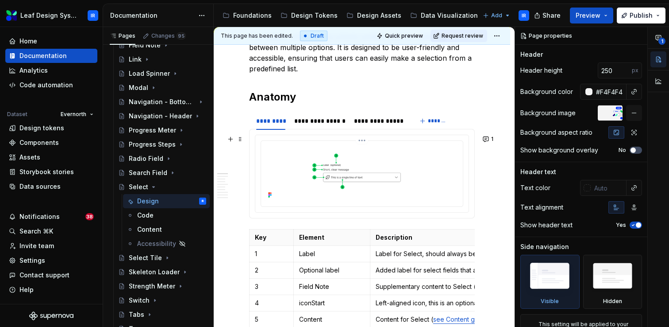
scroll to position [207, 0]
click at [325, 123] on div "**********" at bounding box center [319, 120] width 51 height 9
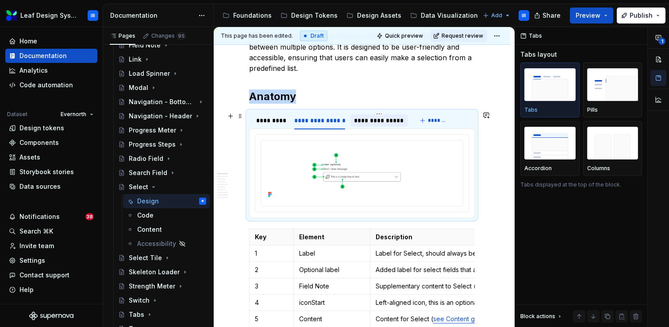
click at [383, 125] on div "**********" at bounding box center [378, 120] width 57 height 12
click at [330, 119] on div "**********" at bounding box center [319, 120] width 51 height 9
click at [280, 119] on div "*********" at bounding box center [270, 120] width 29 height 9
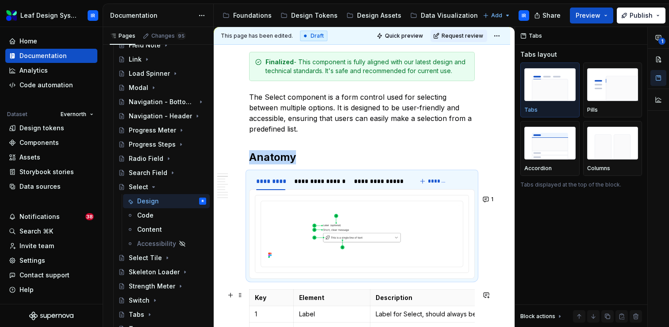
scroll to position [138, 0]
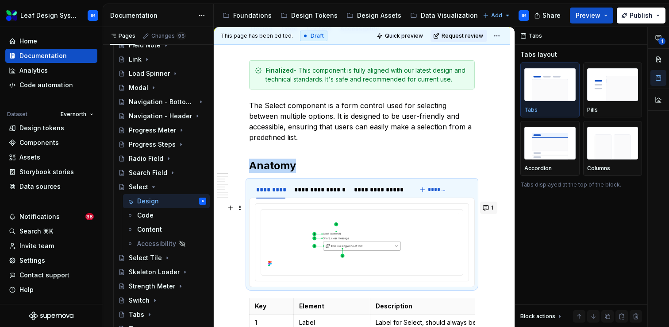
click at [493, 210] on button "1" at bounding box center [488, 207] width 17 height 12
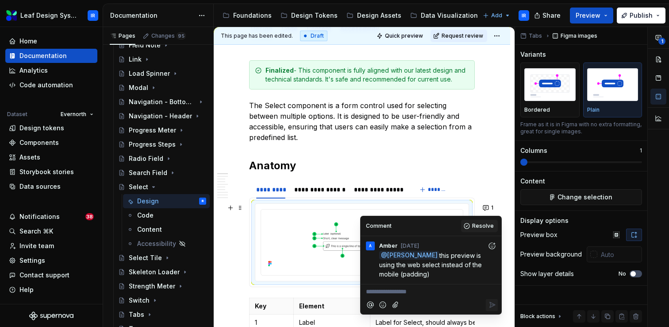
click at [485, 227] on span "Resolve" at bounding box center [483, 225] width 22 height 7
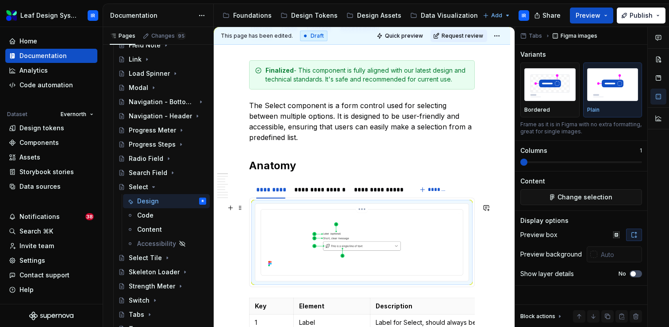
click at [339, 241] on img at bounding box center [362, 241] width 195 height 57
click at [577, 196] on span "Change selection" at bounding box center [585, 197] width 55 height 9
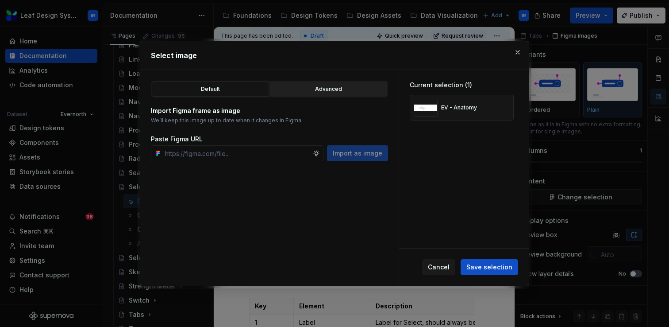
click at [345, 85] on div "Advanced" at bounding box center [328, 89] width 111 height 9
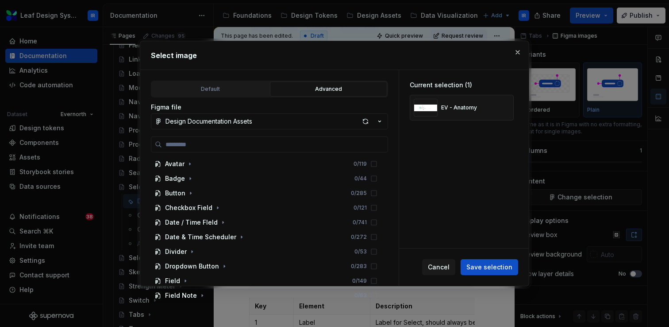
scroll to position [691, 0]
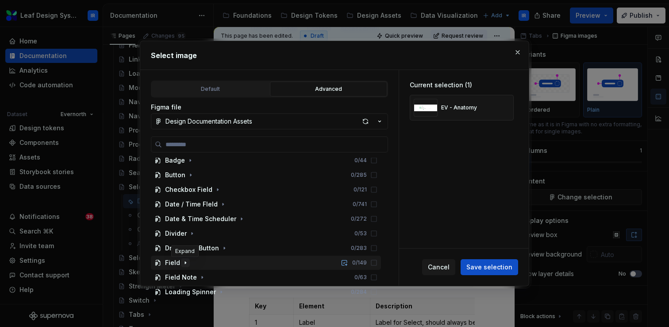
click at [184, 264] on icon "button" at bounding box center [185, 262] width 7 height 7
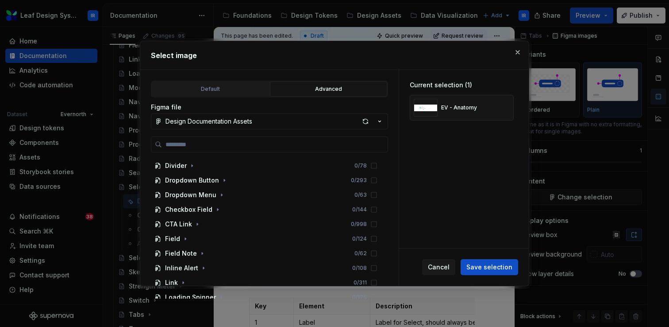
scroll to position [225, 0]
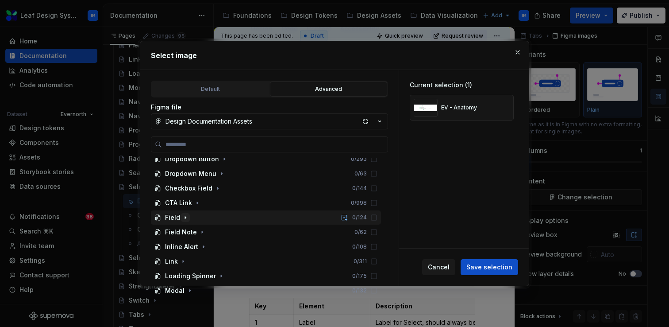
click at [185, 219] on icon "button" at bounding box center [185, 217] width 7 height 7
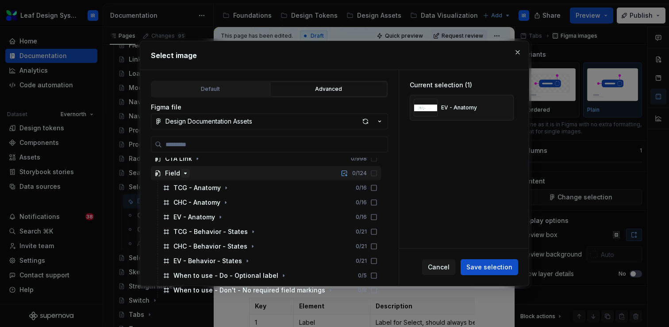
scroll to position [269, 0]
click at [517, 55] on button "button" at bounding box center [518, 52] width 12 height 12
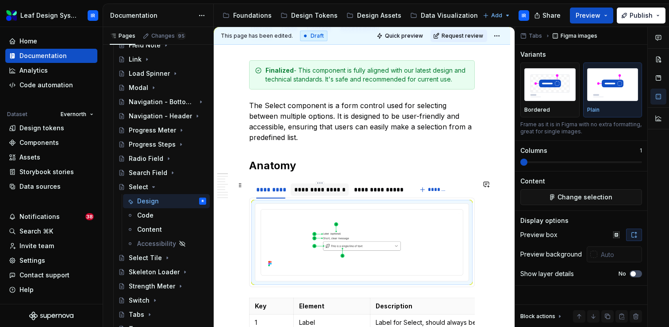
click at [338, 192] on div "**********" at bounding box center [319, 189] width 51 height 9
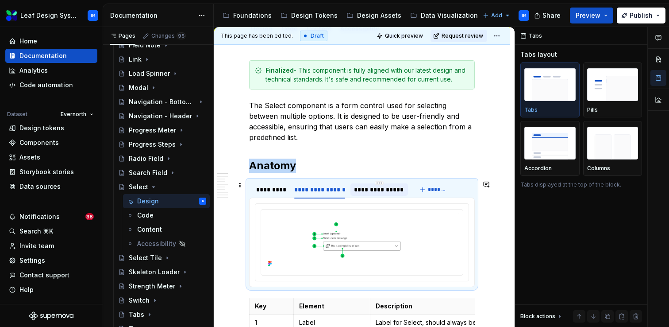
click at [383, 189] on div "**********" at bounding box center [379, 189] width 50 height 9
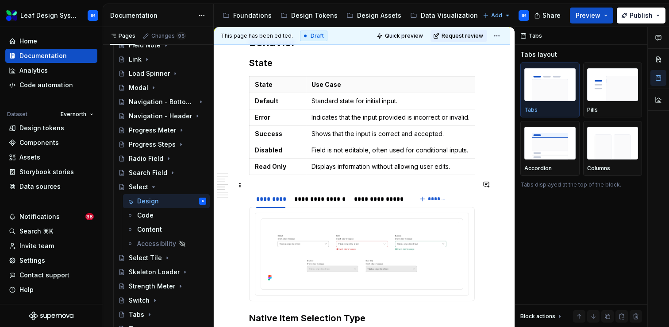
scroll to position [1255, 0]
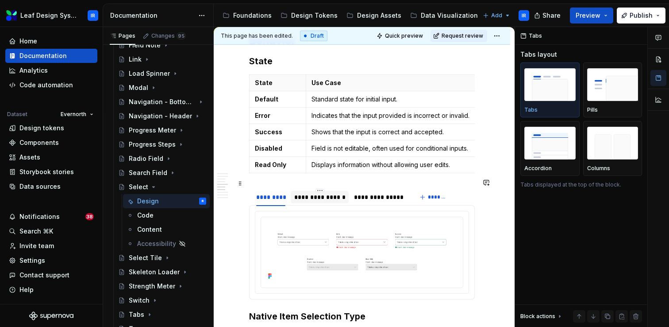
click at [313, 193] on div "**********" at bounding box center [319, 197] width 51 height 9
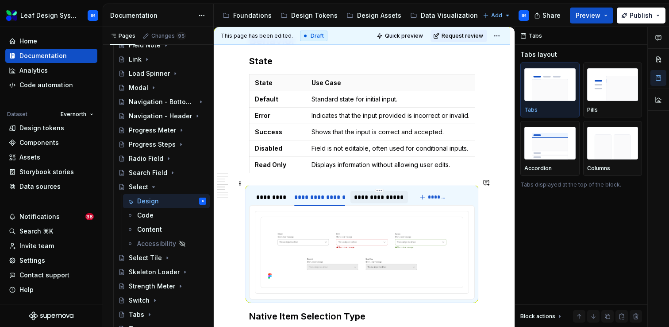
click at [380, 204] on div at bounding box center [378, 204] width 57 height 1
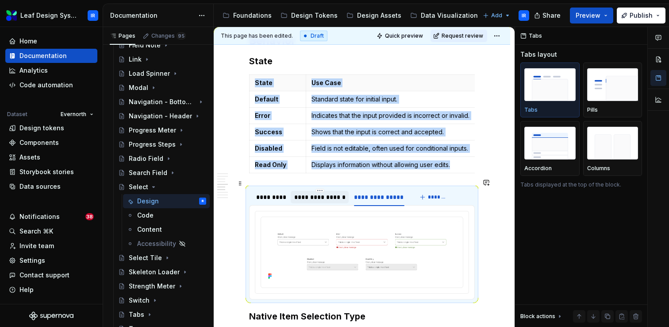
click at [340, 193] on div "**********" at bounding box center [319, 197] width 51 height 9
click at [279, 193] on div "*********" at bounding box center [270, 197] width 29 height 9
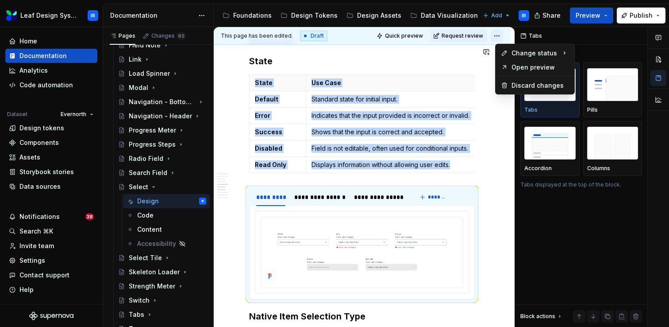
click at [502, 39] on html "Leaf Design System IR Home Documentation Analytics Code automation Dataset Ever…" at bounding box center [334, 163] width 669 height 327
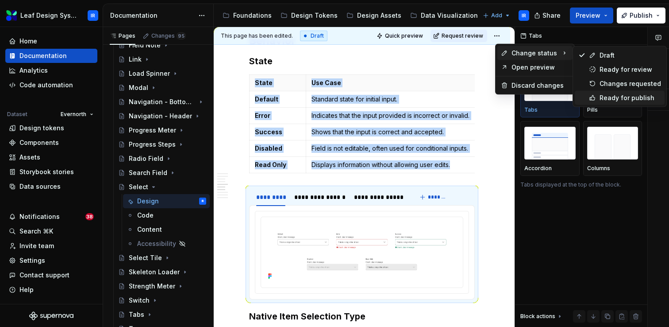
click at [606, 99] on div "Ready for publish" at bounding box center [631, 97] width 62 height 9
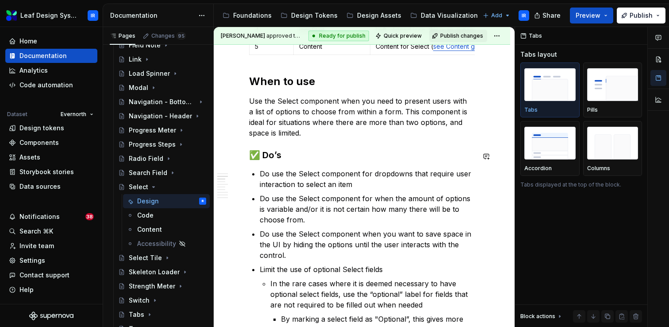
scroll to position [190, 0]
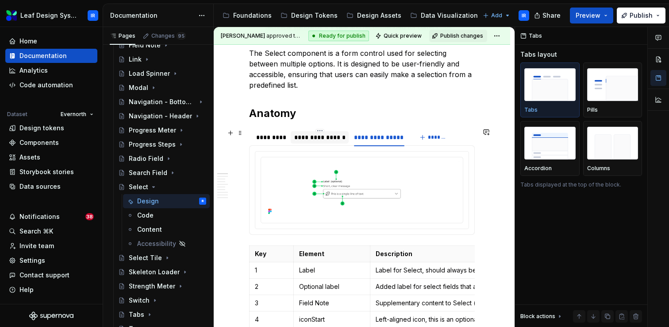
click at [327, 137] on div "**********" at bounding box center [319, 137] width 51 height 9
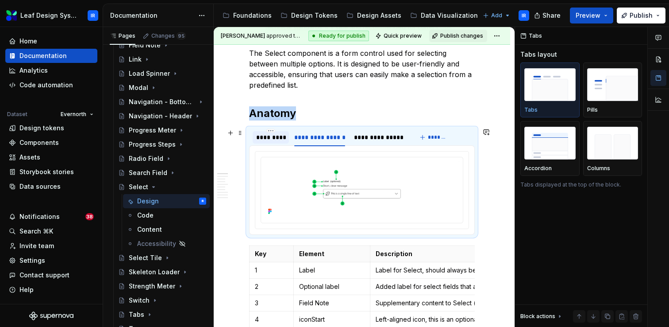
click at [270, 139] on div "*********" at bounding box center [270, 137] width 29 height 9
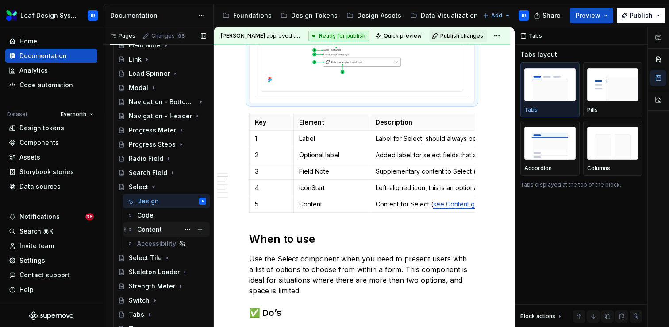
scroll to position [266, 0]
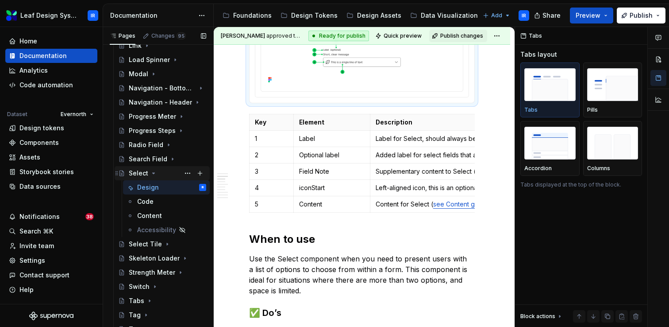
click at [153, 175] on icon "Page tree" at bounding box center [153, 172] width 7 height 7
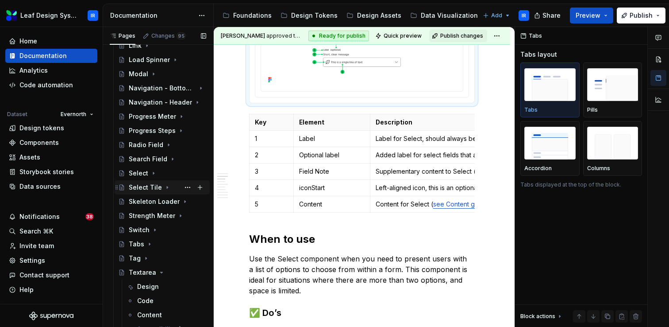
scroll to position [288, 0]
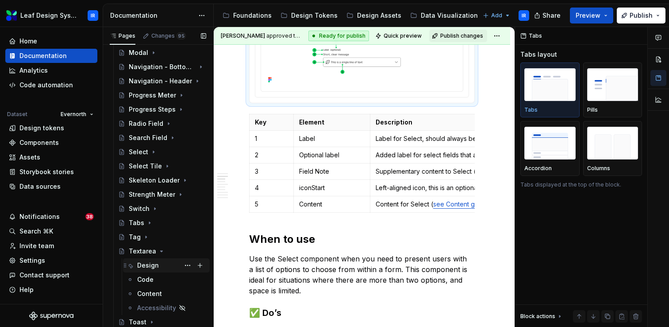
click at [147, 262] on div "Design" at bounding box center [148, 265] width 22 height 9
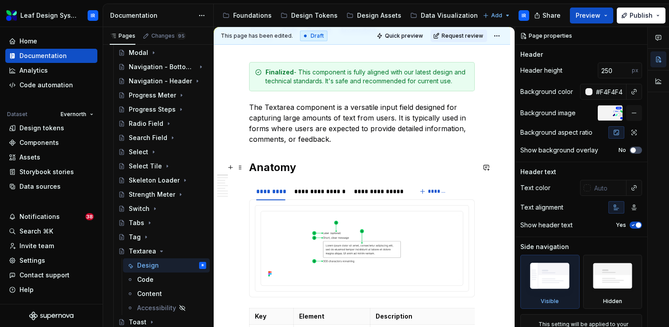
scroll to position [237, 0]
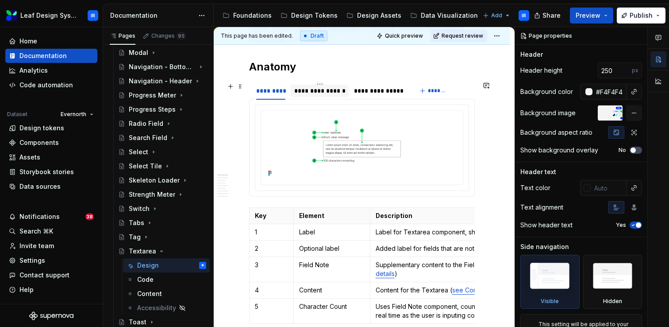
click at [331, 93] on div "**********" at bounding box center [319, 90] width 51 height 9
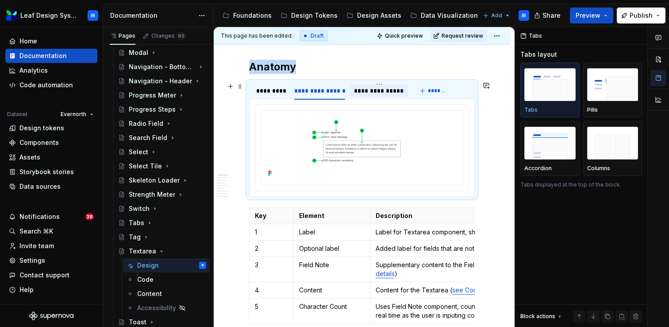
click at [381, 93] on div "**********" at bounding box center [379, 90] width 50 height 9
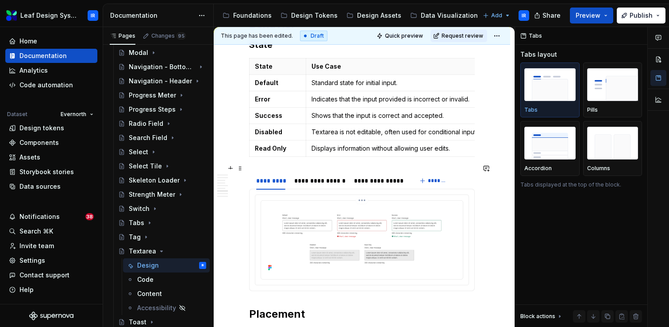
scroll to position [1236, 0]
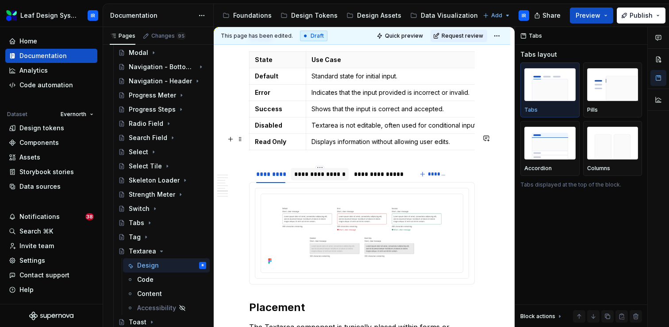
click at [327, 169] on div "**********" at bounding box center [319, 173] width 51 height 9
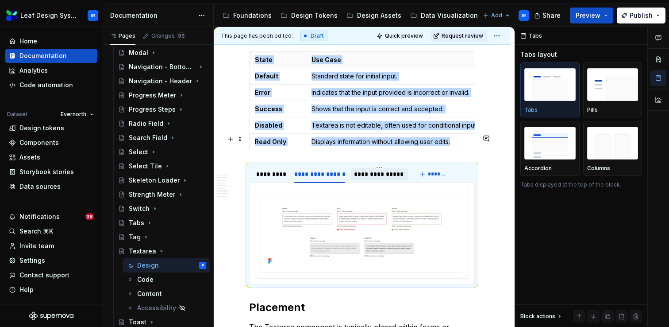
click at [385, 169] on div "**********" at bounding box center [379, 173] width 50 height 9
click at [280, 169] on div "*********" at bounding box center [270, 173] width 29 height 9
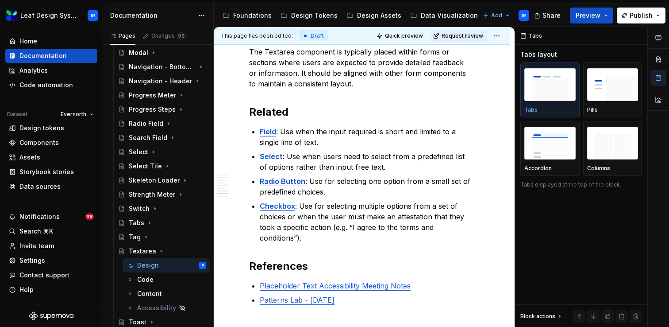
scroll to position [1557, 0]
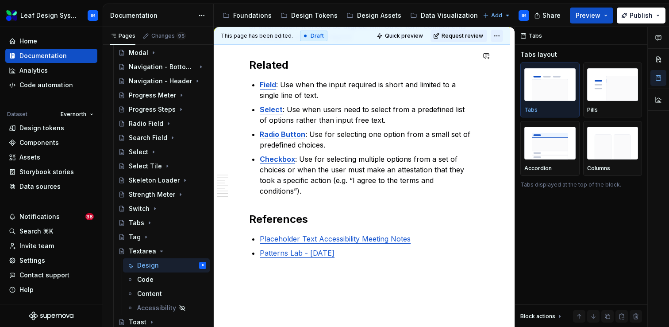
click at [505, 34] on html "Leaf Design System IR Home Documentation Analytics Code automation Dataset Ever…" at bounding box center [334, 163] width 669 height 327
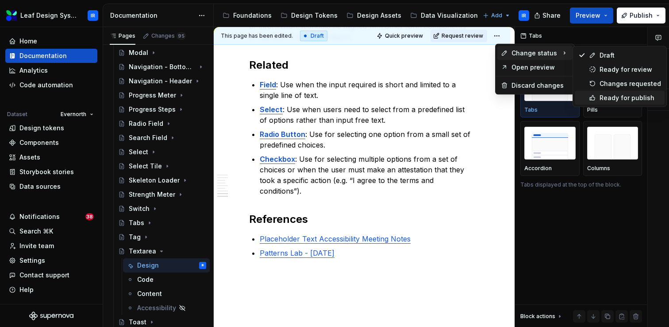
click at [602, 95] on div "Ready for publish" at bounding box center [631, 97] width 62 height 9
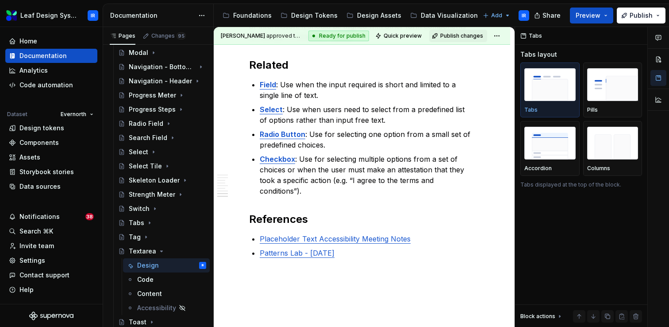
scroll to position [1416, 0]
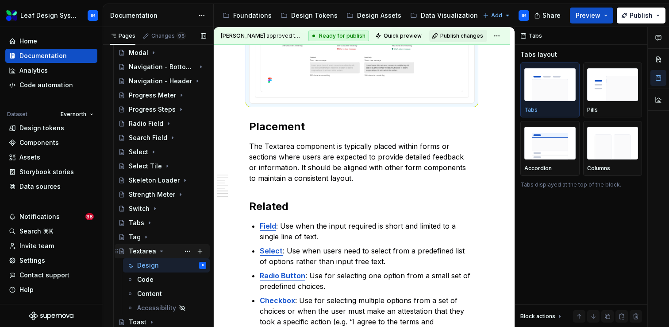
click at [159, 253] on icon "Page tree" at bounding box center [161, 250] width 7 height 7
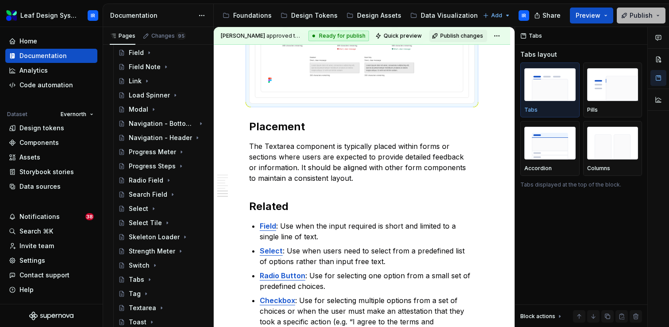
click at [659, 14] on button "Publish" at bounding box center [641, 16] width 49 height 16
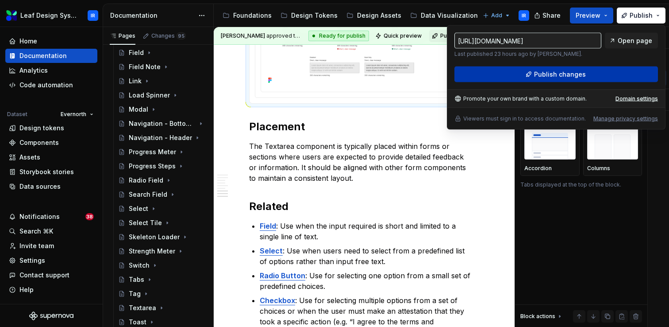
click at [531, 75] on button "Publish changes" at bounding box center [556, 74] width 204 height 16
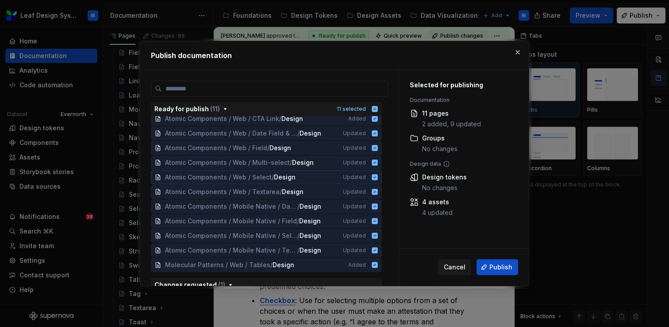
scroll to position [0, 0]
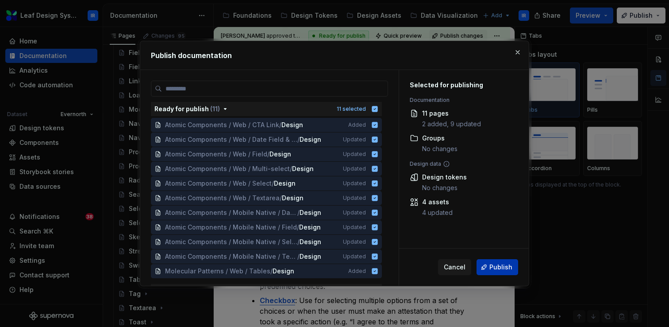
click at [503, 270] on span "Publish" at bounding box center [500, 266] width 23 height 9
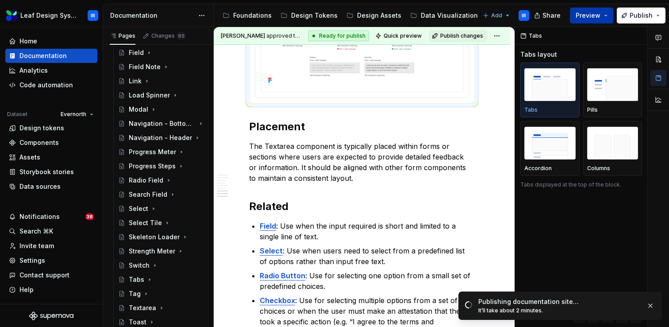
click at [606, 16] on button "Preview" at bounding box center [591, 16] width 43 height 16
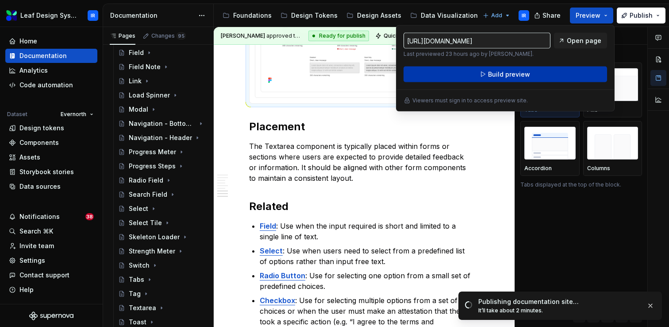
click at [557, 74] on button "Build preview" at bounding box center [506, 74] width 204 height 16
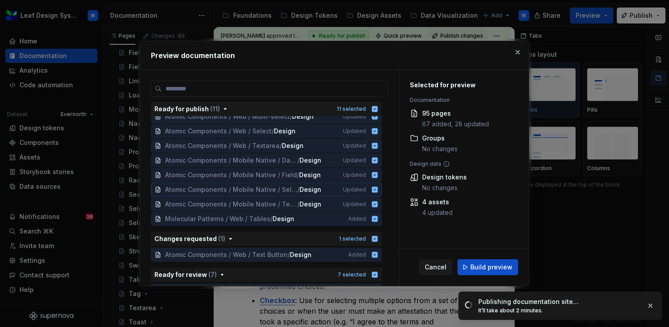
scroll to position [54, 0]
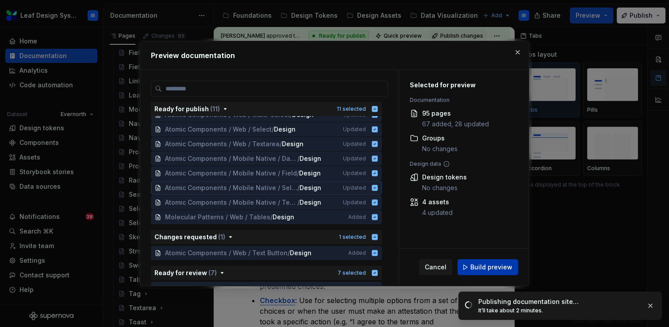
click at [481, 268] on span "Build preview" at bounding box center [491, 266] width 42 height 9
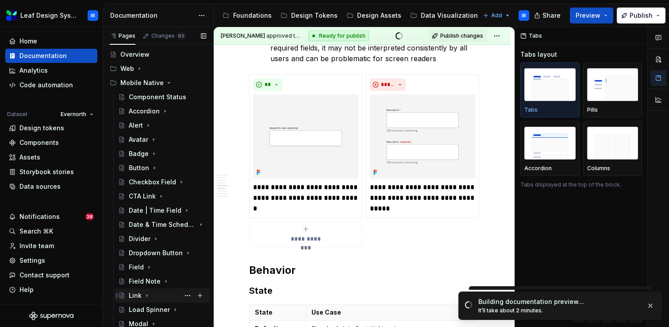
scroll to position [0, 0]
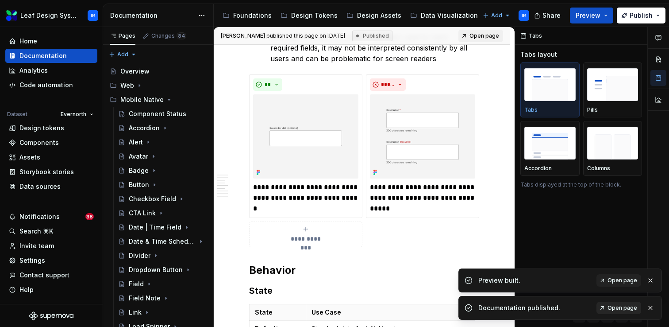
click at [613, 306] on span "Open page" at bounding box center [623, 307] width 30 height 7
click at [626, 284] on link "Open page" at bounding box center [619, 280] width 45 height 12
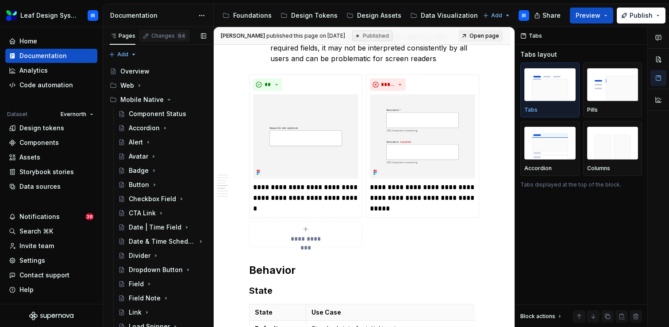
click at [169, 31] on div "Changes 84" at bounding box center [164, 36] width 51 height 12
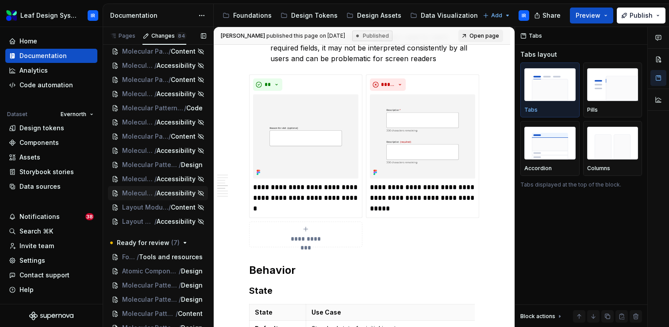
scroll to position [971, 0]
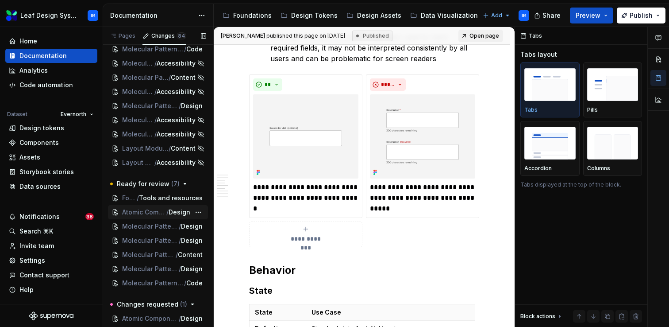
type textarea "*"
